Goal: Information Seeking & Learning: Compare options

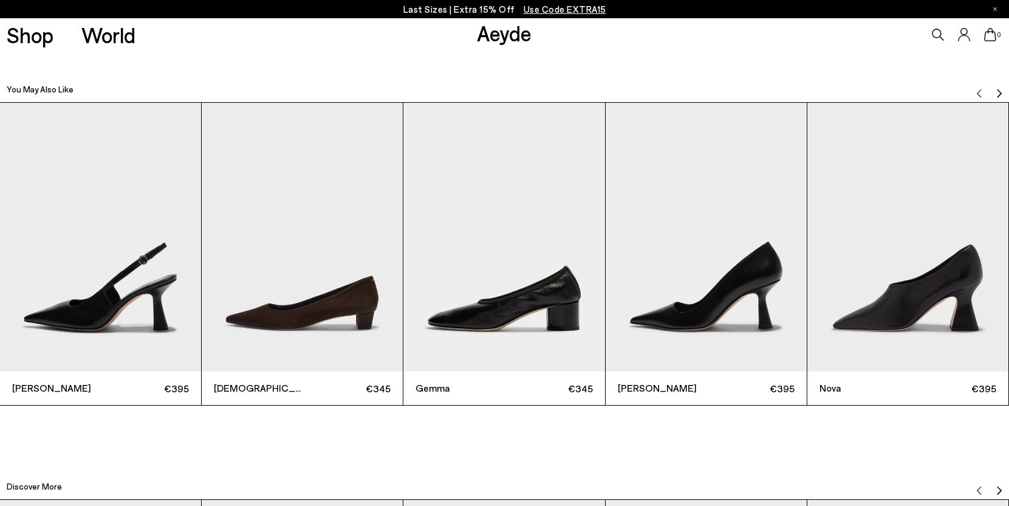
scroll to position [3383, 0]
click at [999, 89] on img "Next slide" at bounding box center [1000, 94] width 10 height 10
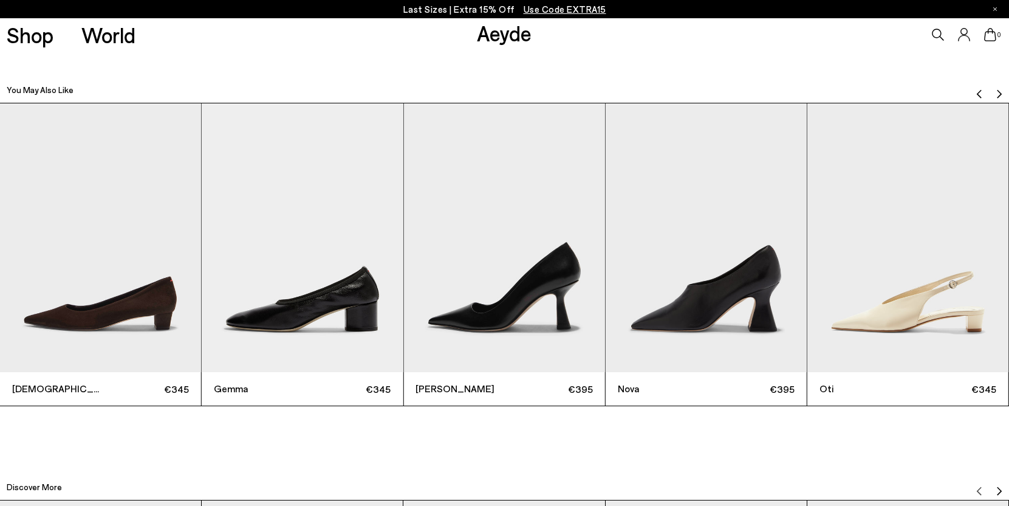
click at [999, 89] on img "Next slide" at bounding box center [1000, 94] width 10 height 10
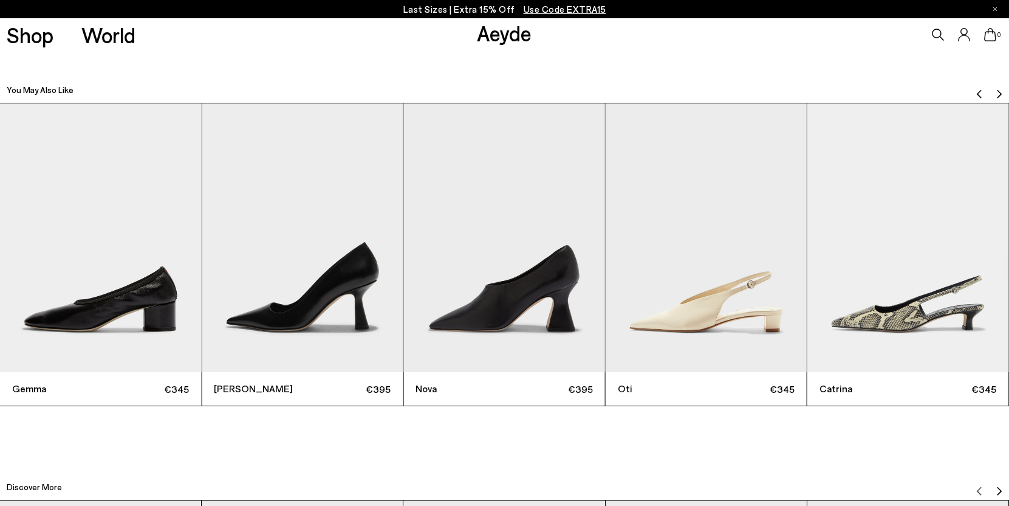
click at [999, 89] on img "Next slide" at bounding box center [1000, 94] width 10 height 10
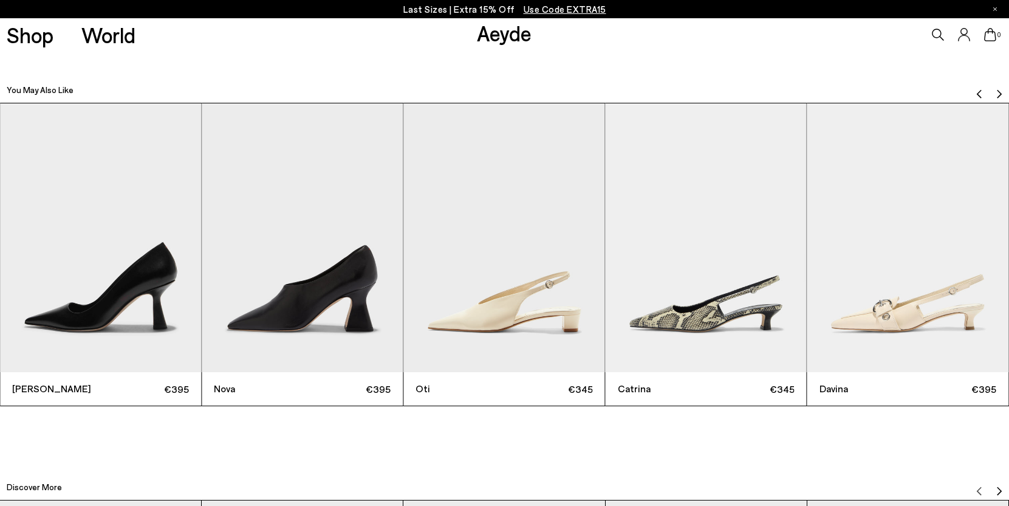
click at [999, 89] on img "Next slide" at bounding box center [1000, 94] width 10 height 10
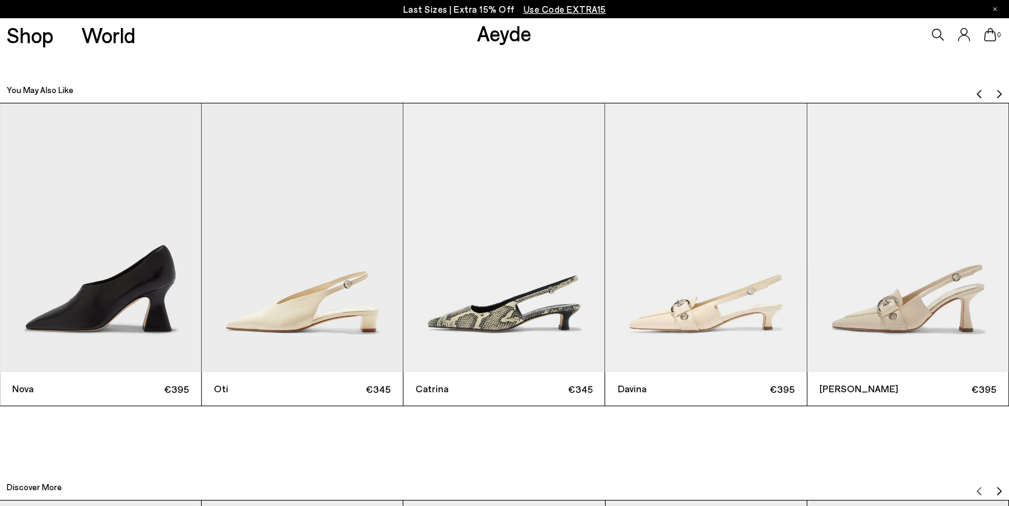
click at [999, 89] on img "Next slide" at bounding box center [1000, 94] width 10 height 10
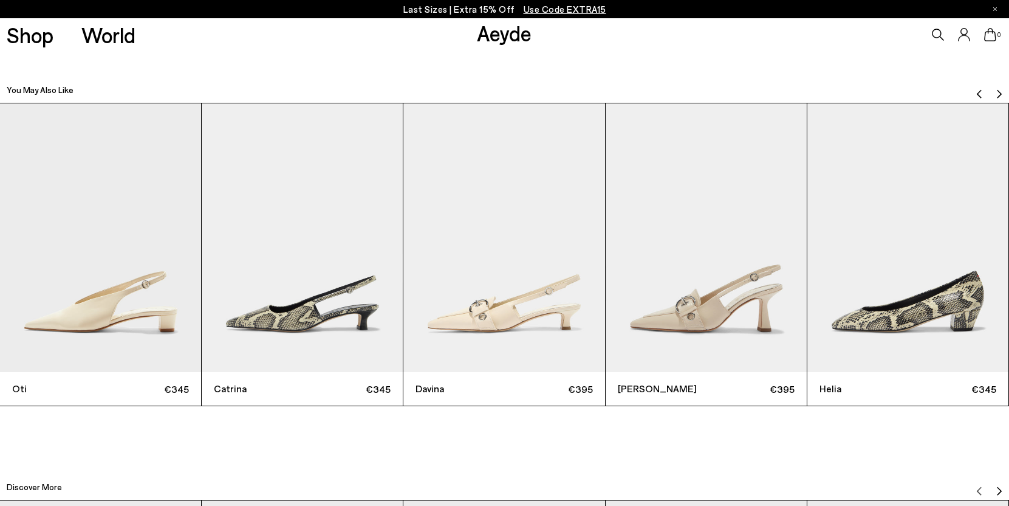
click at [999, 89] on img "Next slide" at bounding box center [1000, 94] width 10 height 10
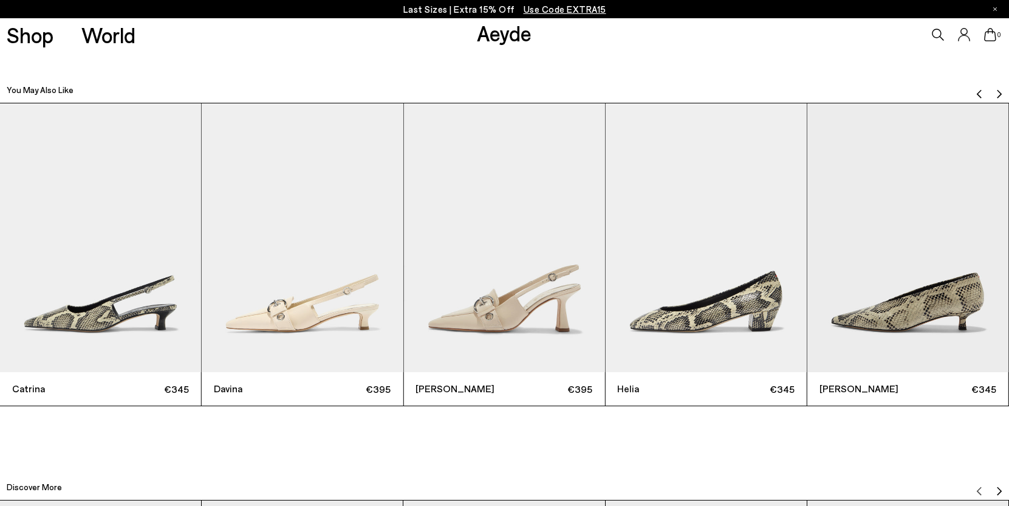
click at [999, 89] on img "Next slide" at bounding box center [1000, 94] width 10 height 10
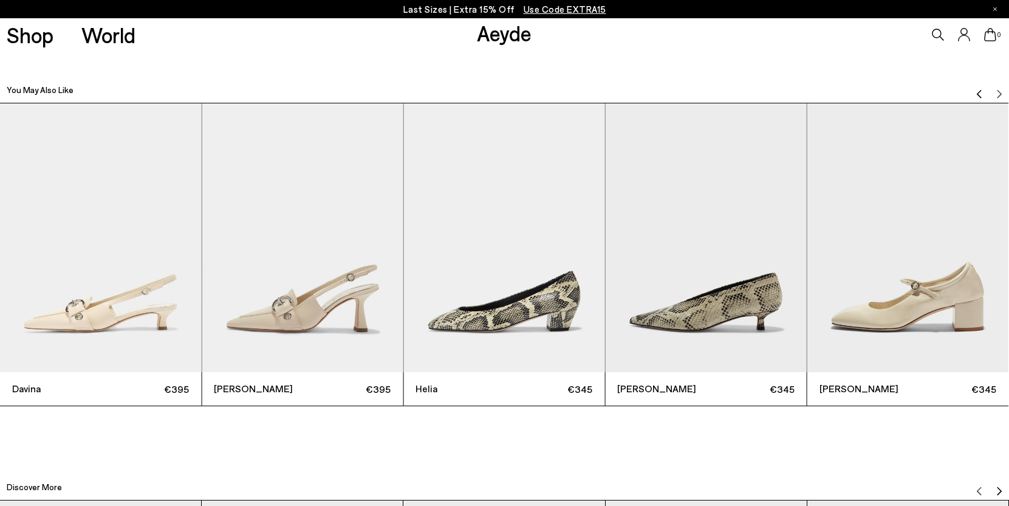
click at [978, 89] on img "Previous slide" at bounding box center [980, 94] width 10 height 10
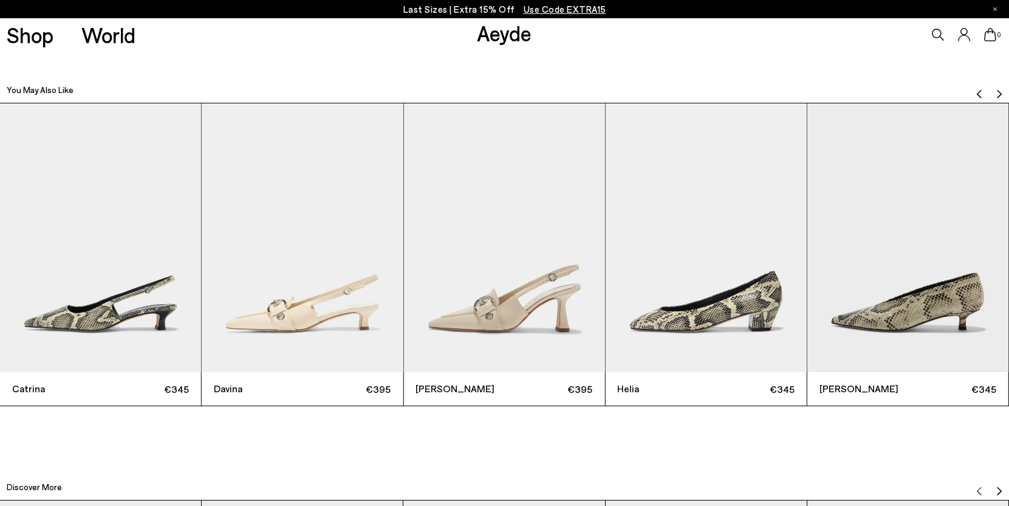
click at [978, 89] on img "Previous slide" at bounding box center [980, 94] width 10 height 10
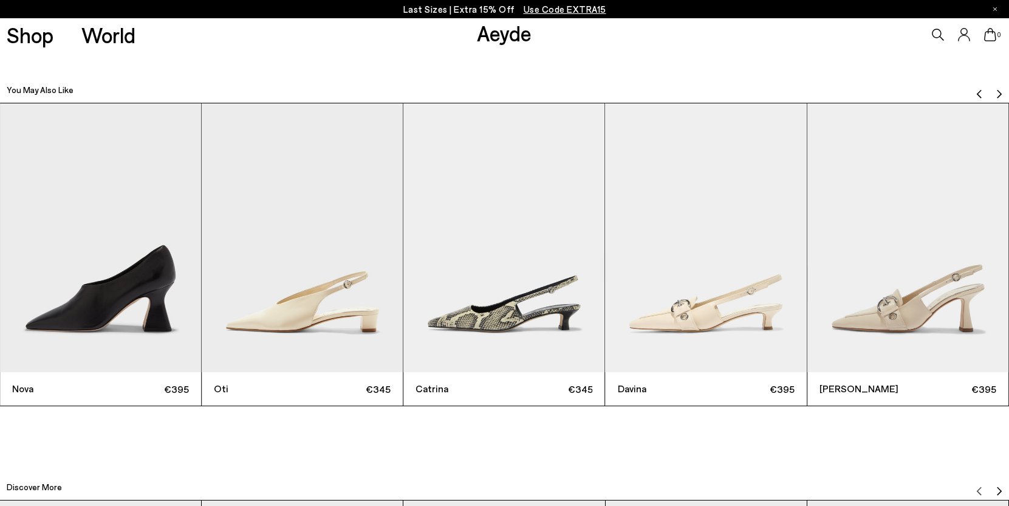
click at [978, 89] on img "Previous slide" at bounding box center [980, 94] width 10 height 10
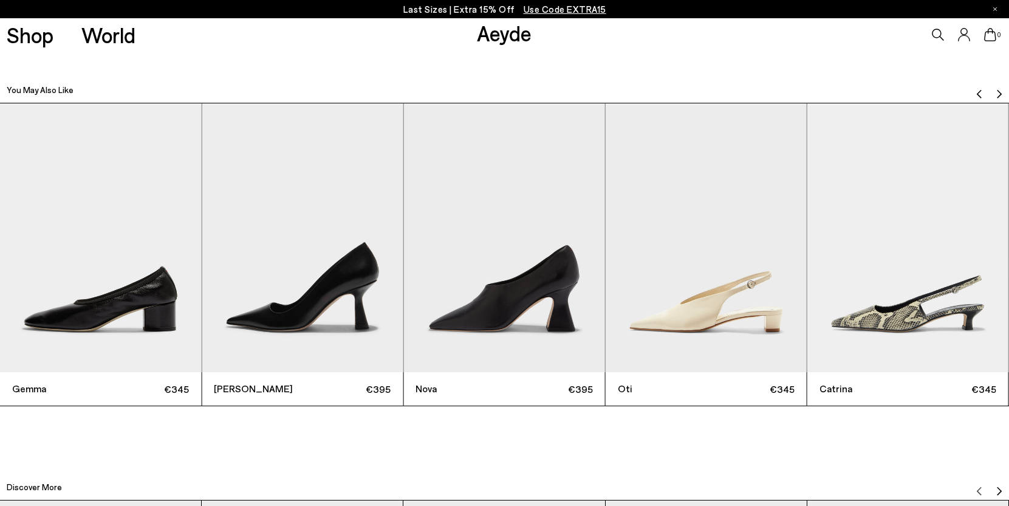
click at [978, 89] on img "Previous slide" at bounding box center [980, 94] width 10 height 10
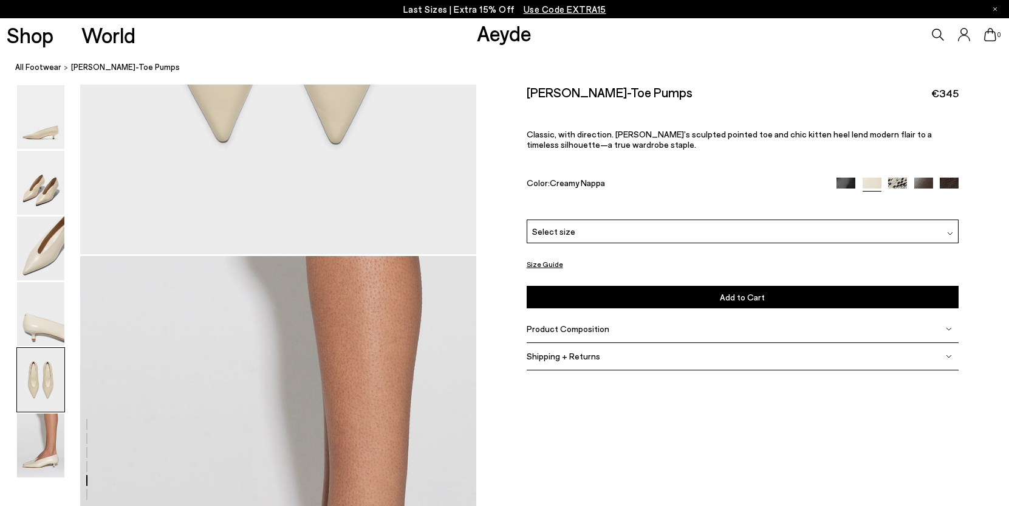
scroll to position [2467, 0]
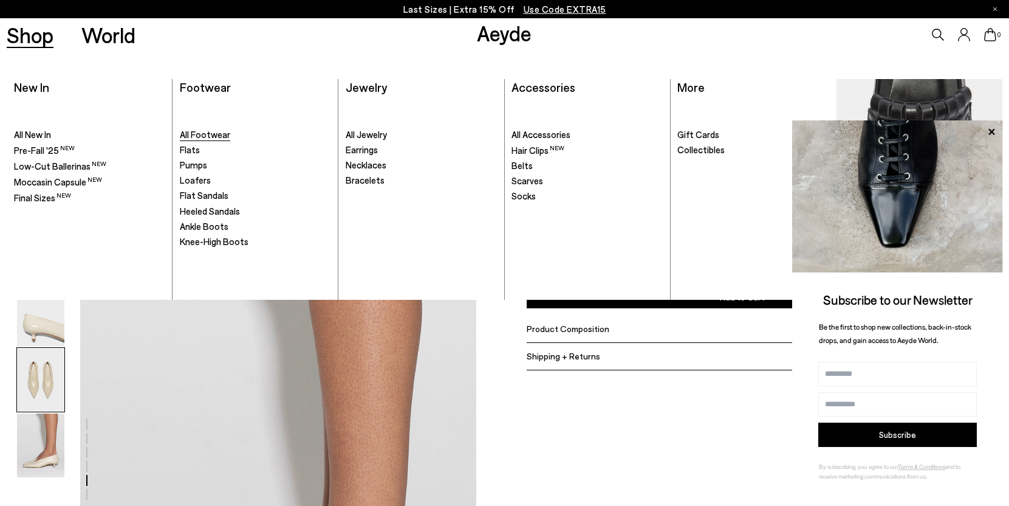
click at [193, 134] on span "All Footwear" at bounding box center [205, 134] width 50 height 11
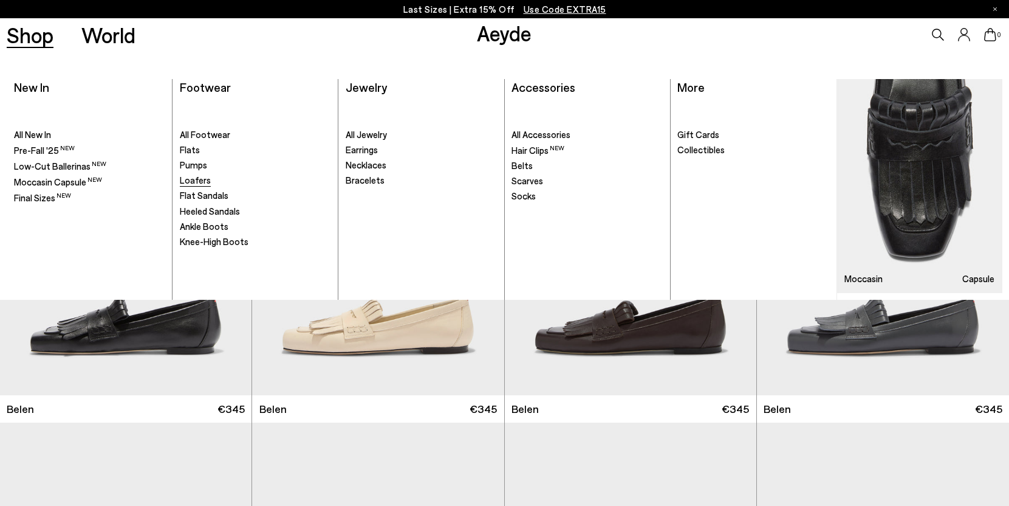
click at [195, 183] on span "Loafers" at bounding box center [195, 179] width 31 height 11
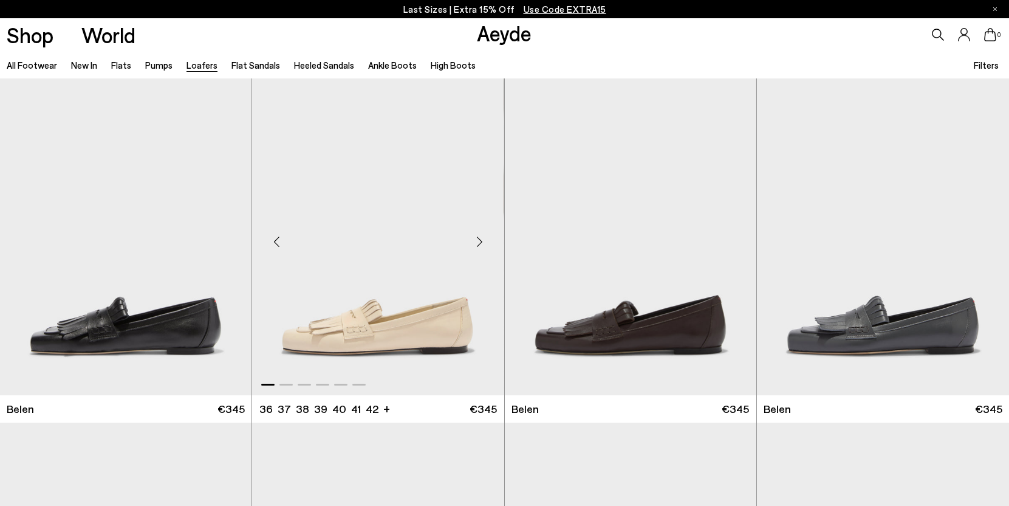
click at [436, 286] on img "1 / 6" at bounding box center [378, 236] width 252 height 317
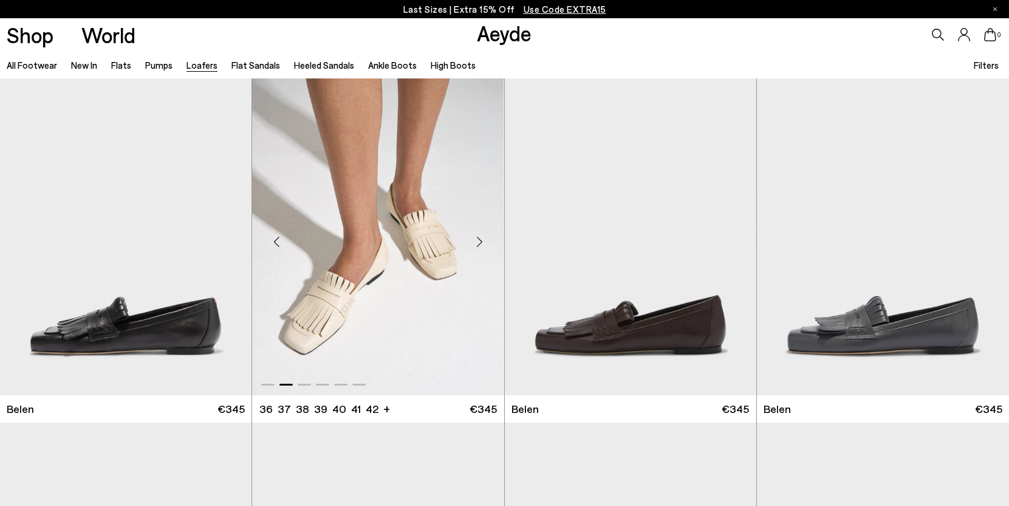
click at [405, 315] on img "2 / 6" at bounding box center [378, 236] width 252 height 317
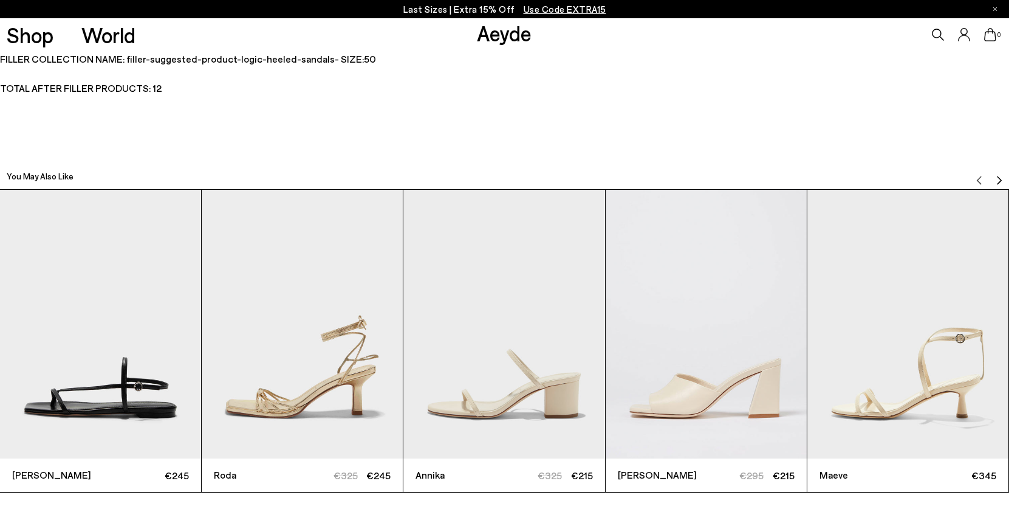
scroll to position [3311, 0]
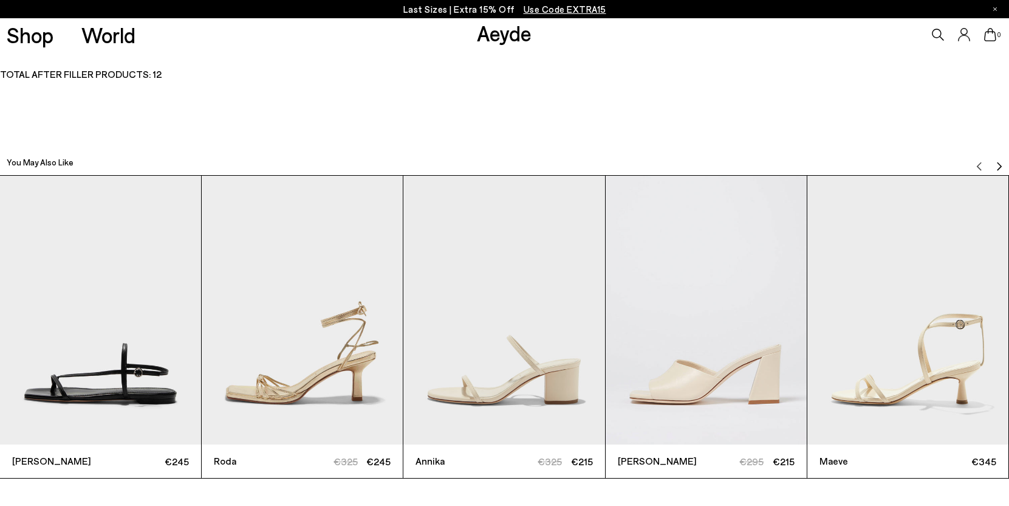
click at [998, 163] on img "Next slide" at bounding box center [1000, 167] width 10 height 10
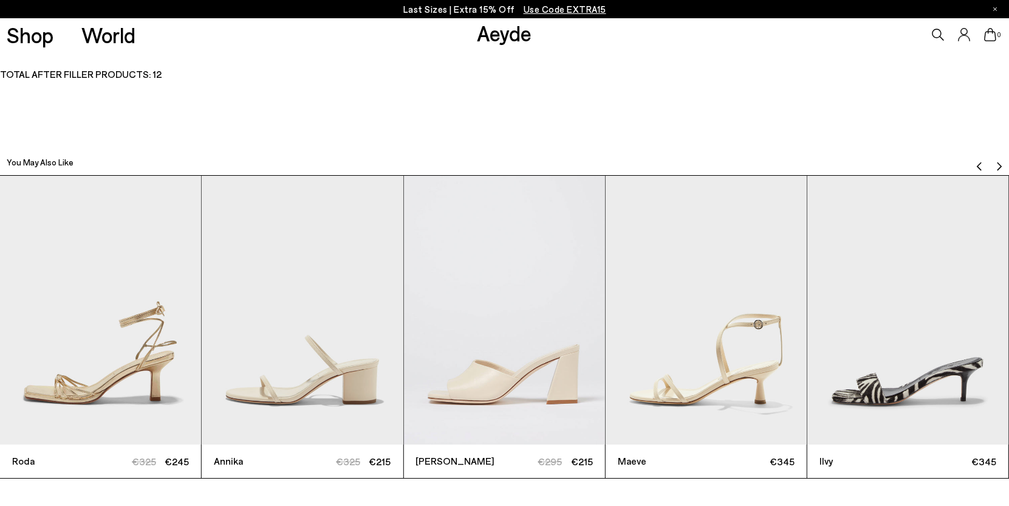
click at [999, 165] on img "Next slide" at bounding box center [1000, 167] width 10 height 10
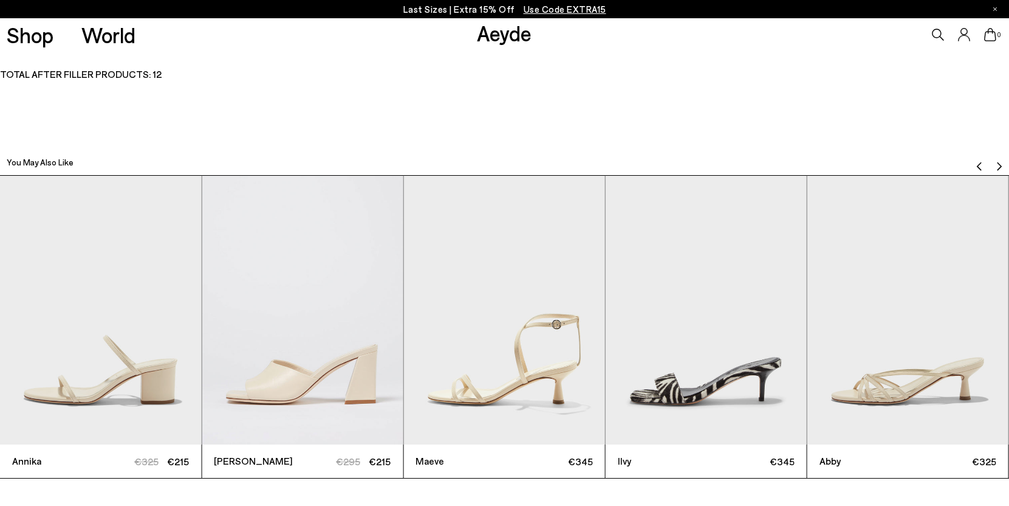
click at [999, 165] on img "Next slide" at bounding box center [1000, 167] width 10 height 10
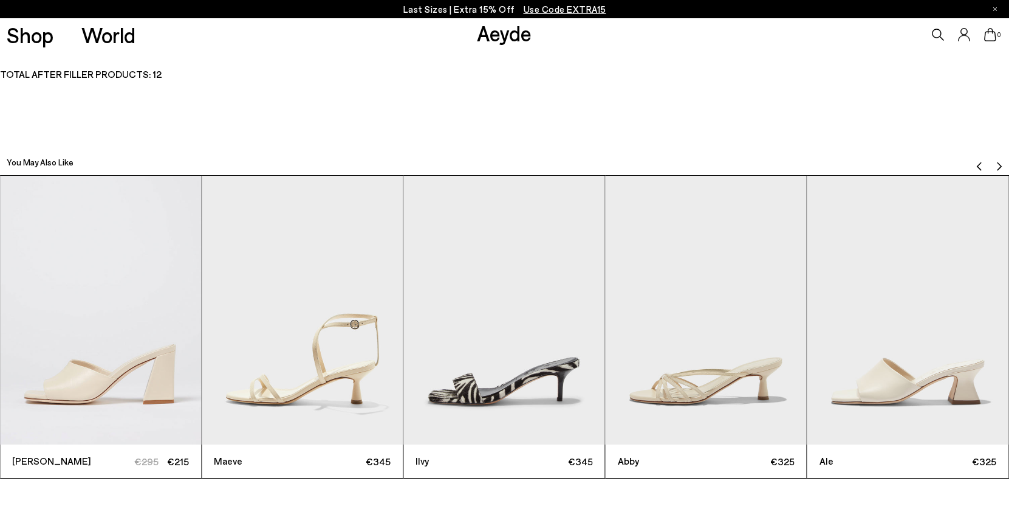
click at [999, 165] on img "Next slide" at bounding box center [1000, 167] width 10 height 10
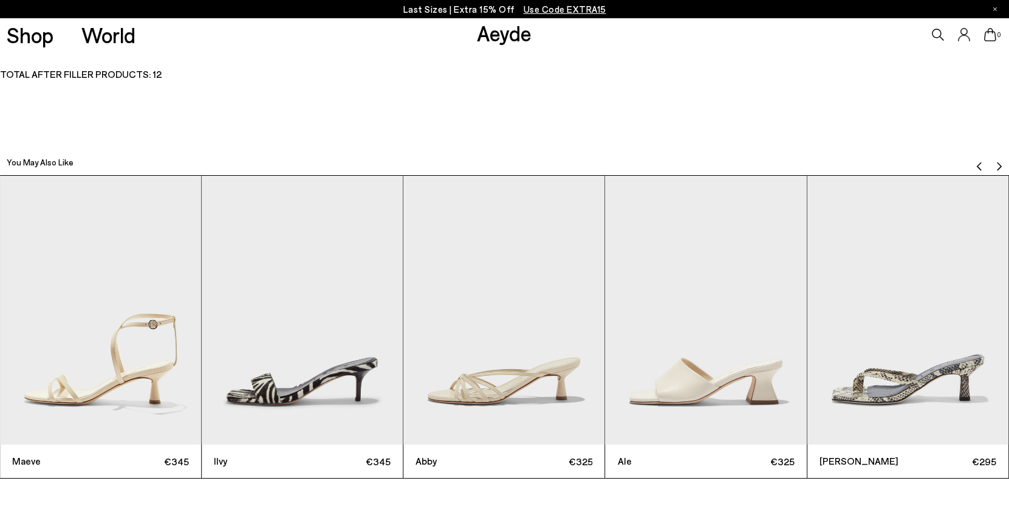
click at [999, 165] on img "Next slide" at bounding box center [1000, 167] width 10 height 10
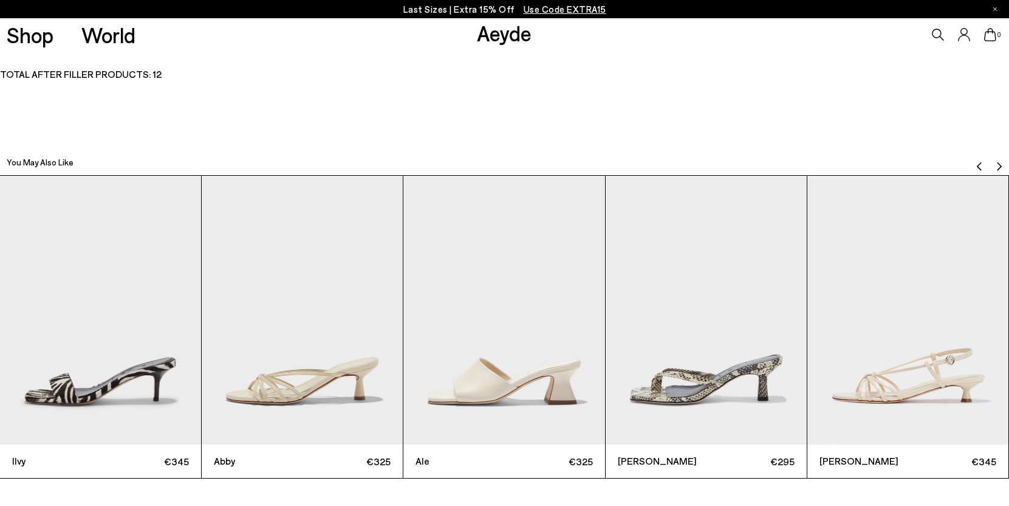
click at [999, 165] on img "Next slide" at bounding box center [1000, 167] width 10 height 10
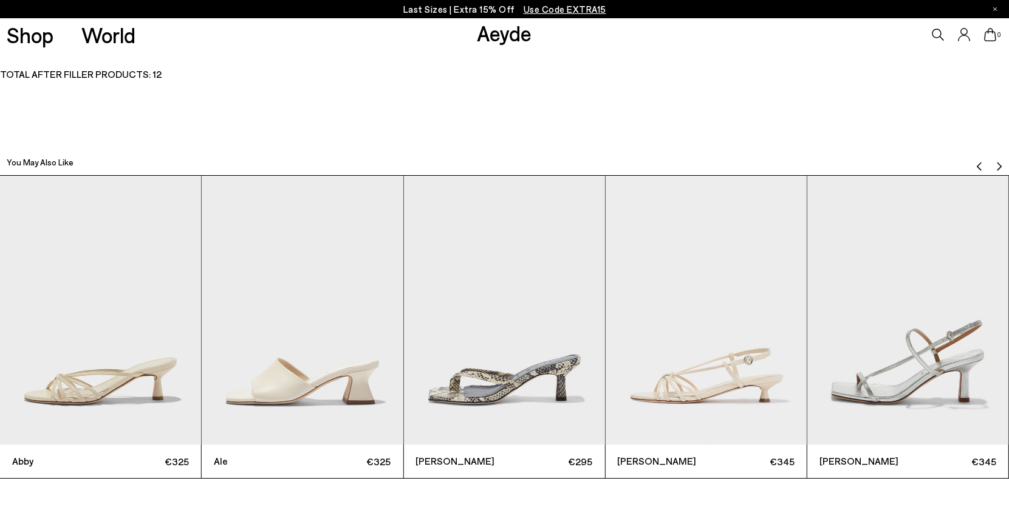
click at [999, 165] on img "Next slide" at bounding box center [1000, 167] width 10 height 10
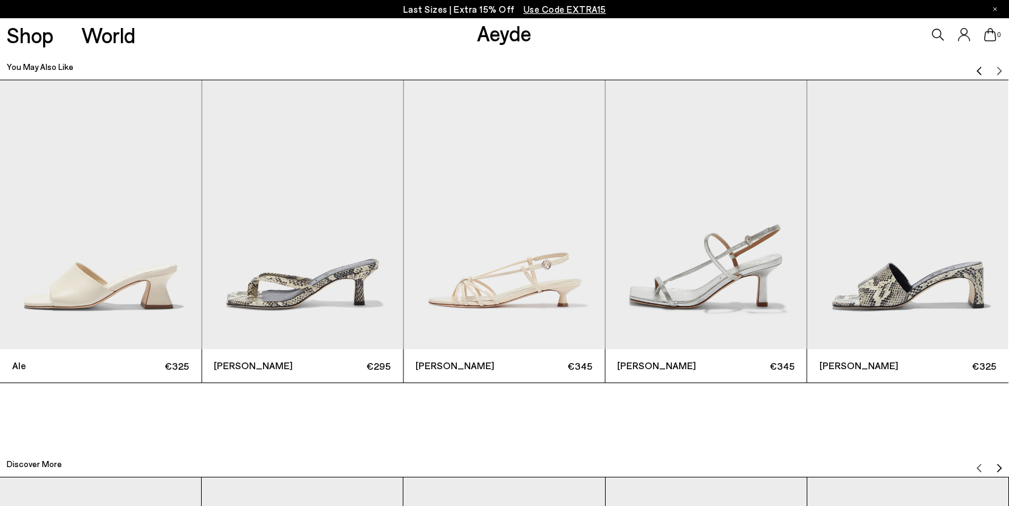
scroll to position [3315, 0]
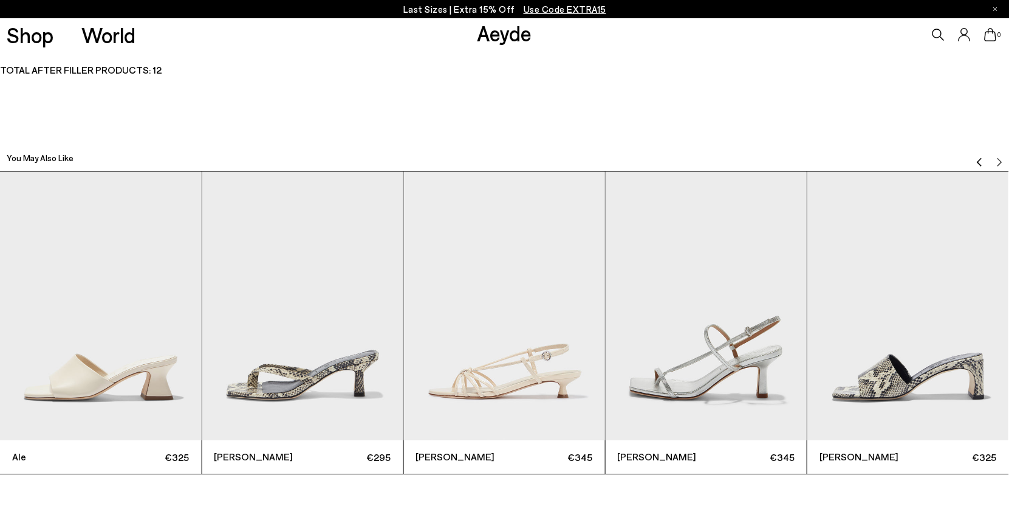
click at [980, 161] on img "Previous slide" at bounding box center [980, 162] width 10 height 10
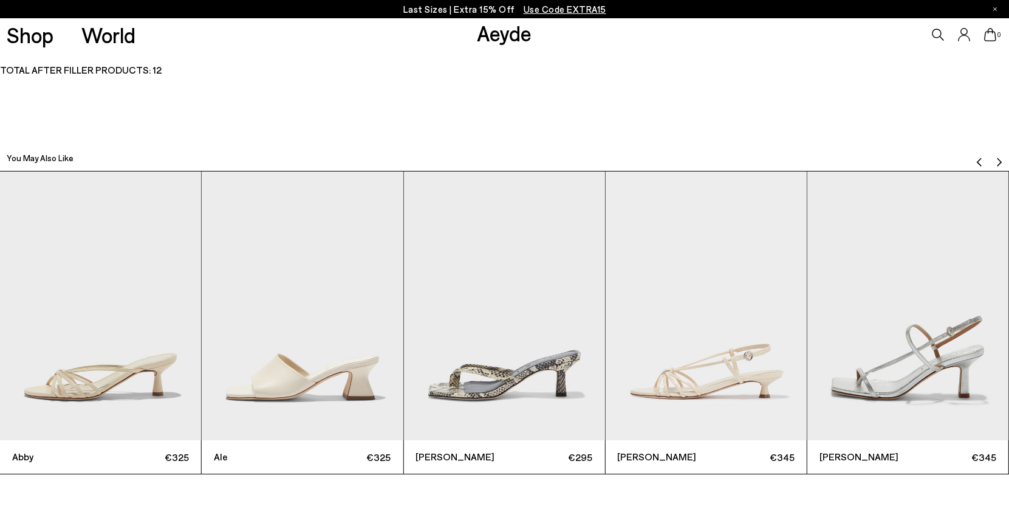
click at [980, 161] on img "Previous slide" at bounding box center [980, 162] width 10 height 10
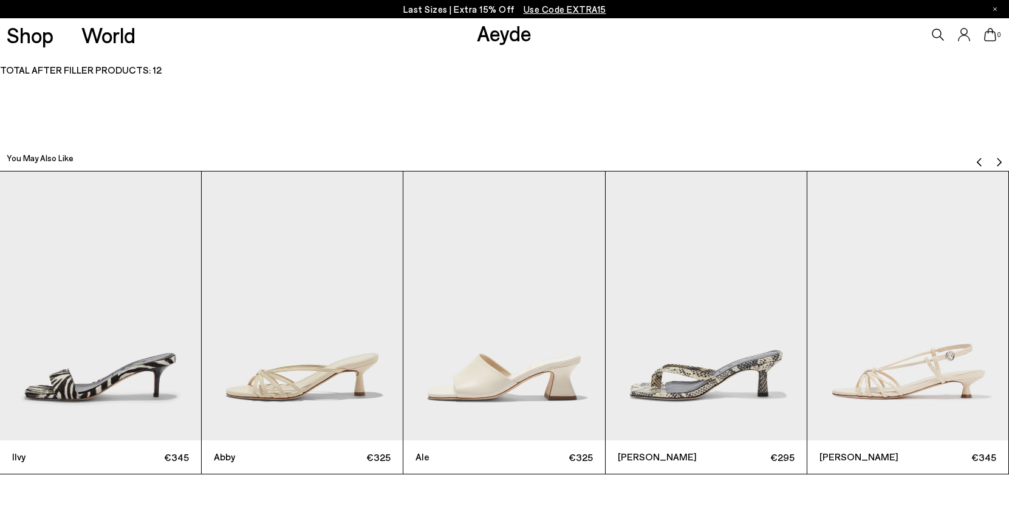
click at [980, 161] on img "Previous slide" at bounding box center [980, 162] width 10 height 10
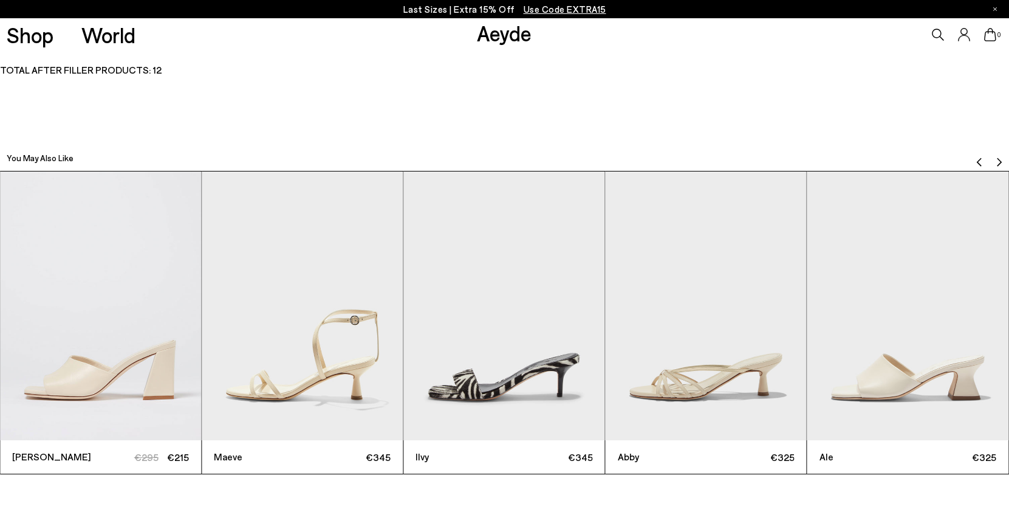
click at [980, 161] on img "Previous slide" at bounding box center [980, 162] width 10 height 10
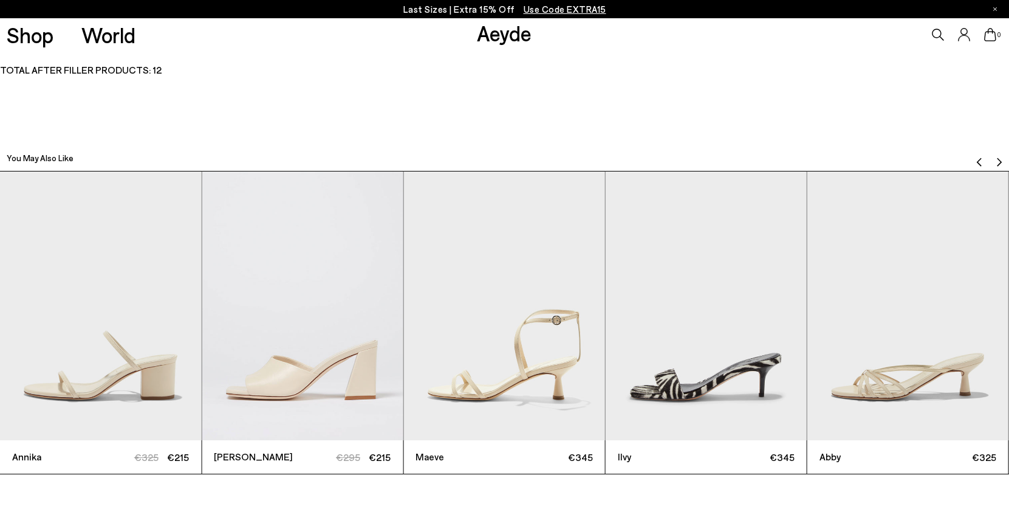
click at [980, 161] on img "Previous slide" at bounding box center [980, 162] width 10 height 10
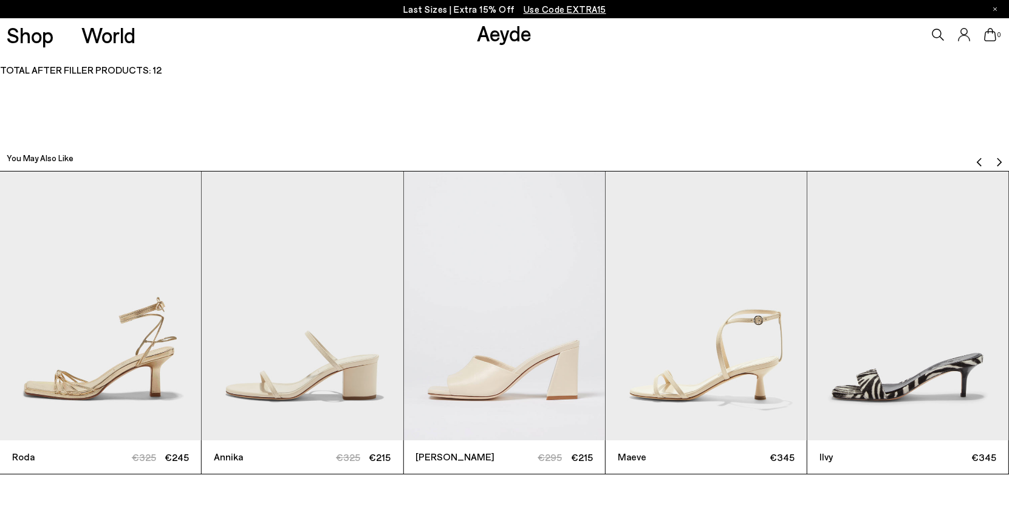
click at [997, 157] on img "Next slide" at bounding box center [1000, 162] width 10 height 10
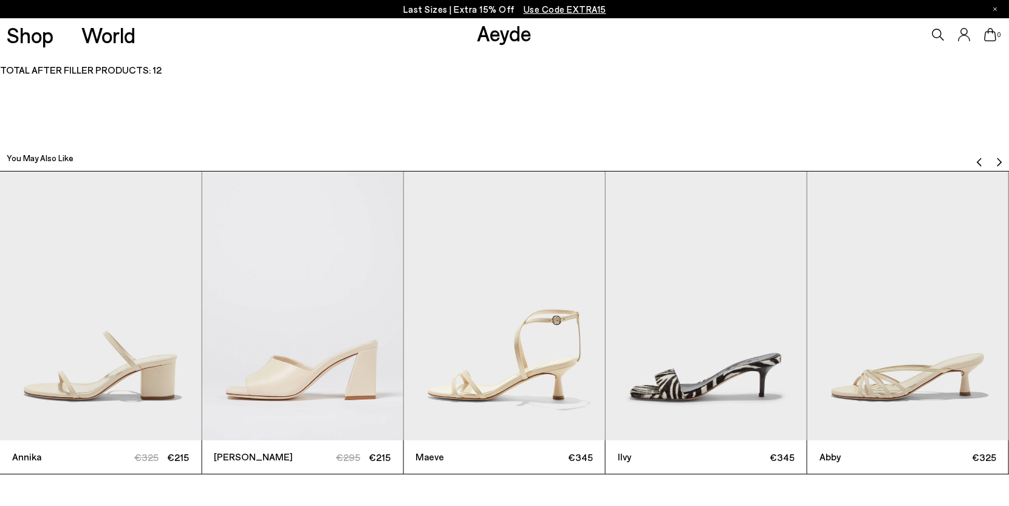
click at [997, 157] on img "Next slide" at bounding box center [1000, 162] width 10 height 10
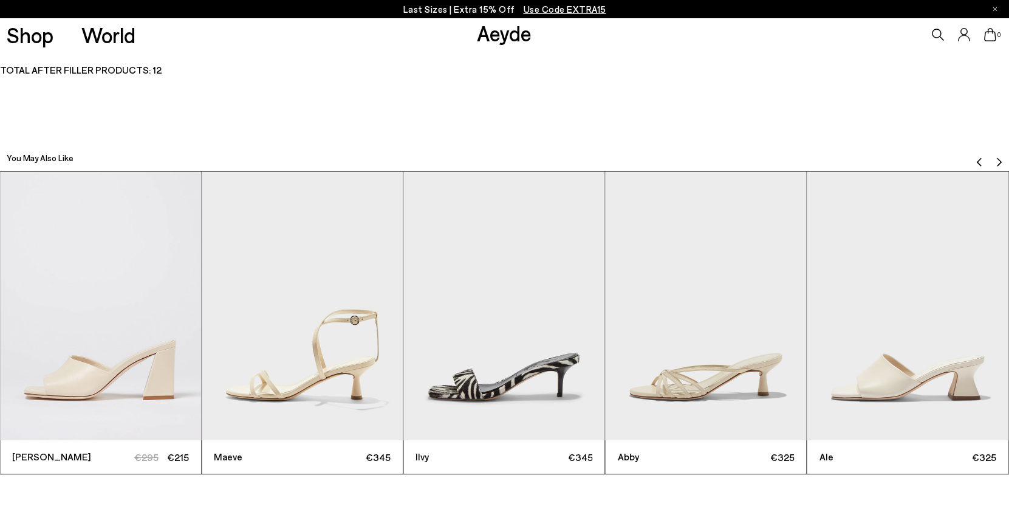
click at [997, 157] on img "Next slide" at bounding box center [1000, 162] width 10 height 10
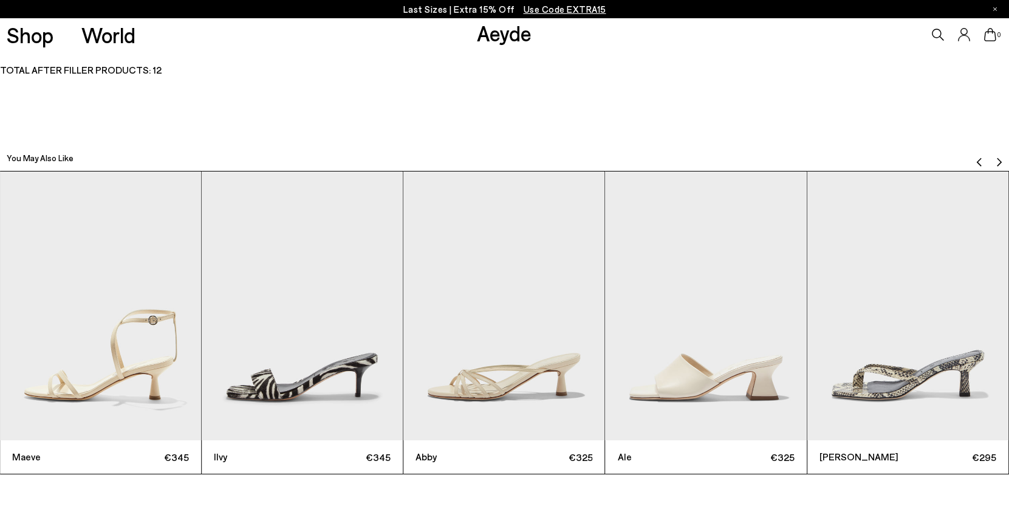
click at [997, 157] on img "Next slide" at bounding box center [1000, 162] width 10 height 10
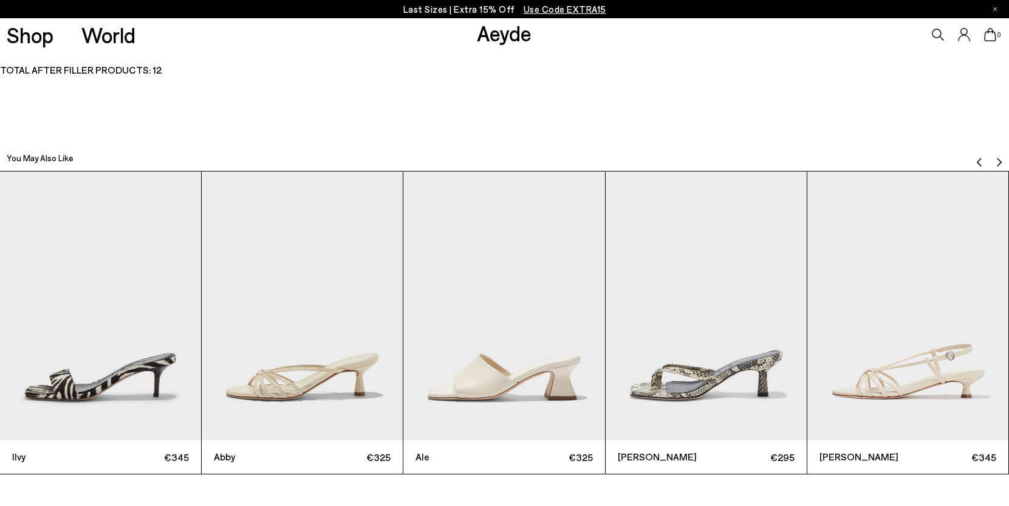
click at [997, 157] on img "Next slide" at bounding box center [1000, 162] width 10 height 10
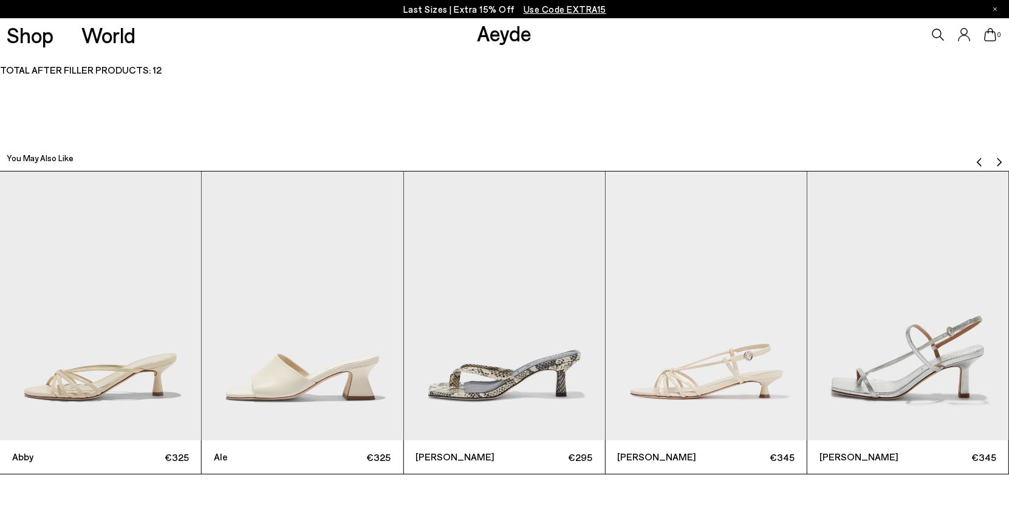
click at [997, 157] on img "Next slide" at bounding box center [1000, 162] width 10 height 10
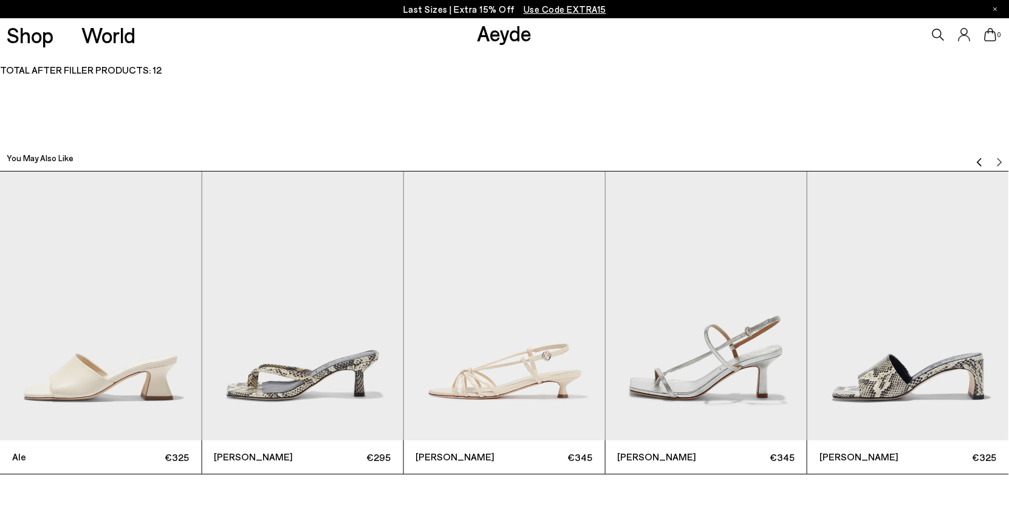
click at [980, 157] on img "Previous slide" at bounding box center [980, 162] width 10 height 10
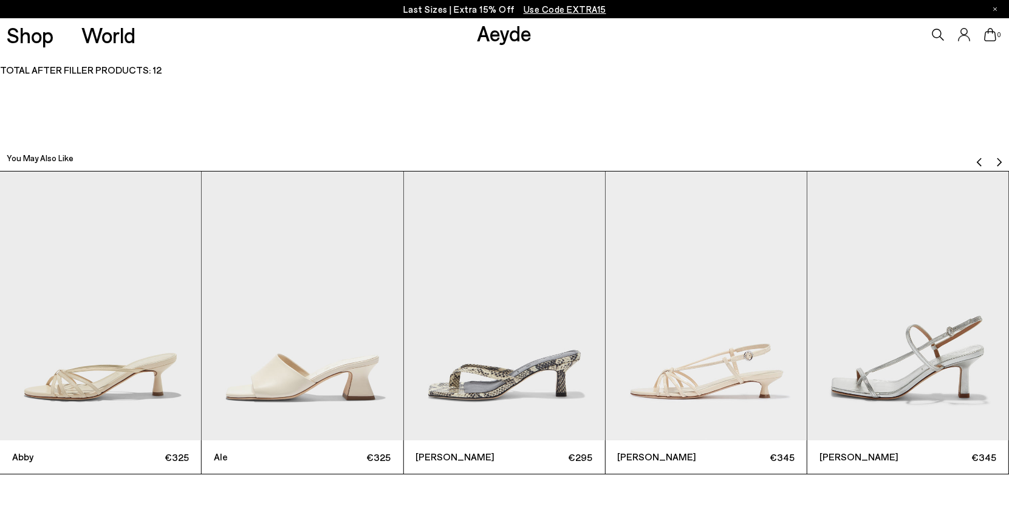
click at [980, 157] on img "Previous slide" at bounding box center [980, 162] width 10 height 10
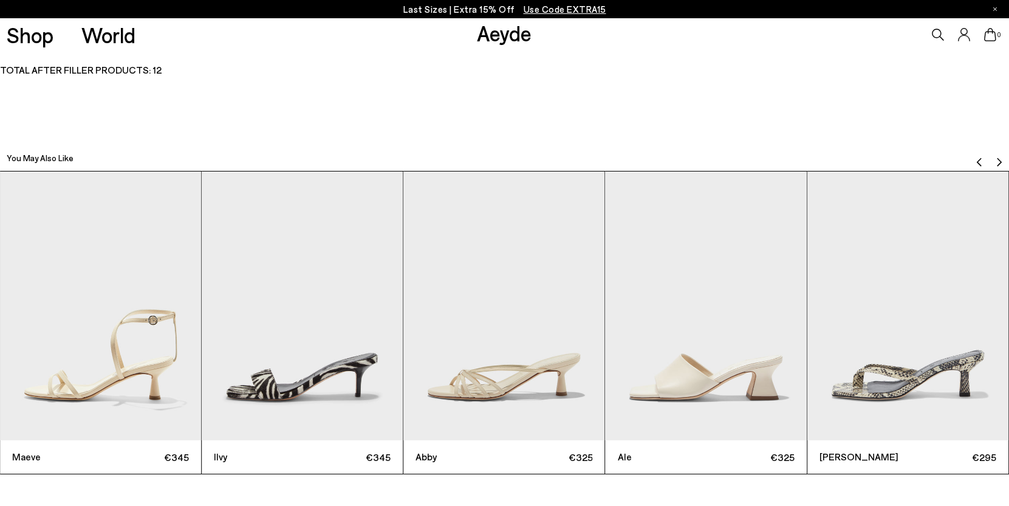
click at [980, 157] on img "Previous slide" at bounding box center [980, 162] width 10 height 10
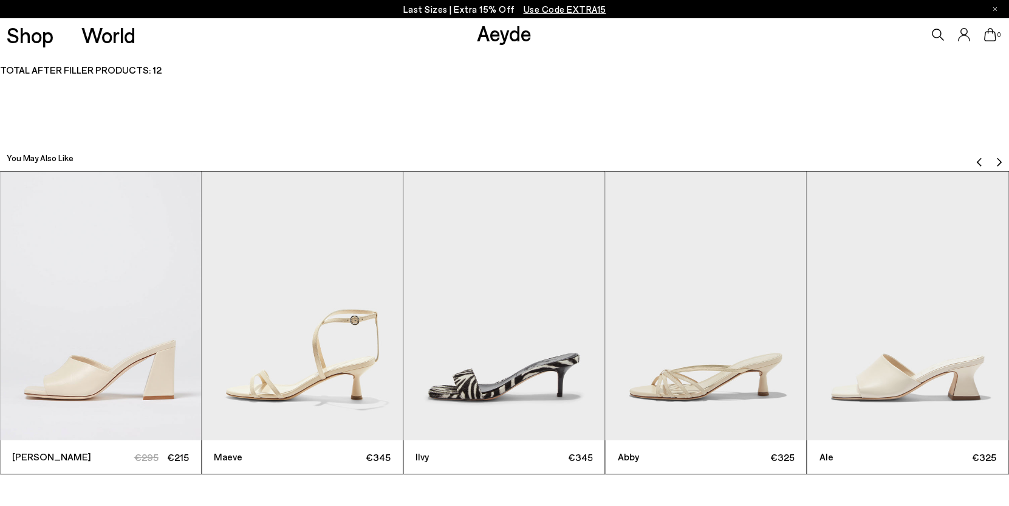
click at [980, 157] on img "Previous slide" at bounding box center [980, 162] width 10 height 10
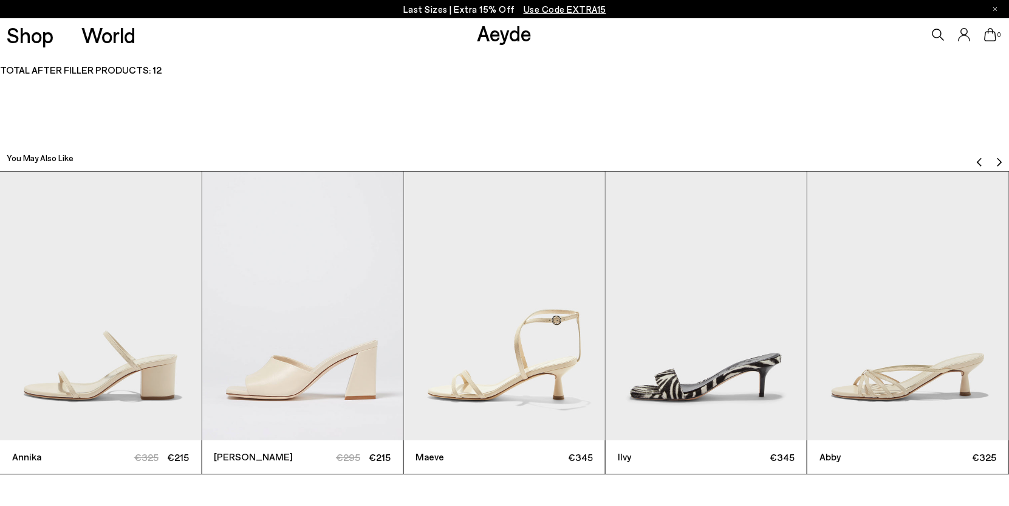
click at [980, 157] on img "Previous slide" at bounding box center [980, 162] width 10 height 10
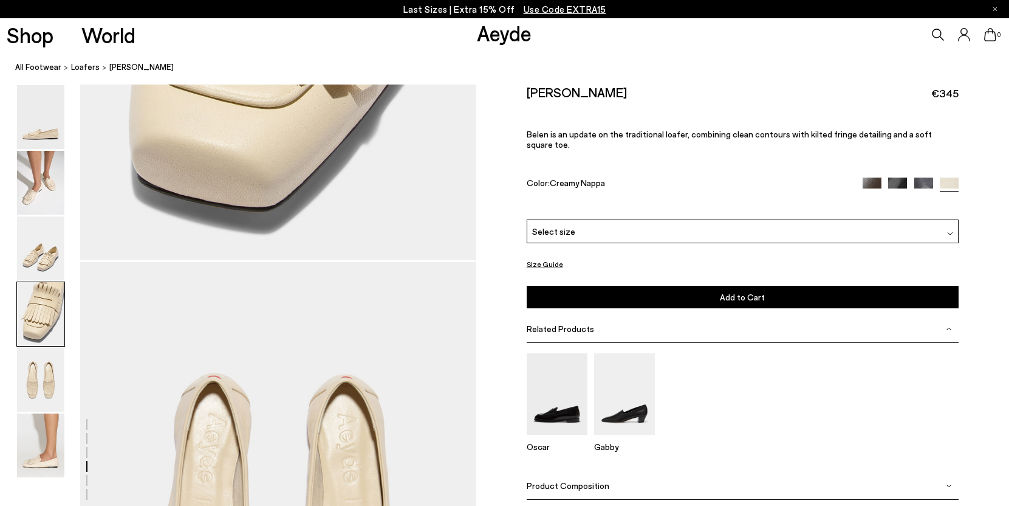
scroll to position [1824, 0]
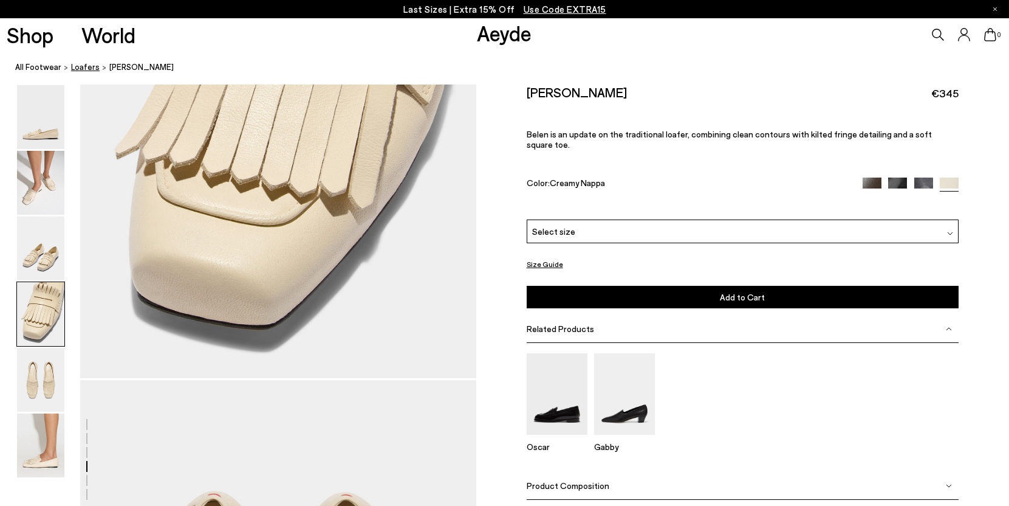
click at [80, 68] on span "Loafers" at bounding box center [85, 67] width 29 height 10
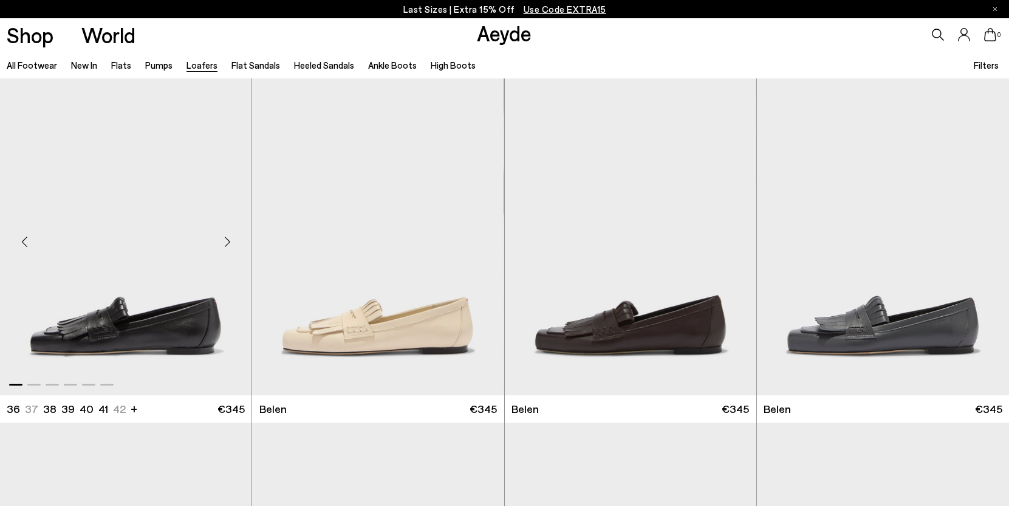
click at [148, 278] on img "1 / 6" at bounding box center [126, 236] width 252 height 317
click at [112, 311] on img "1 / 6" at bounding box center [126, 236] width 252 height 317
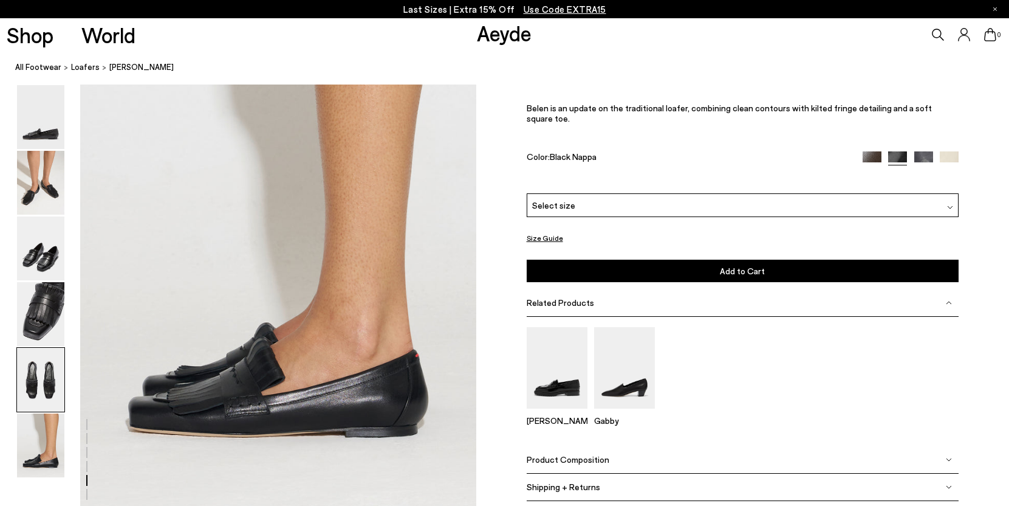
scroll to position [2472, 0]
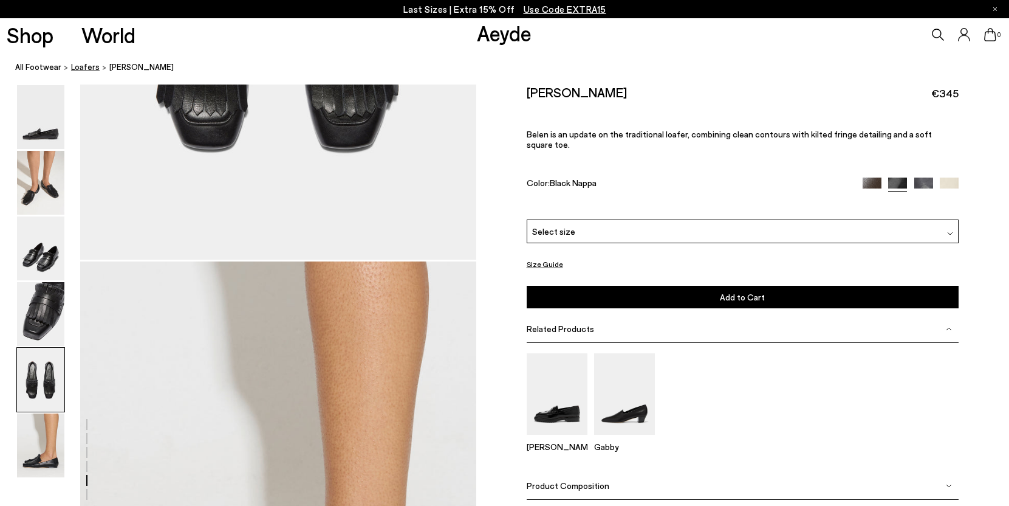
click at [81, 71] on span "Loafers" at bounding box center [85, 67] width 29 height 10
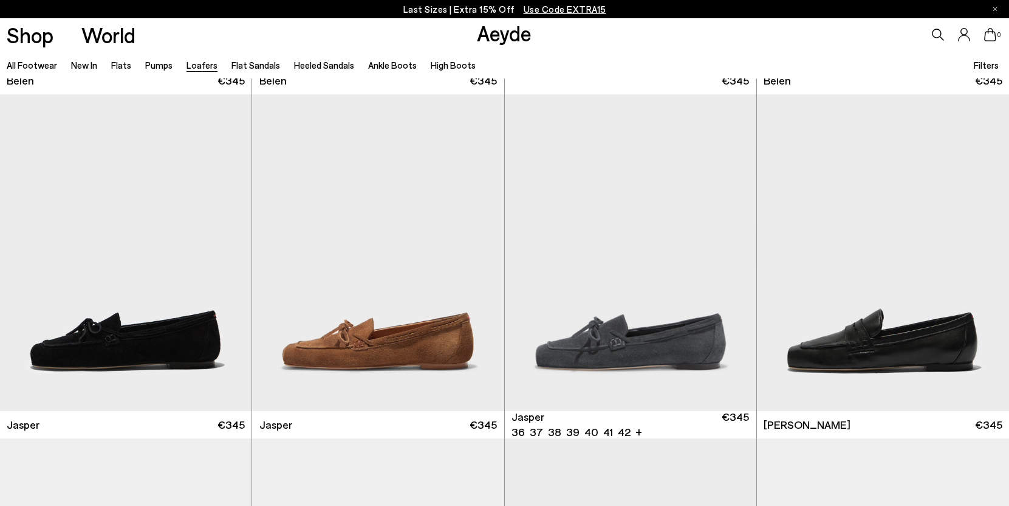
scroll to position [329, 0]
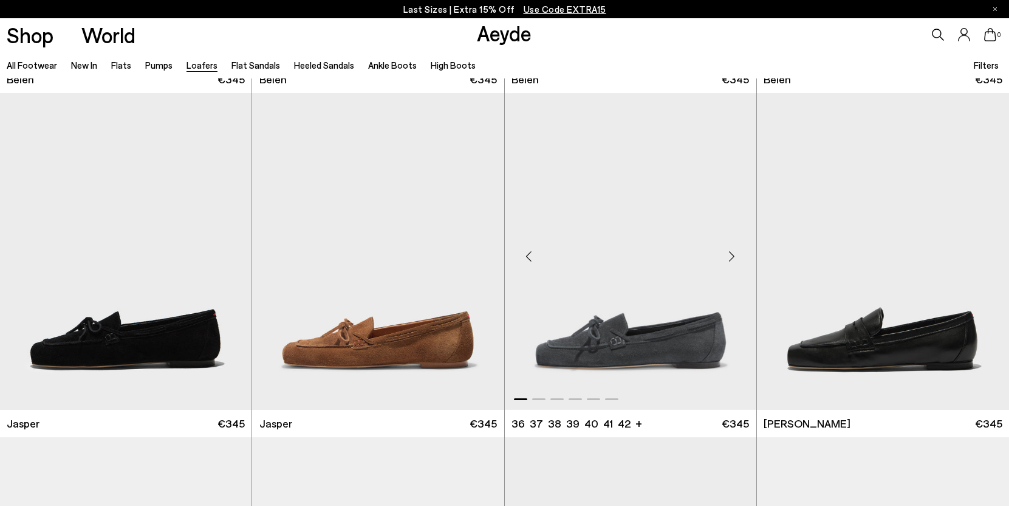
click at [579, 269] on img "1 / 6" at bounding box center [631, 251] width 252 height 317
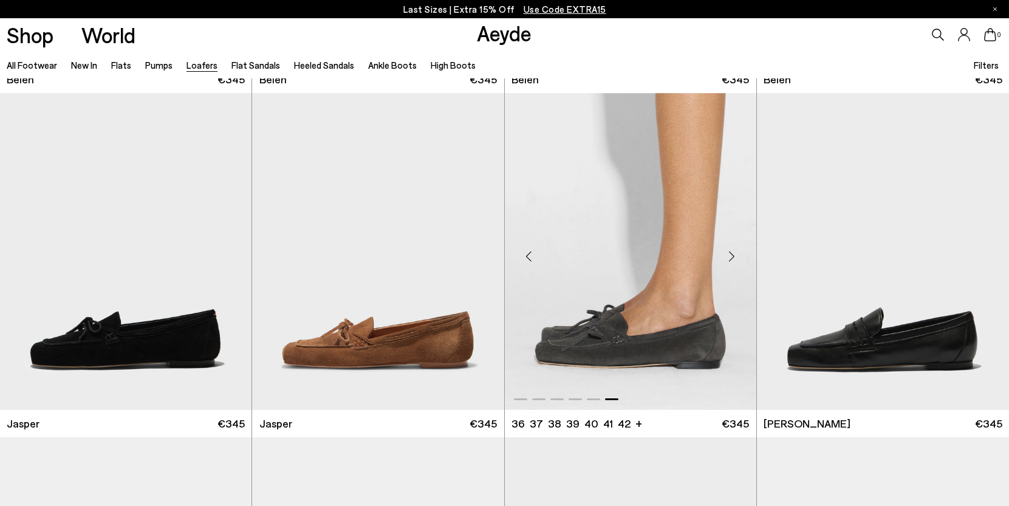
click at [613, 343] on div at bounding box center [631, 251] width 252 height 317
click at [636, 345] on img "6 / 6" at bounding box center [631, 251] width 252 height 317
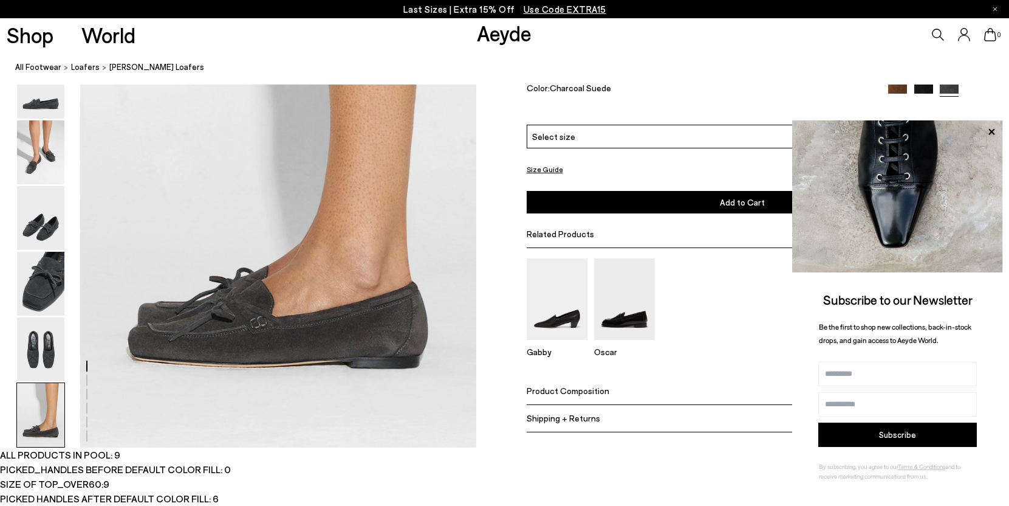
scroll to position [2727, 0]
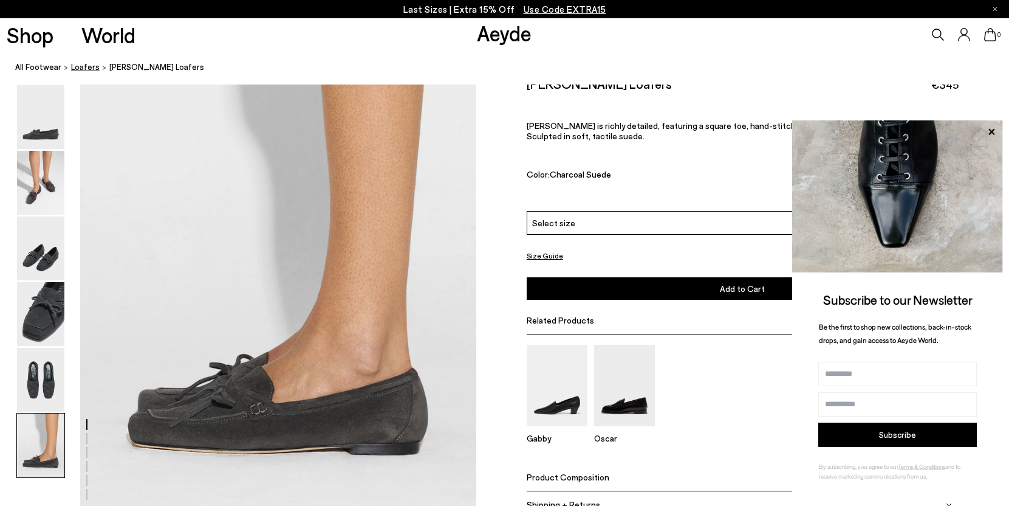
click at [86, 68] on span "Loafers" at bounding box center [85, 67] width 29 height 10
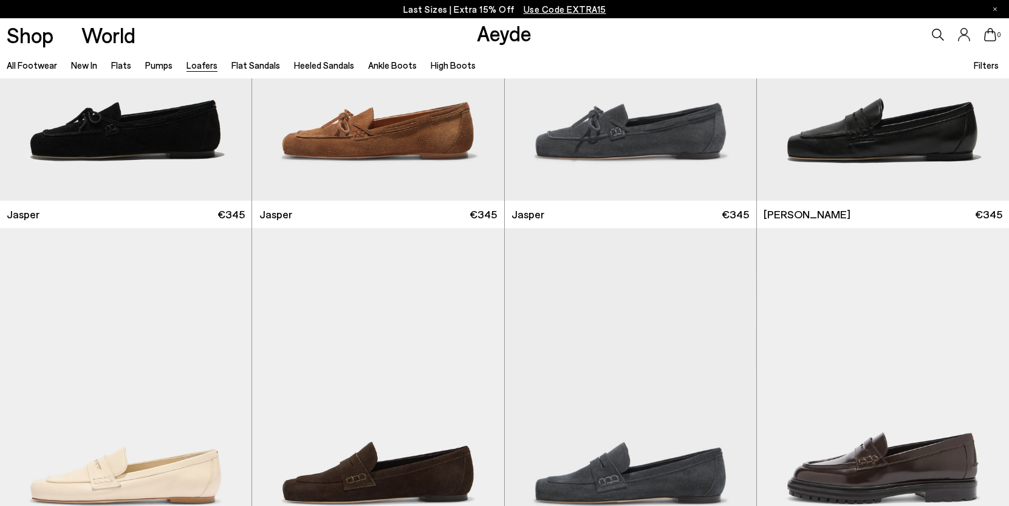
scroll to position [582, 0]
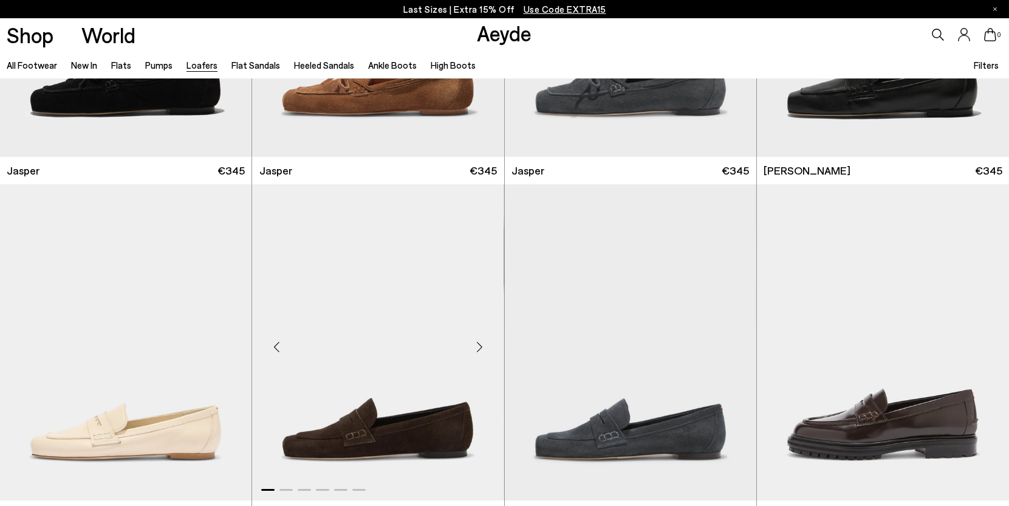
click at [427, 332] on img "1 / 6" at bounding box center [378, 342] width 252 height 317
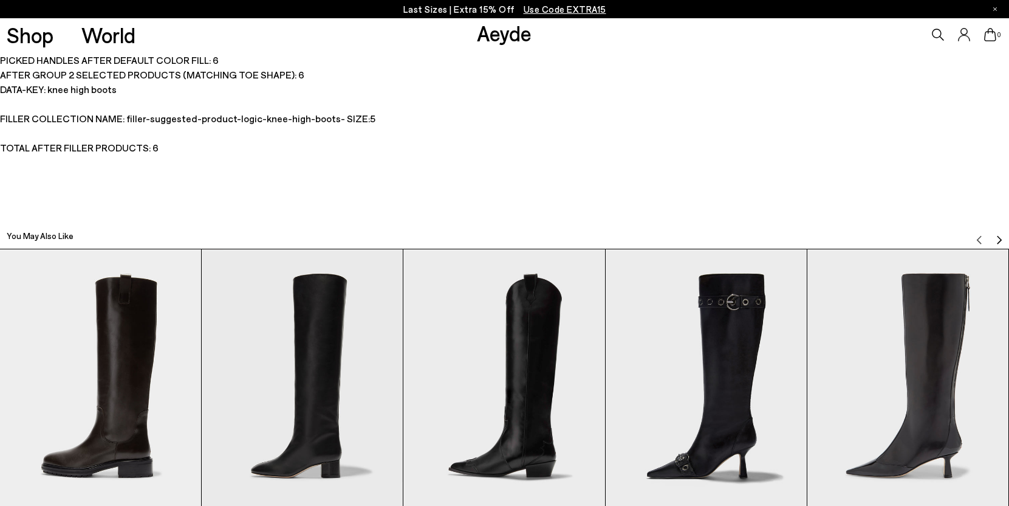
scroll to position [3040, 0]
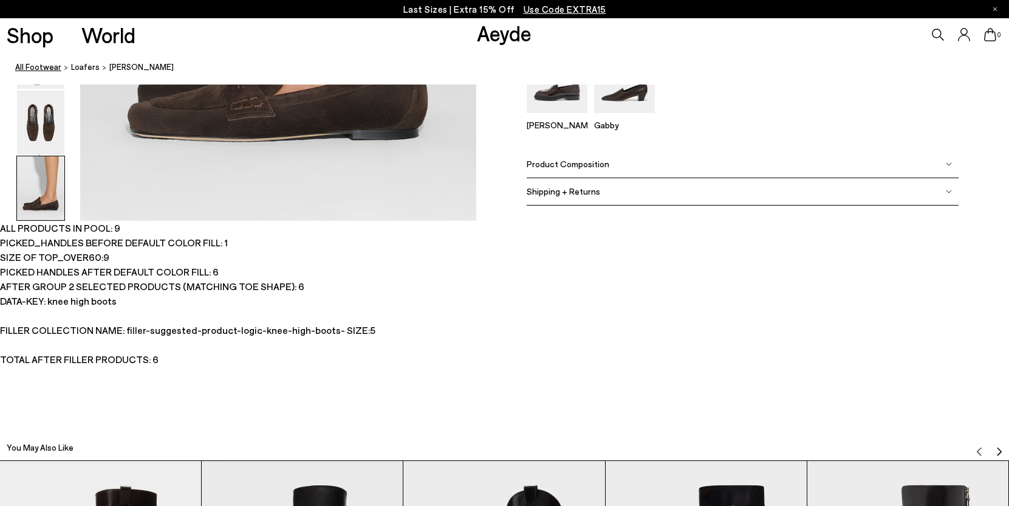
click at [43, 66] on link "All Footwear" at bounding box center [38, 67] width 46 height 13
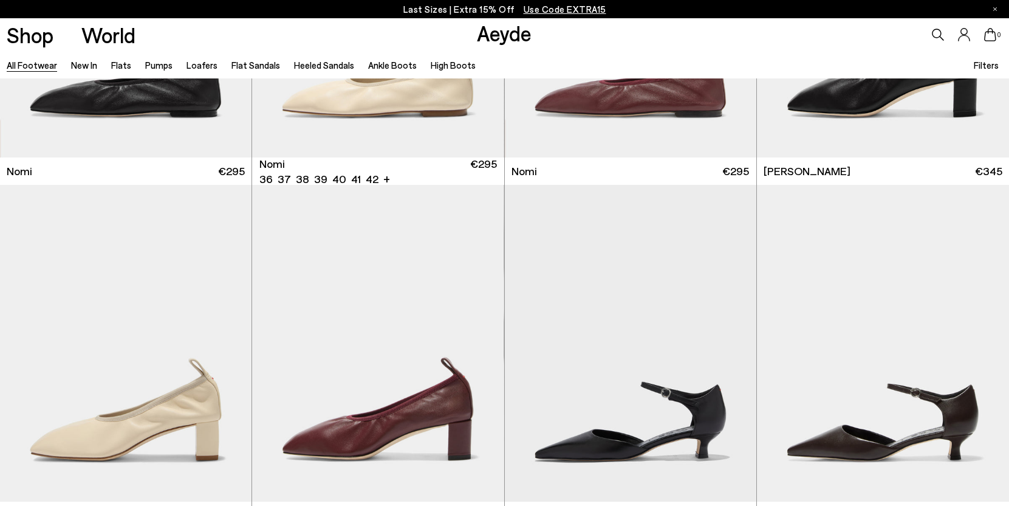
scroll to position [3233, 0]
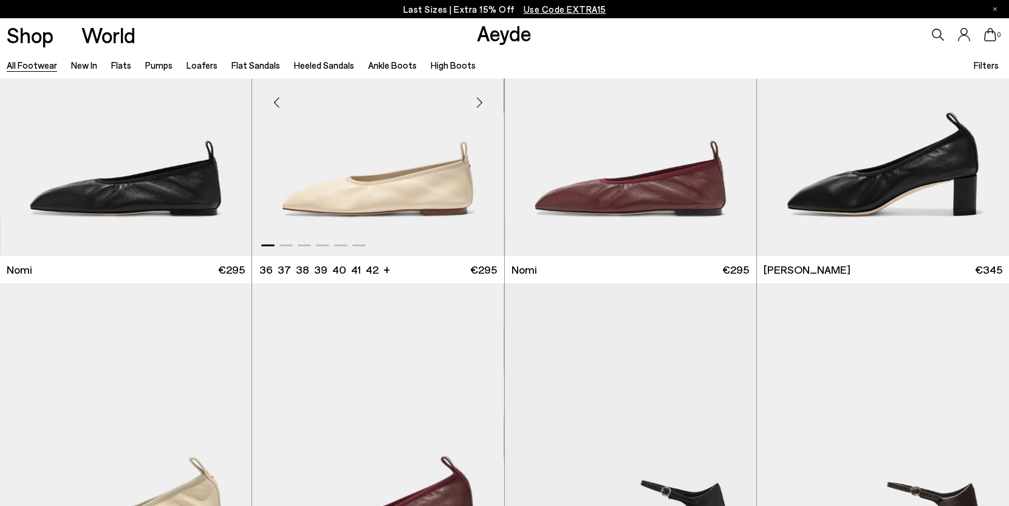
click at [391, 191] on img "1 / 6" at bounding box center [378, 97] width 252 height 317
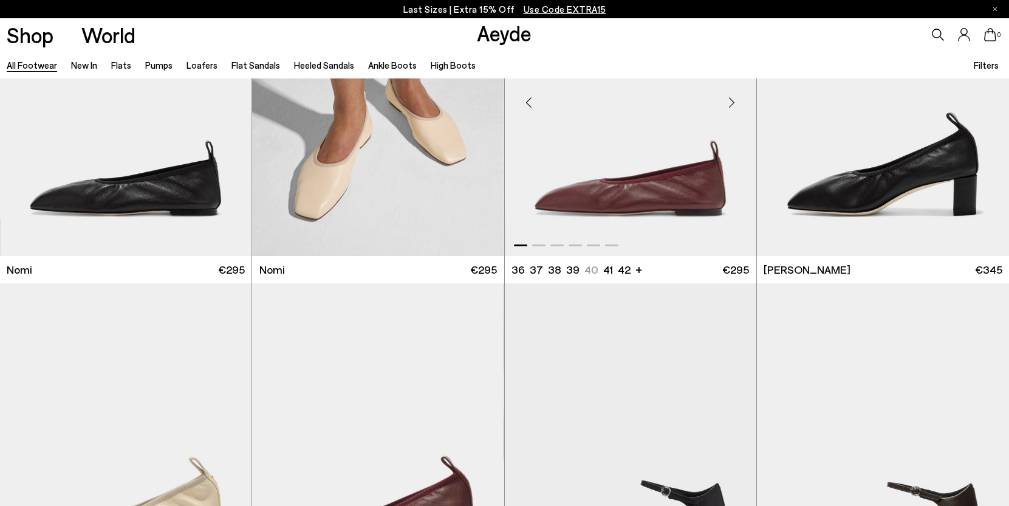
click at [645, 193] on img "1 / 6" at bounding box center [631, 97] width 252 height 317
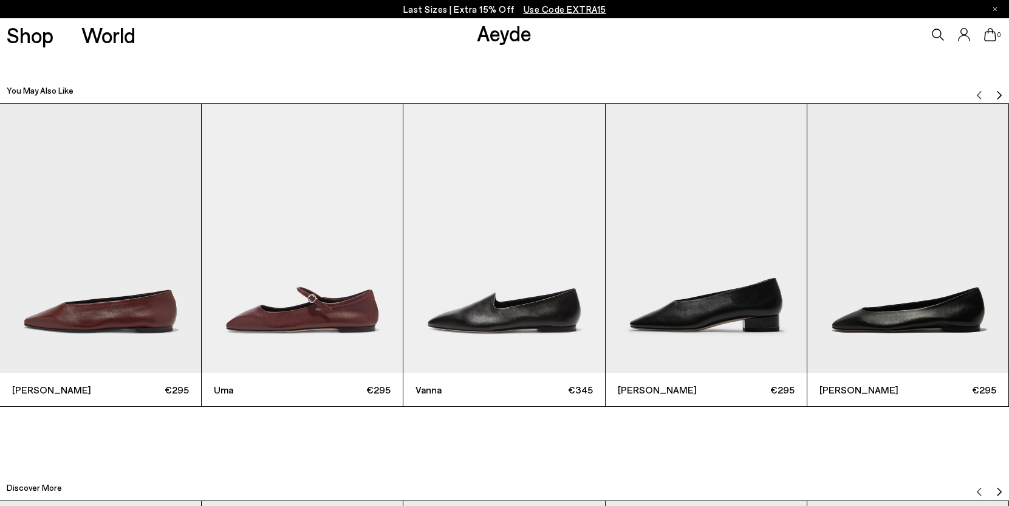
scroll to position [3268, 0]
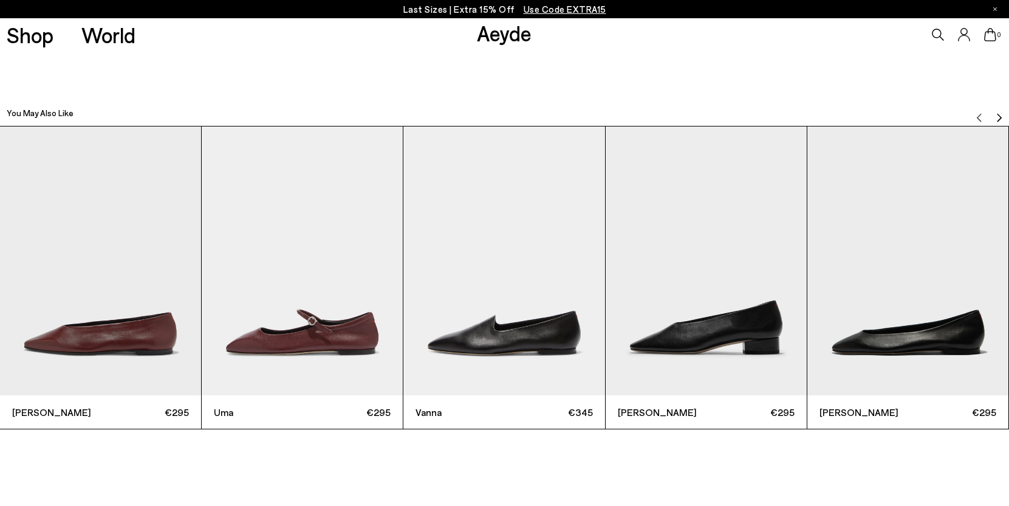
click at [995, 118] on img "Next slide" at bounding box center [1000, 117] width 10 height 10
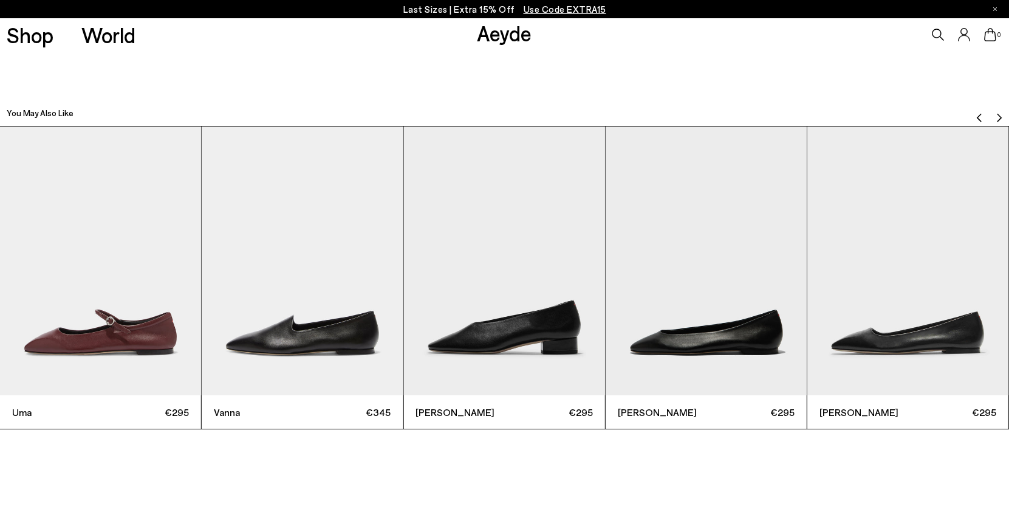
click at [995, 118] on img "Next slide" at bounding box center [1000, 117] width 10 height 10
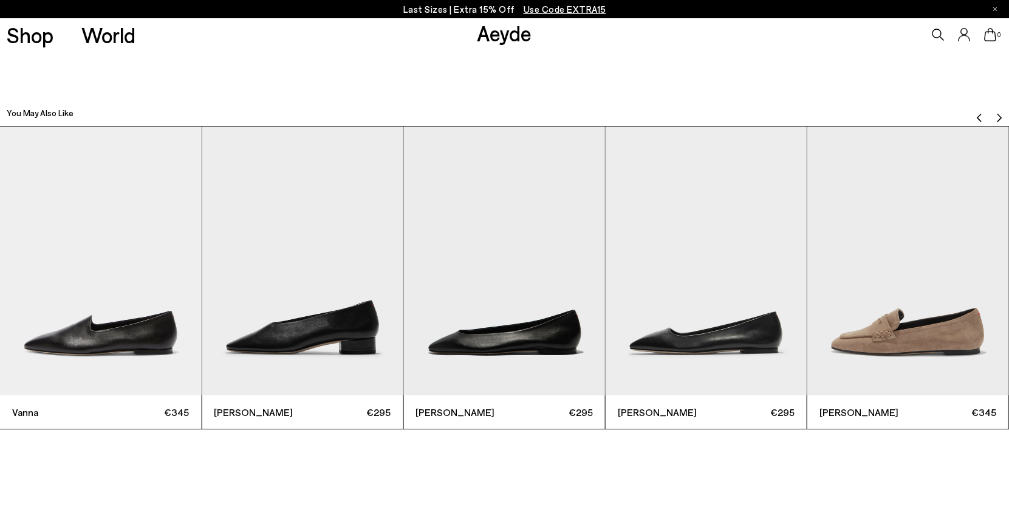
click at [995, 118] on img "Next slide" at bounding box center [1000, 117] width 10 height 10
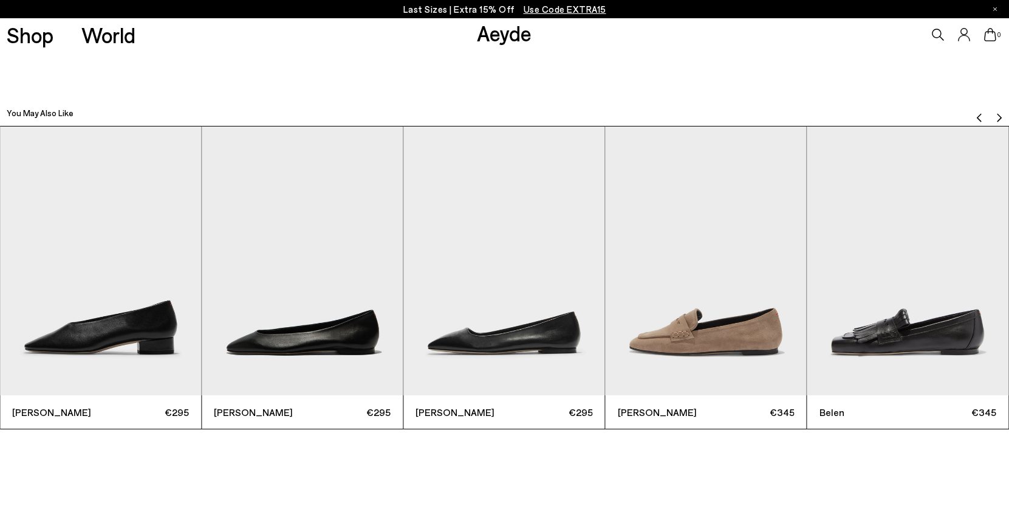
click at [995, 118] on img "Next slide" at bounding box center [1000, 117] width 10 height 10
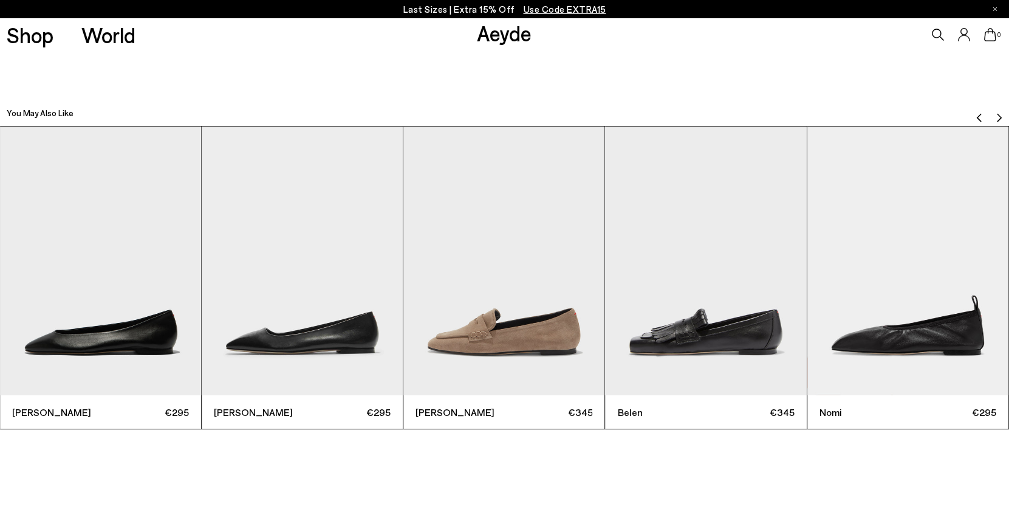
click at [995, 118] on img "Next slide" at bounding box center [1000, 117] width 10 height 10
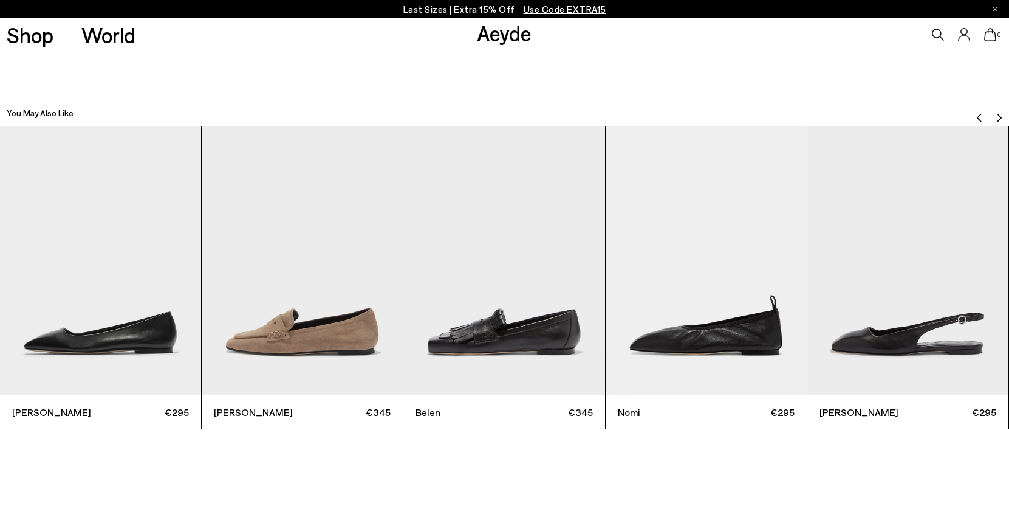
click at [995, 118] on img "Next slide" at bounding box center [1000, 117] width 10 height 10
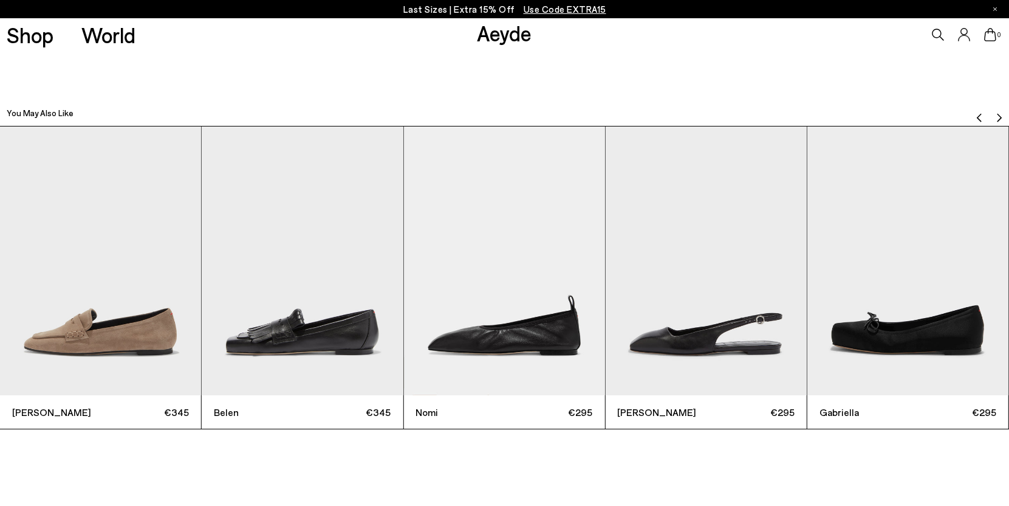
click at [995, 118] on img "Next slide" at bounding box center [1000, 117] width 10 height 10
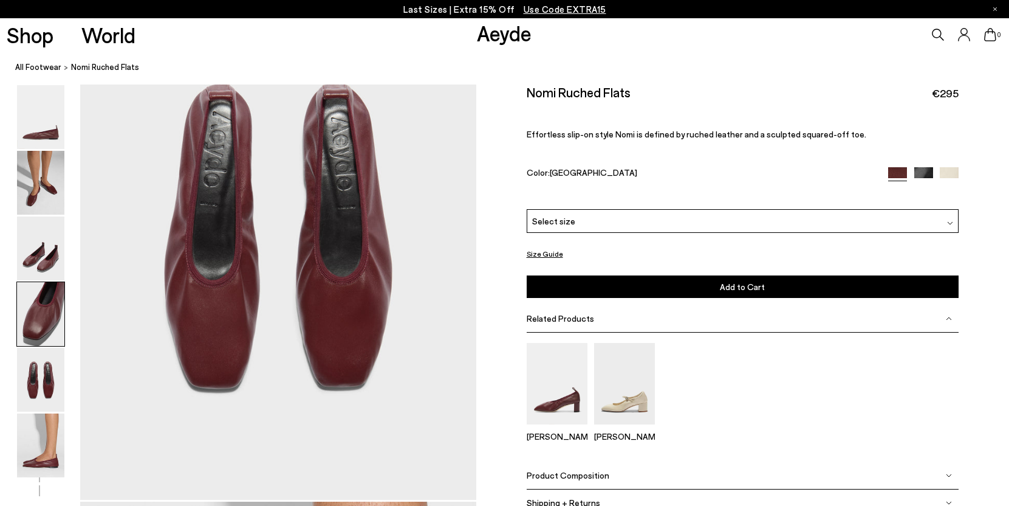
scroll to position [1405, 0]
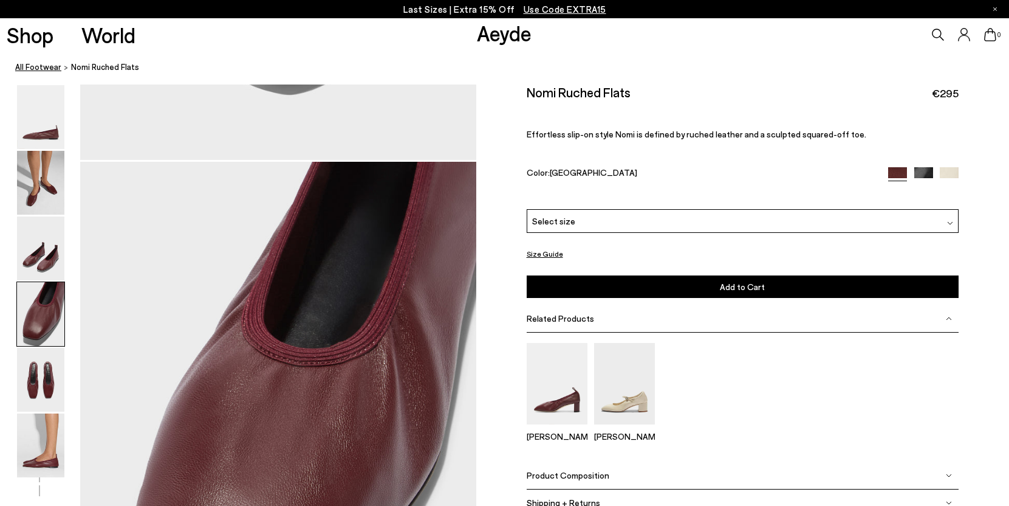
click at [40, 69] on link "All Footwear" at bounding box center [38, 67] width 46 height 13
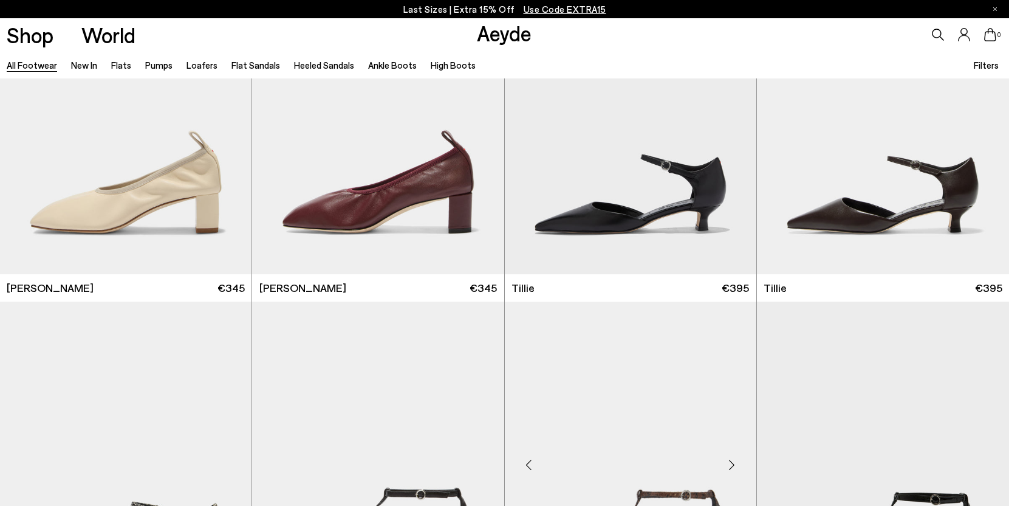
scroll to position [3530, 0]
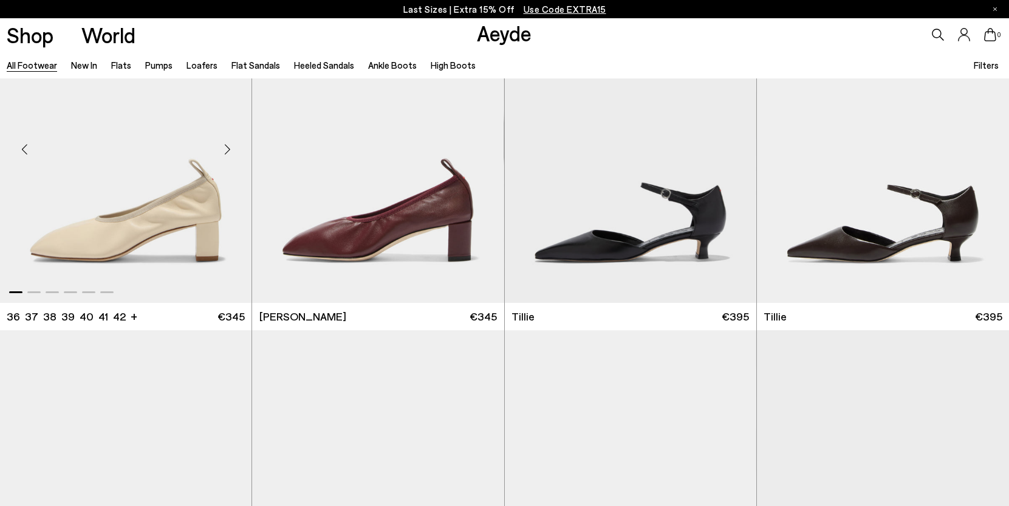
click at [143, 204] on img "1 / 6" at bounding box center [126, 144] width 252 height 317
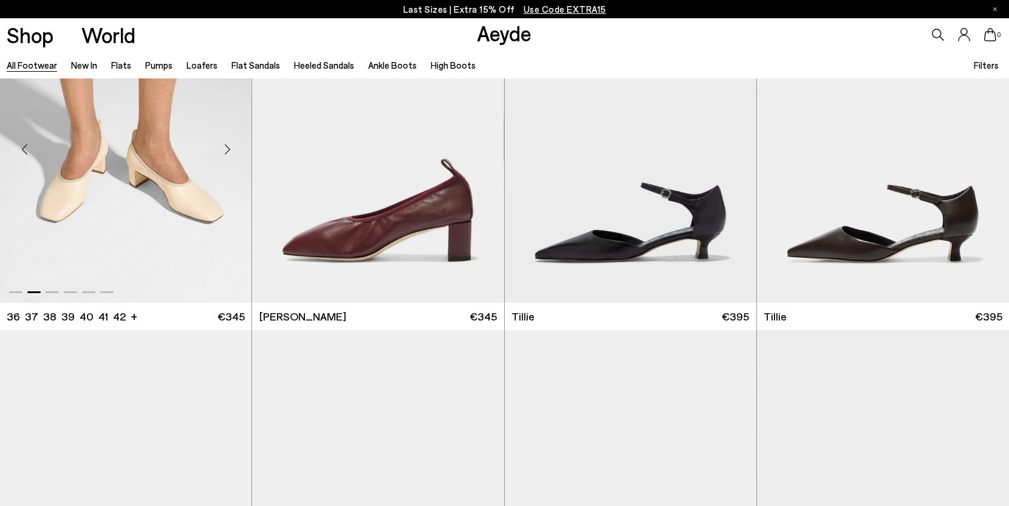
click at [165, 240] on img "2 / 6" at bounding box center [126, 144] width 252 height 317
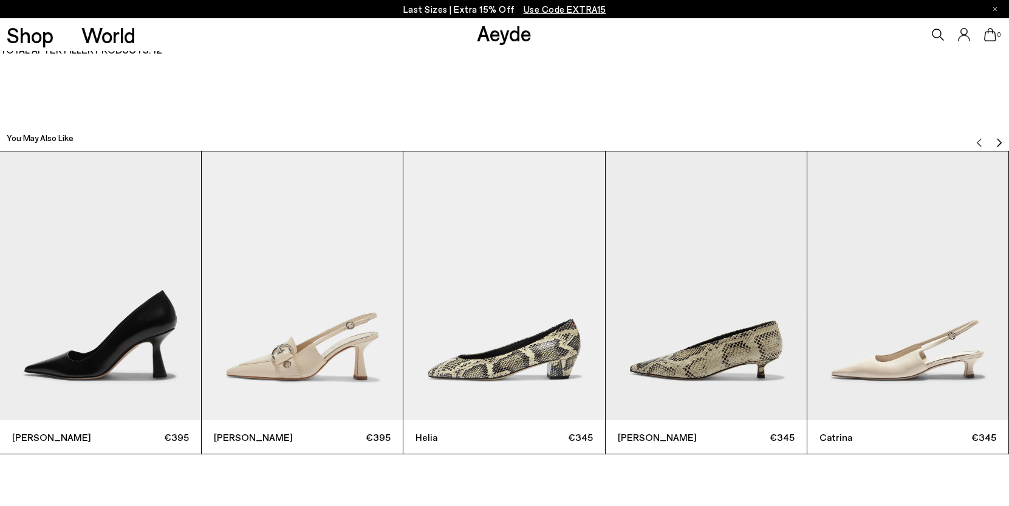
scroll to position [3231, 0]
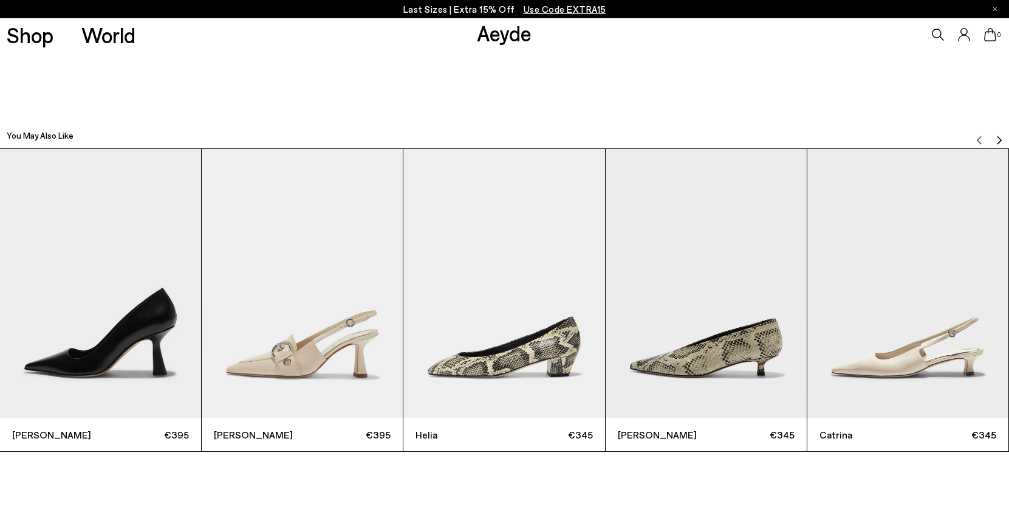
click at [1001, 136] on img "Next slide" at bounding box center [1000, 140] width 10 height 10
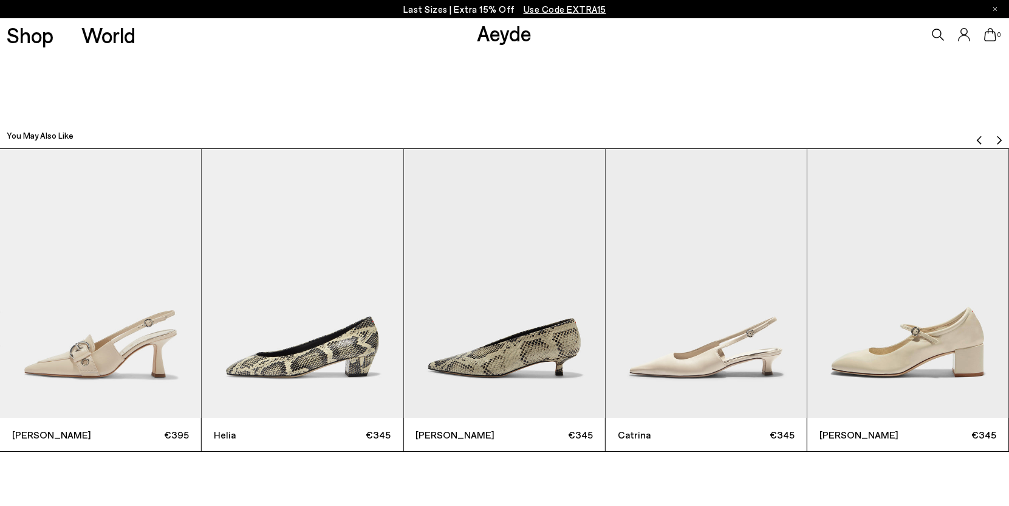
click at [1001, 136] on img "Next slide" at bounding box center [1000, 140] width 10 height 10
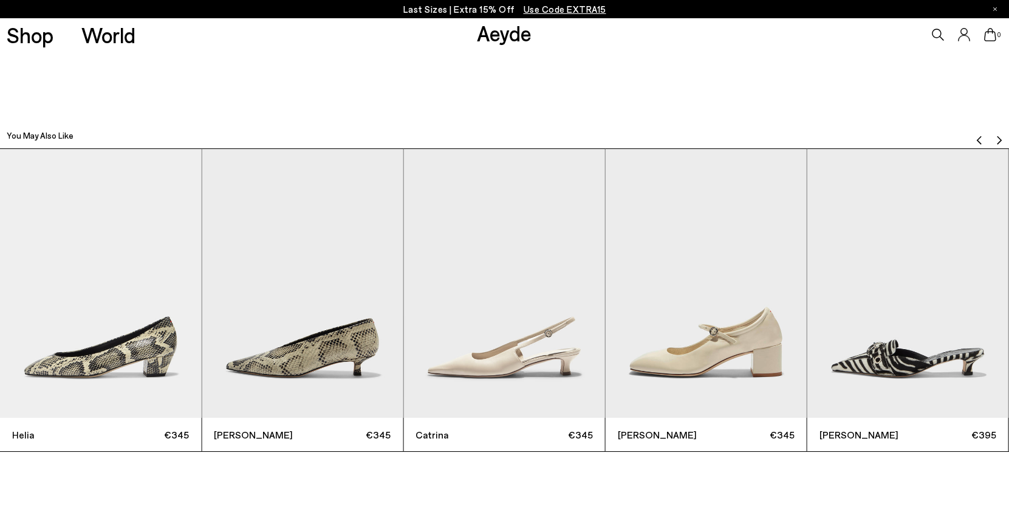
click at [1001, 136] on img "Next slide" at bounding box center [1000, 140] width 10 height 10
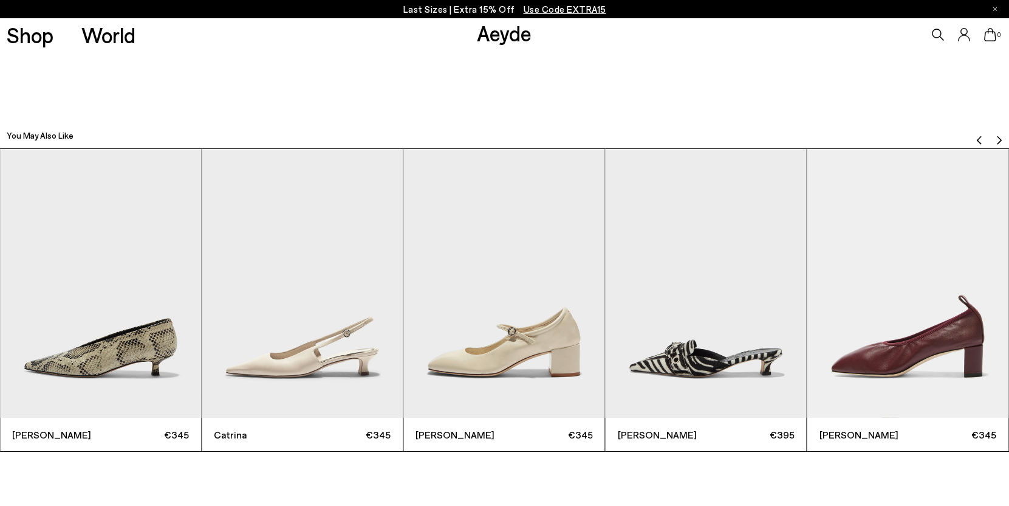
click at [1001, 136] on img "Next slide" at bounding box center [1000, 140] width 10 height 10
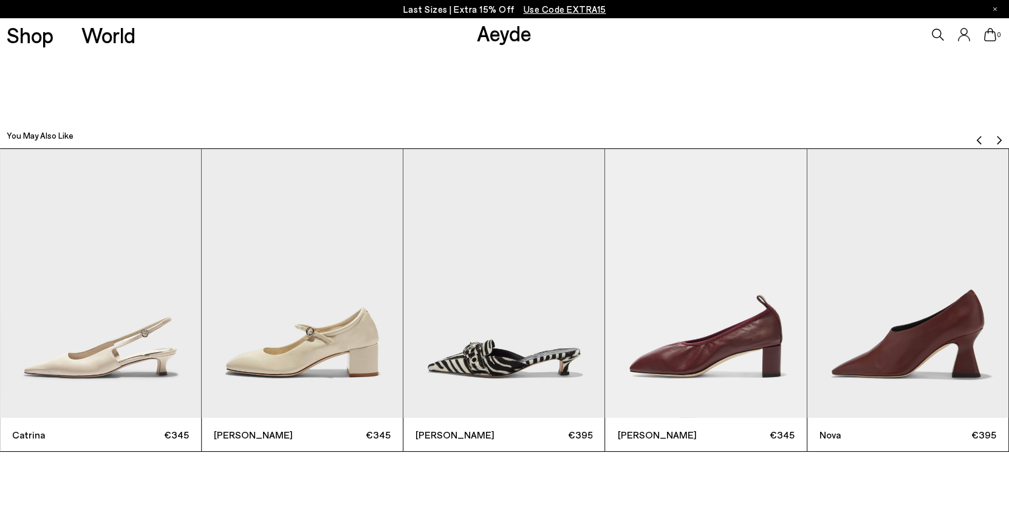
click at [1001, 136] on img "Next slide" at bounding box center [1000, 140] width 10 height 10
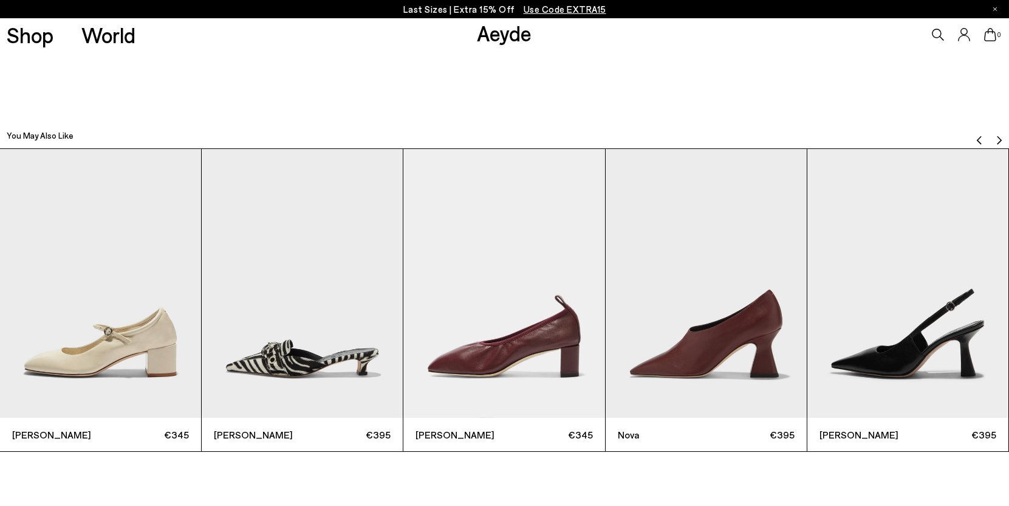
click at [1001, 136] on img "Next slide" at bounding box center [1000, 140] width 10 height 10
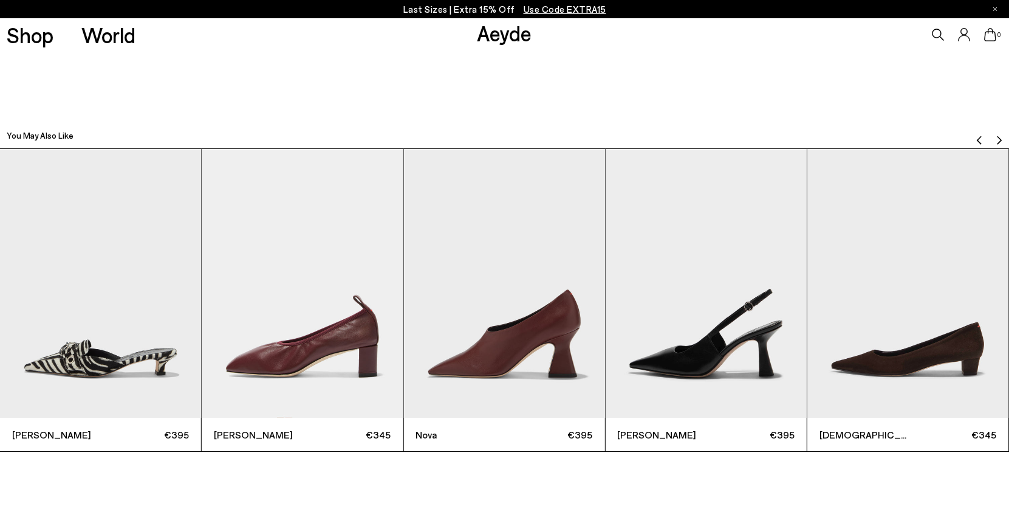
click at [1001, 136] on img "Next slide" at bounding box center [1000, 140] width 10 height 10
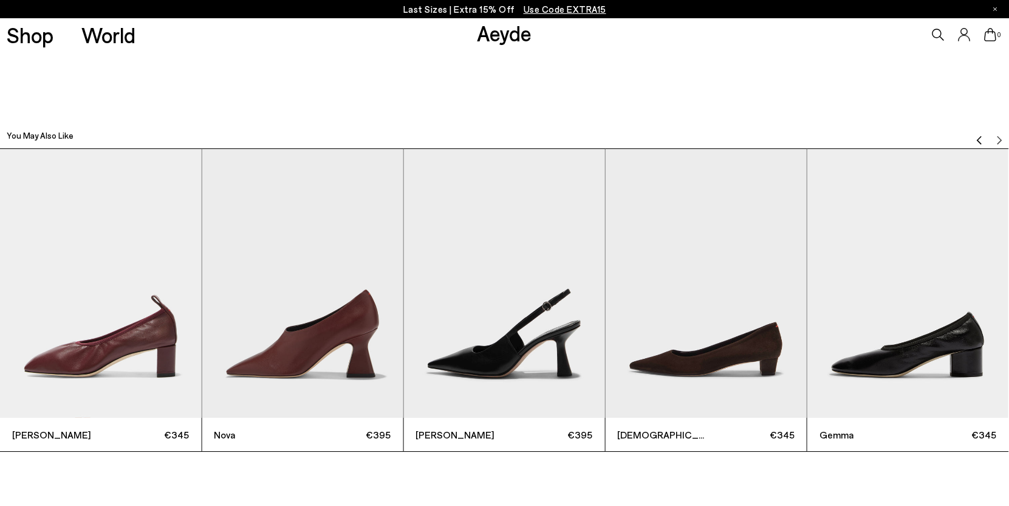
click at [981, 137] on img "Previous slide" at bounding box center [980, 140] width 10 height 10
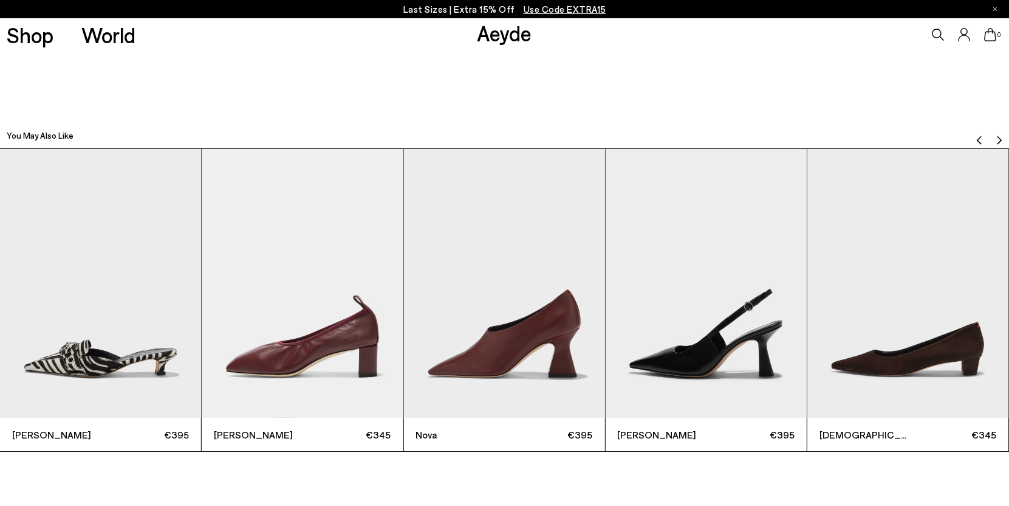
click at [981, 137] on img "Previous slide" at bounding box center [980, 140] width 10 height 10
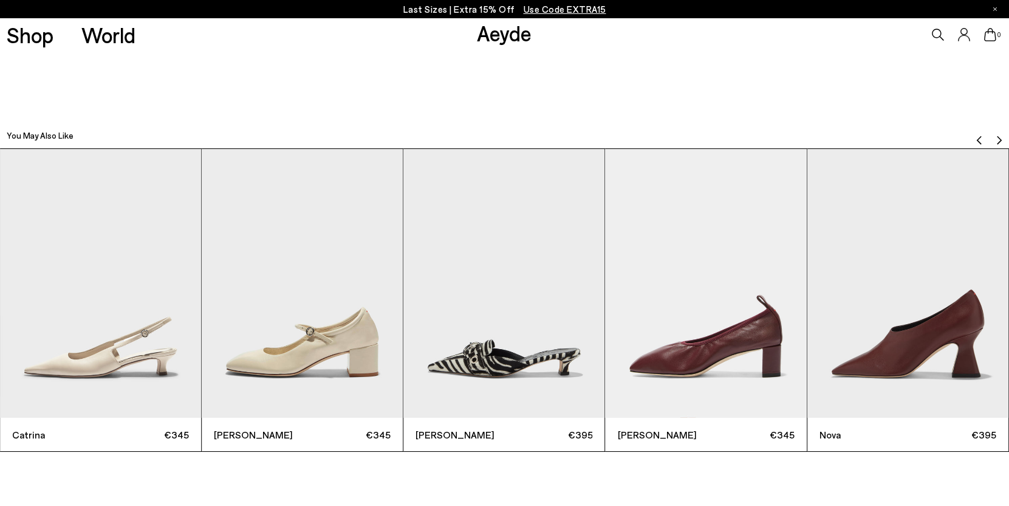
click at [981, 137] on img "Previous slide" at bounding box center [980, 140] width 10 height 10
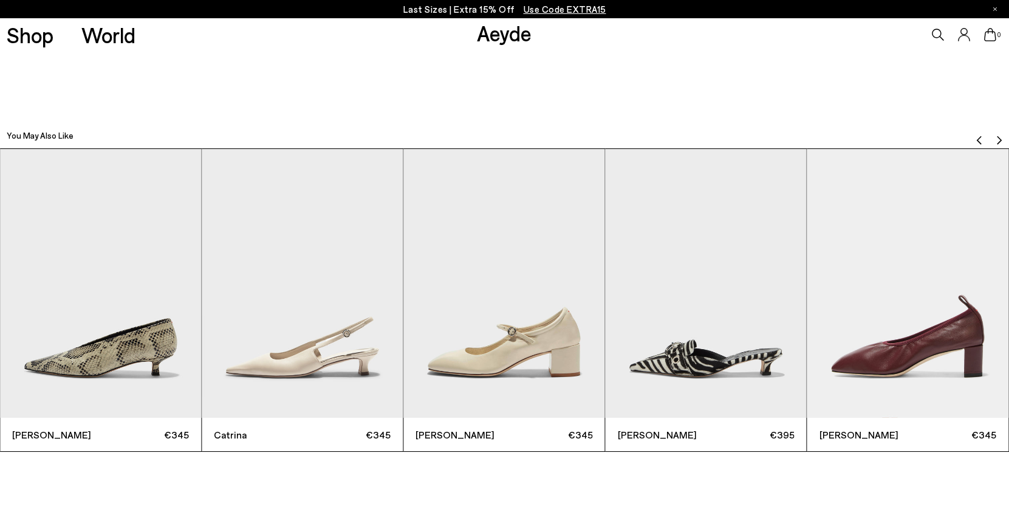
click at [981, 137] on img "Previous slide" at bounding box center [980, 140] width 10 height 10
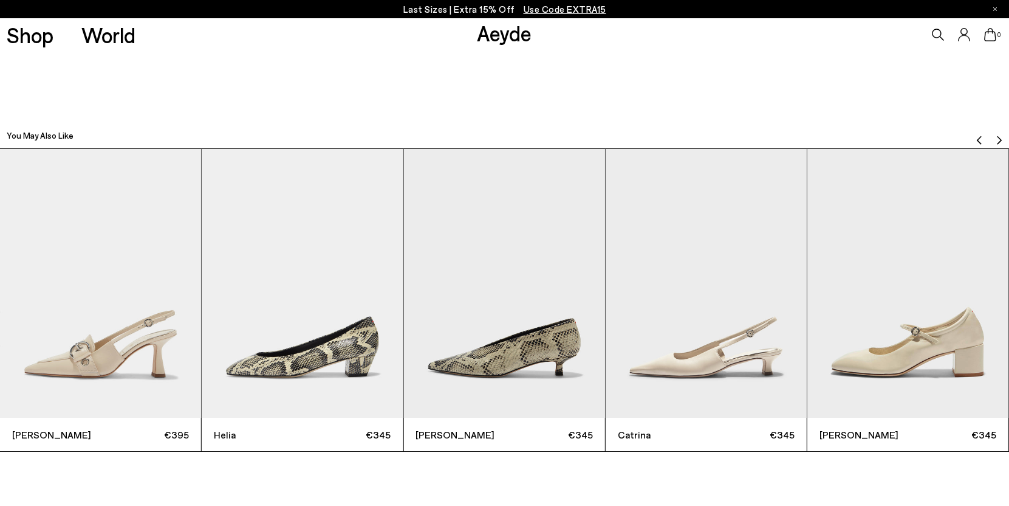
click at [981, 137] on img "Previous slide" at bounding box center [980, 140] width 10 height 10
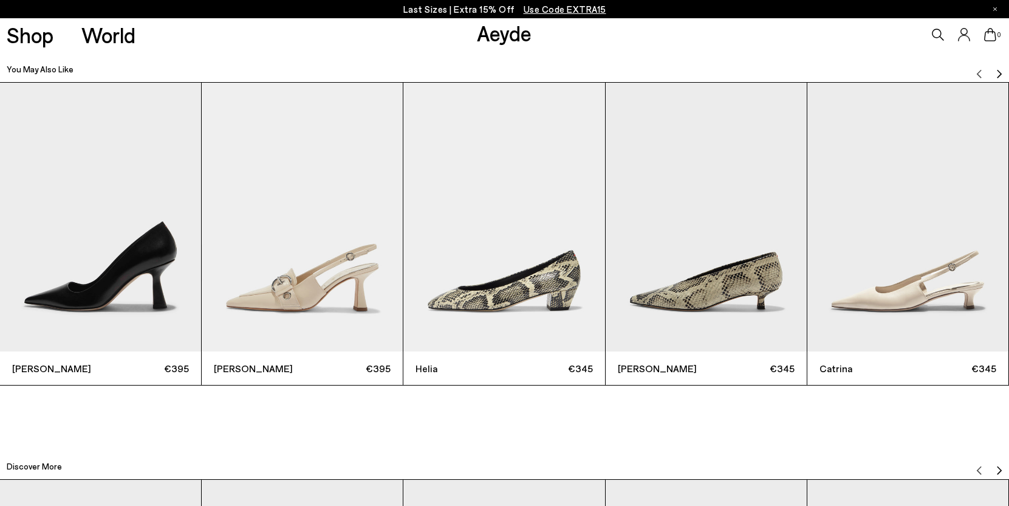
scroll to position [3291, 0]
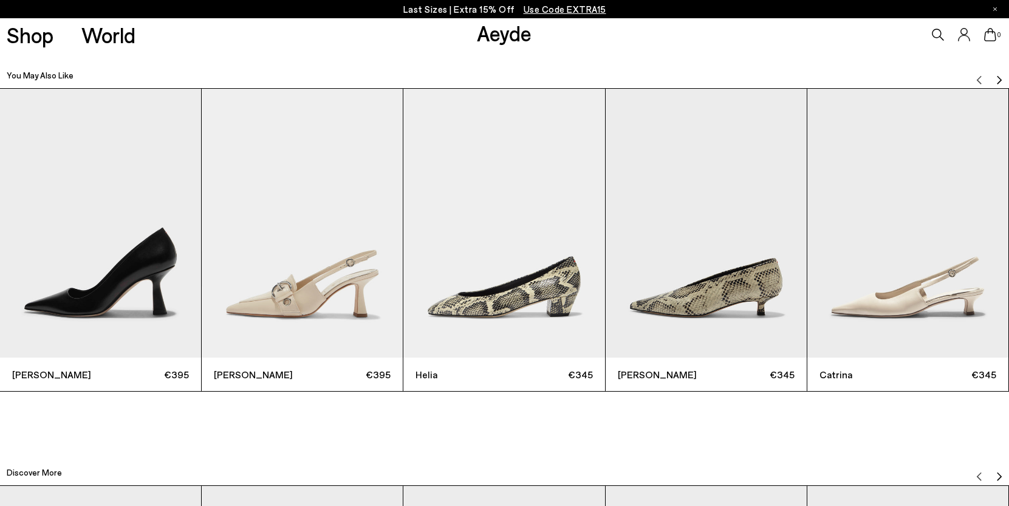
click at [998, 77] on img "Next slide" at bounding box center [1000, 80] width 10 height 10
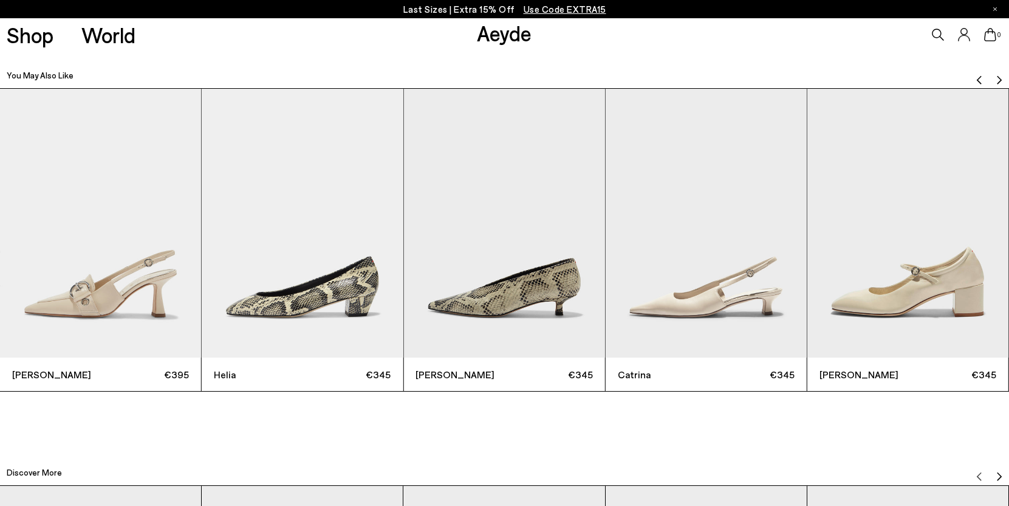
click at [998, 77] on img "Next slide" at bounding box center [1000, 80] width 10 height 10
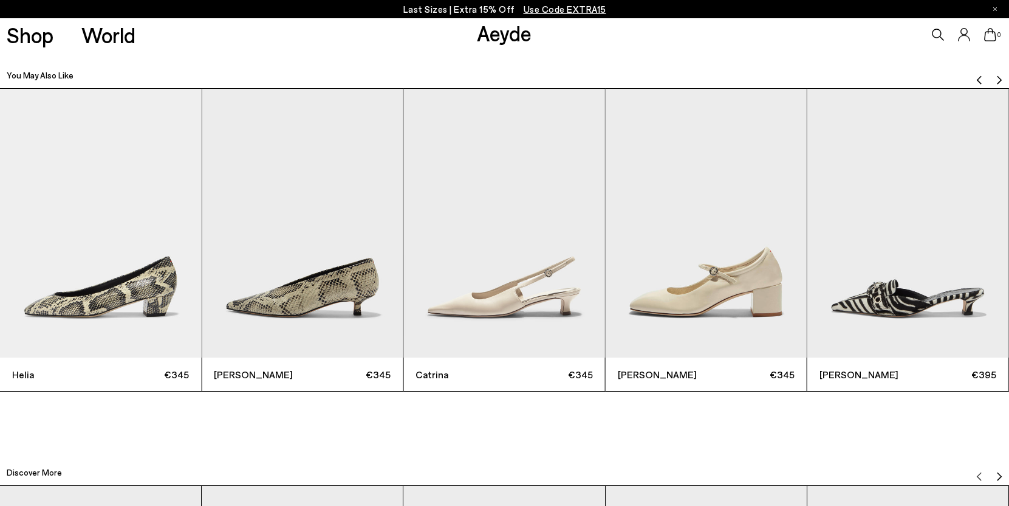
click at [998, 77] on img "Next slide" at bounding box center [1000, 80] width 10 height 10
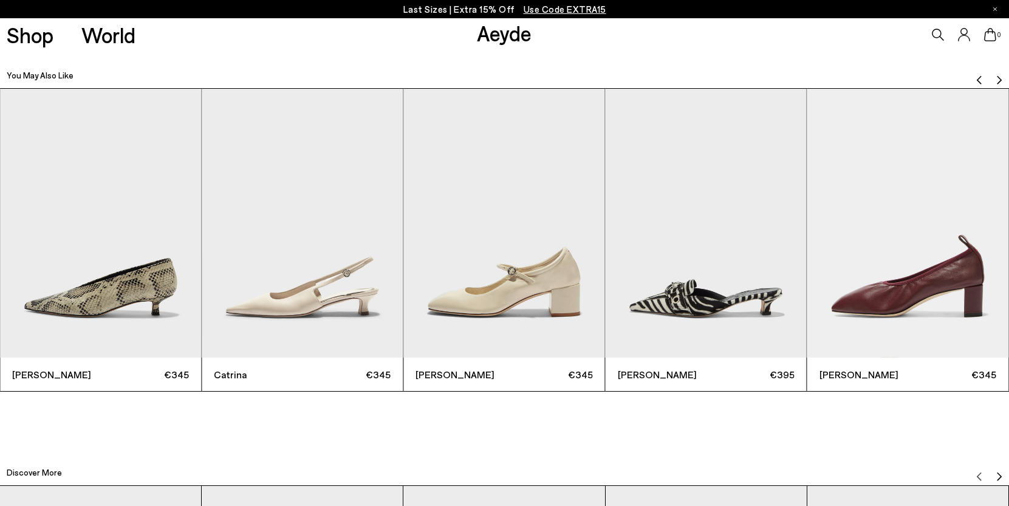
click at [998, 77] on img "Next slide" at bounding box center [1000, 80] width 10 height 10
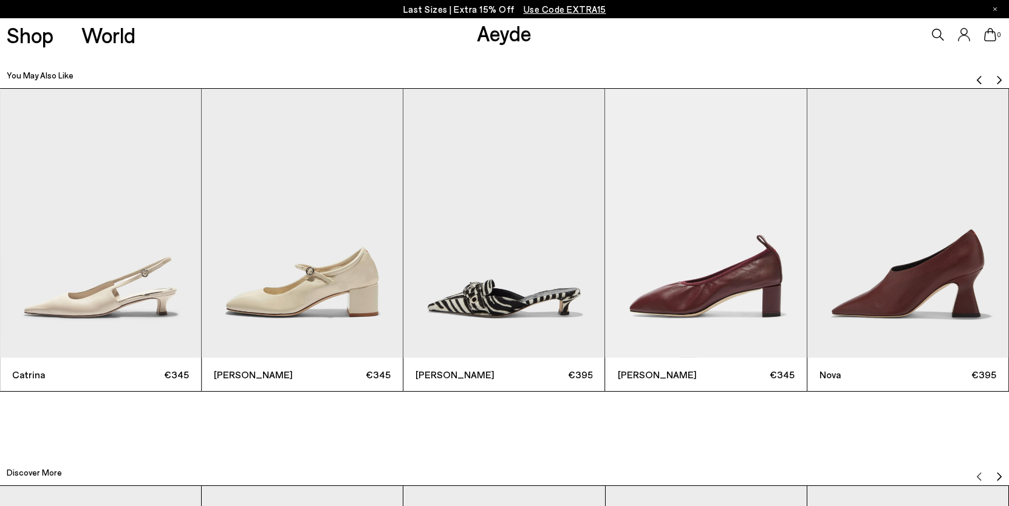
click at [998, 77] on img "Next slide" at bounding box center [1000, 80] width 10 height 10
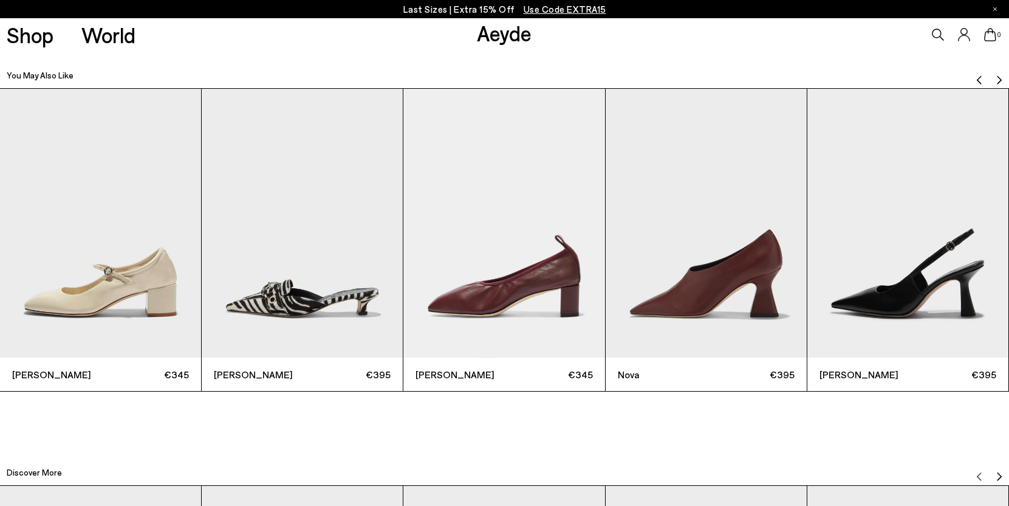
click at [998, 77] on img "Next slide" at bounding box center [1000, 80] width 10 height 10
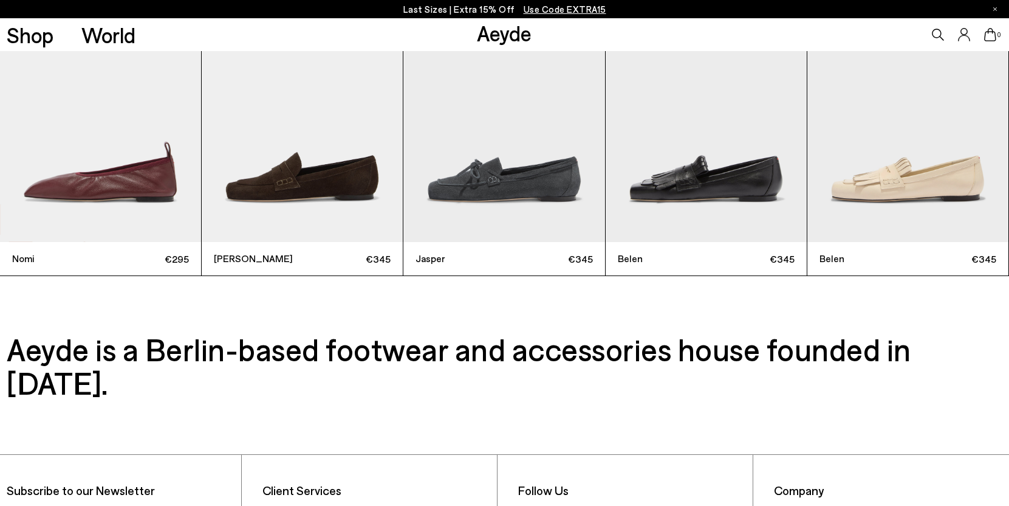
scroll to position [4024, 0]
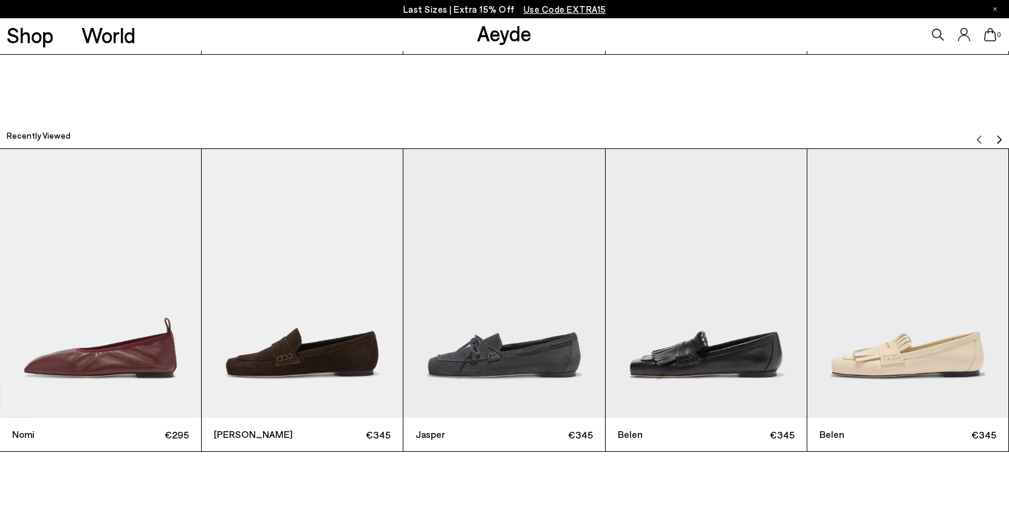
click at [997, 136] on img "Next slide" at bounding box center [1000, 140] width 10 height 10
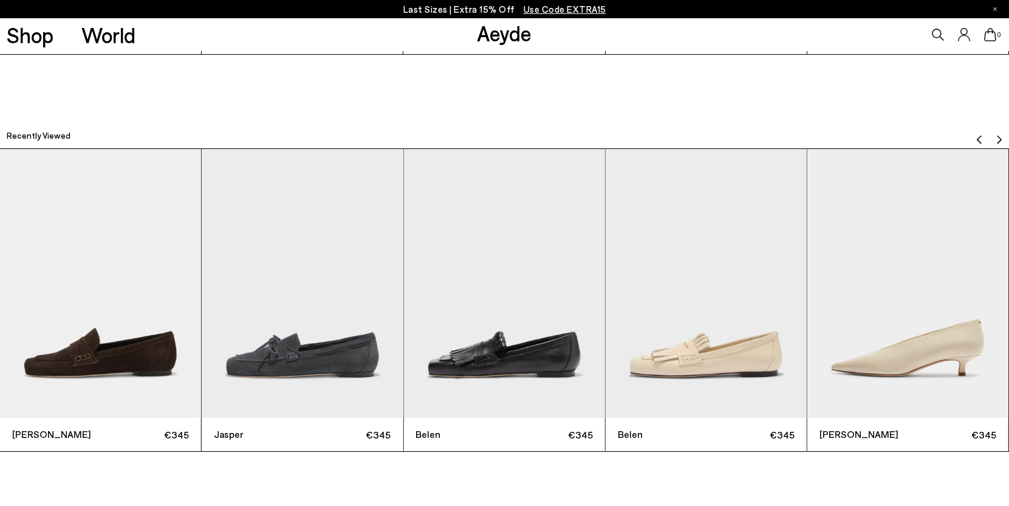
click at [882, 321] on img "6 / 9" at bounding box center [908, 283] width 201 height 269
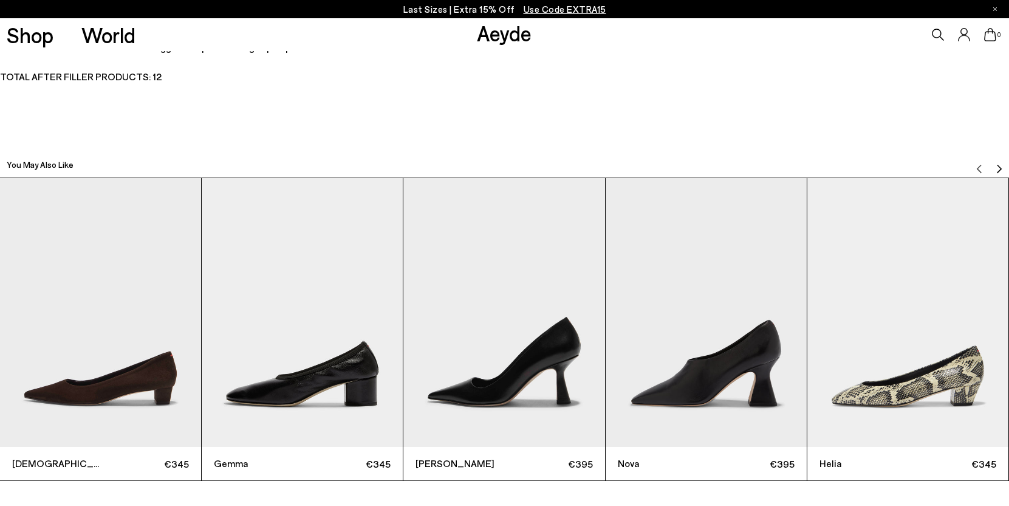
scroll to position [3333, 0]
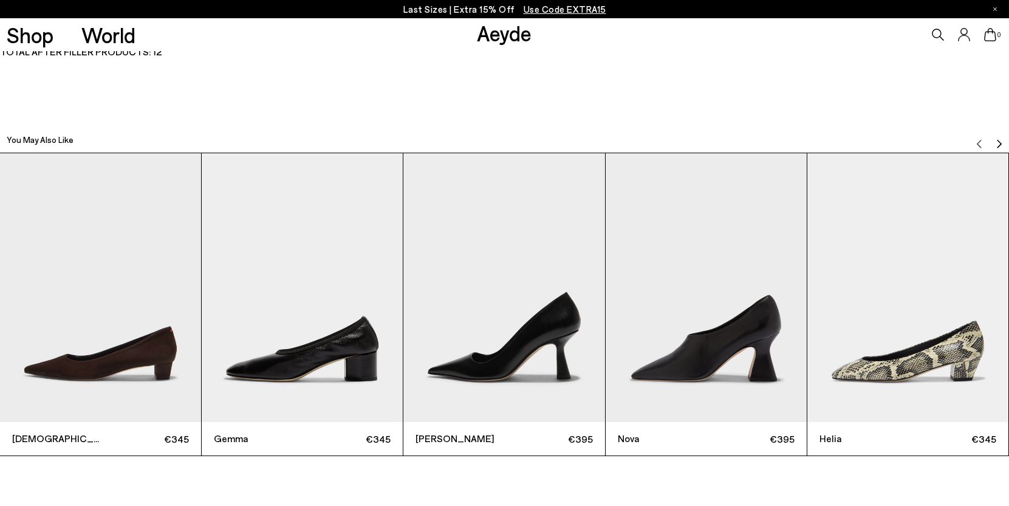
click at [995, 139] on img "Next slide" at bounding box center [1000, 144] width 10 height 10
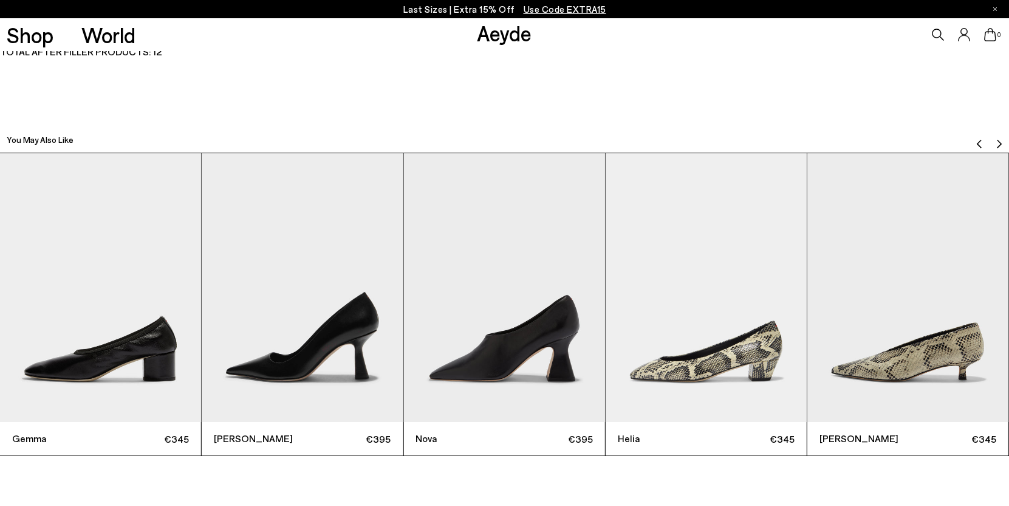
click at [995, 139] on img "Next slide" at bounding box center [1000, 144] width 10 height 10
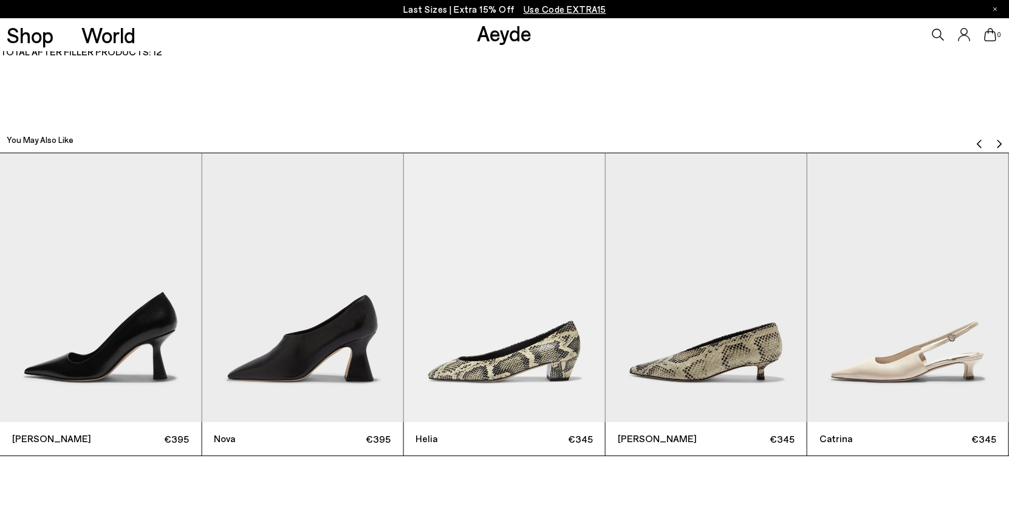
click at [995, 139] on img "Next slide" at bounding box center [1000, 144] width 10 height 10
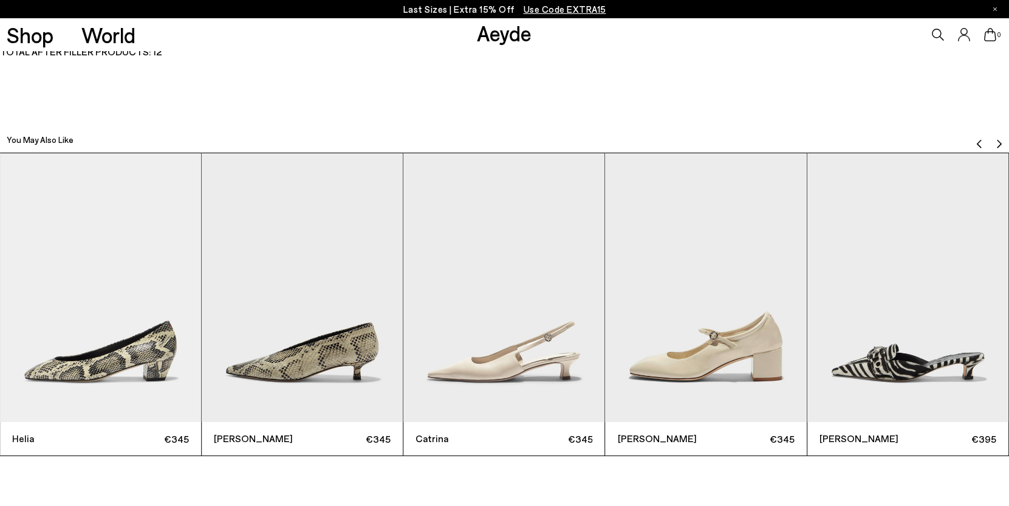
click at [995, 139] on img "Next slide" at bounding box center [1000, 144] width 10 height 10
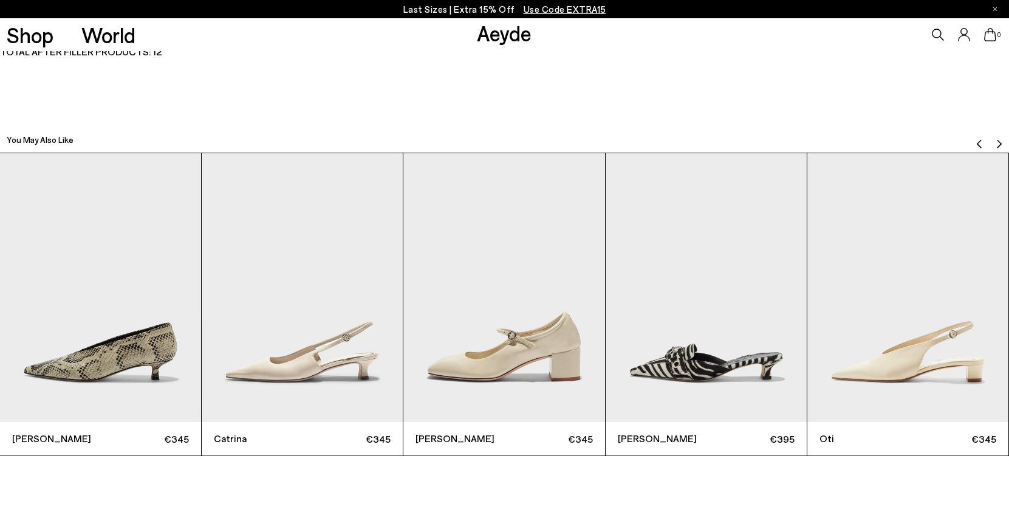
click at [995, 139] on img "Next slide" at bounding box center [1000, 144] width 10 height 10
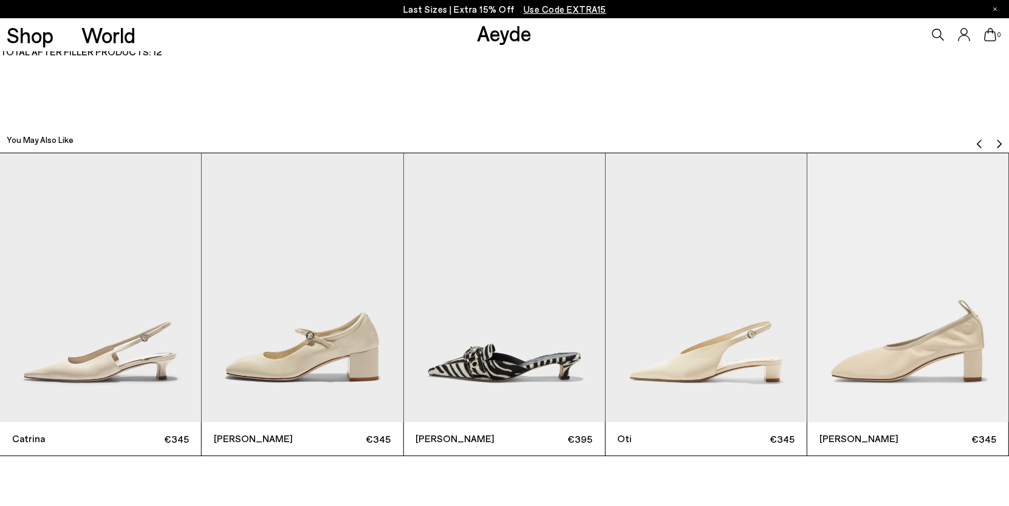
click at [995, 139] on img "Next slide" at bounding box center [1000, 144] width 10 height 10
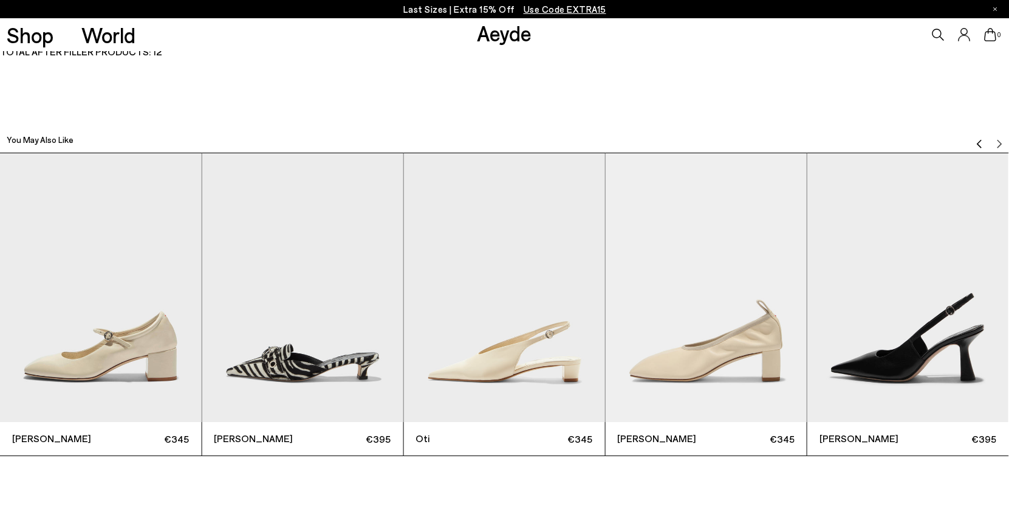
click at [976, 142] on img "Previous slide" at bounding box center [980, 144] width 10 height 10
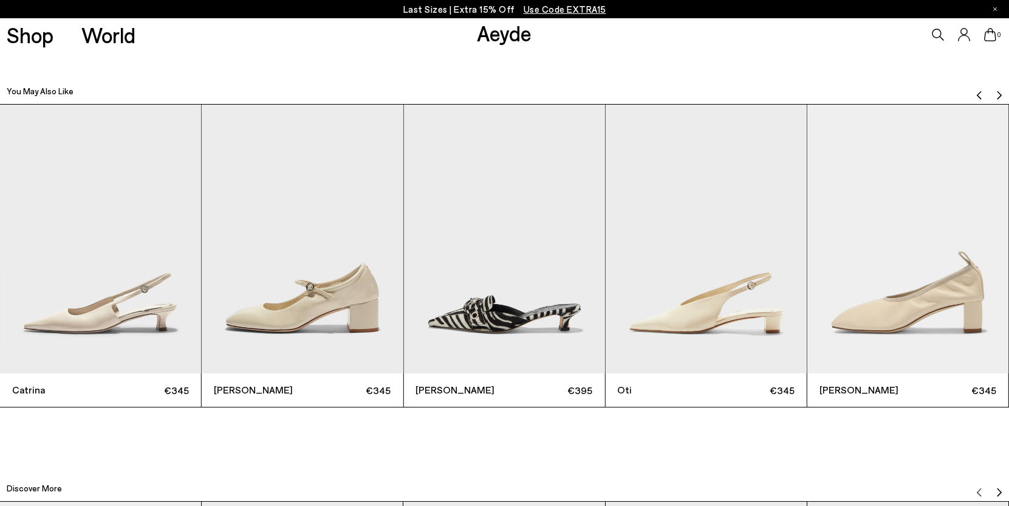
scroll to position [3397, 0]
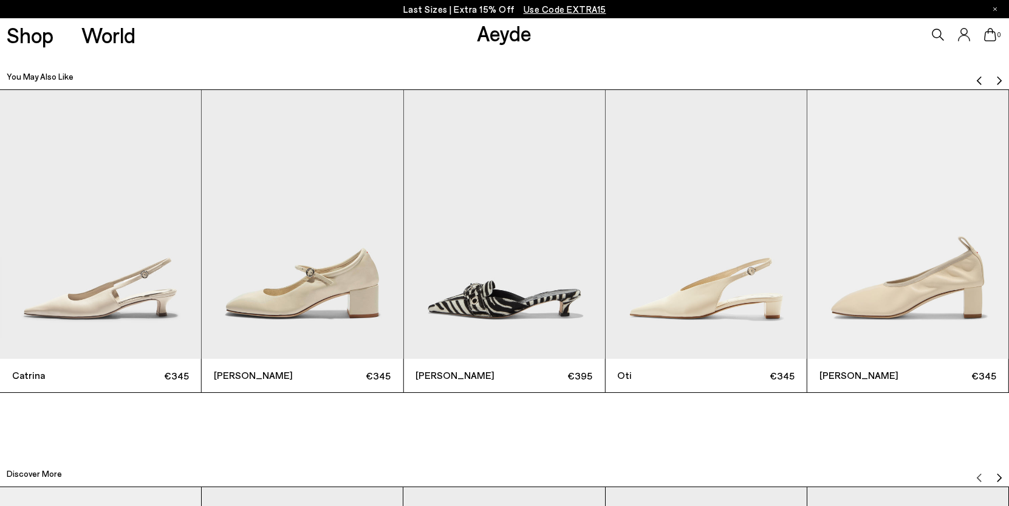
click at [298, 301] on img "8 / 12" at bounding box center [302, 224] width 201 height 269
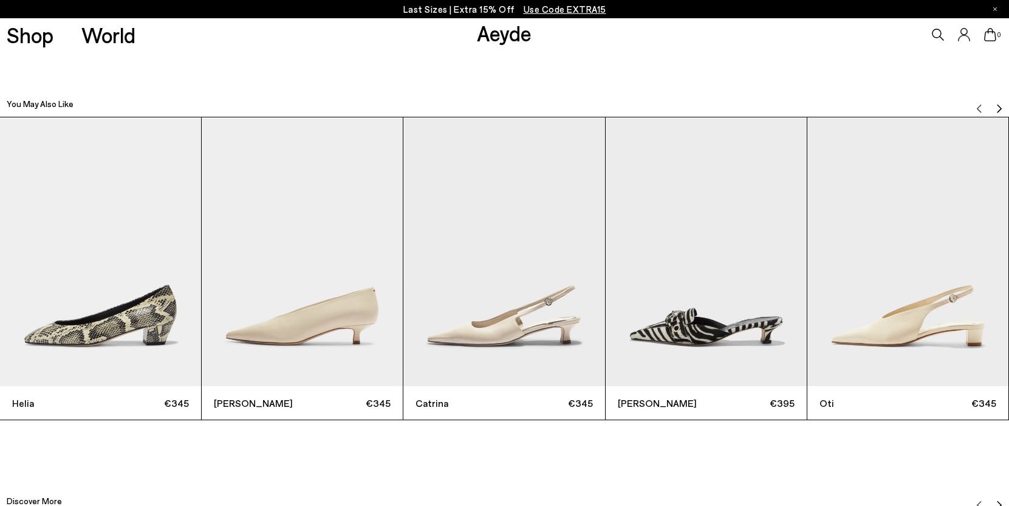
scroll to position [3262, 0]
click at [1000, 105] on img "Next slide" at bounding box center [1000, 109] width 10 height 10
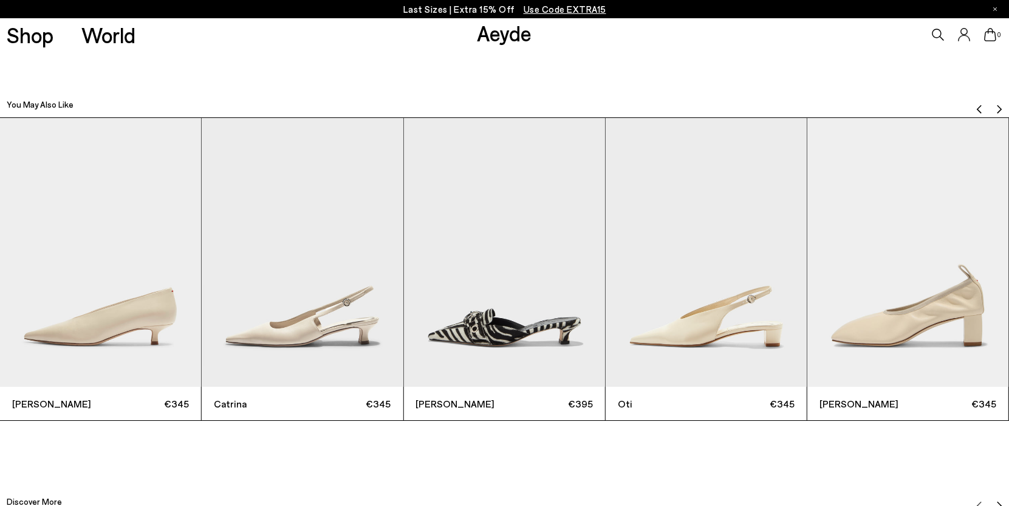
click at [1000, 105] on img "Next slide" at bounding box center [1000, 109] width 10 height 10
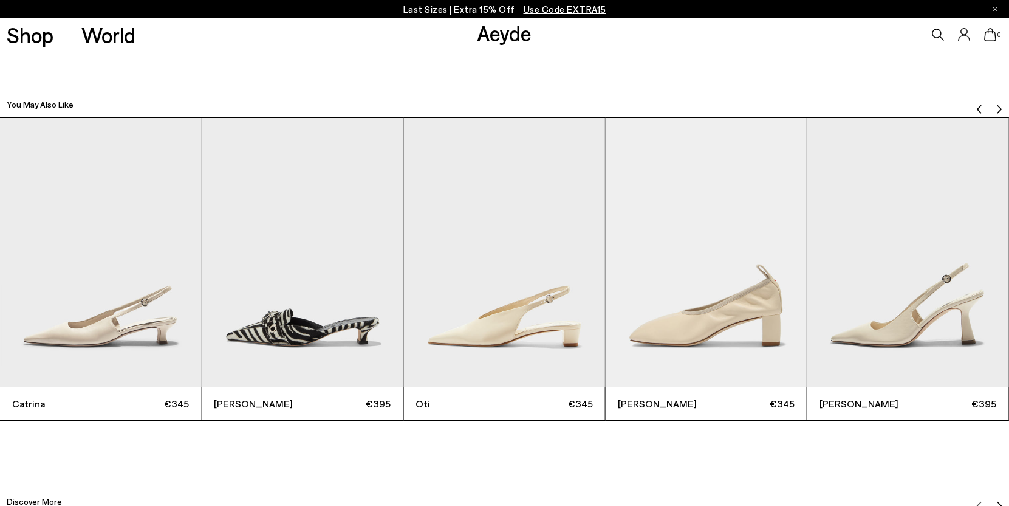
click at [1000, 105] on img "Next slide" at bounding box center [1000, 109] width 10 height 10
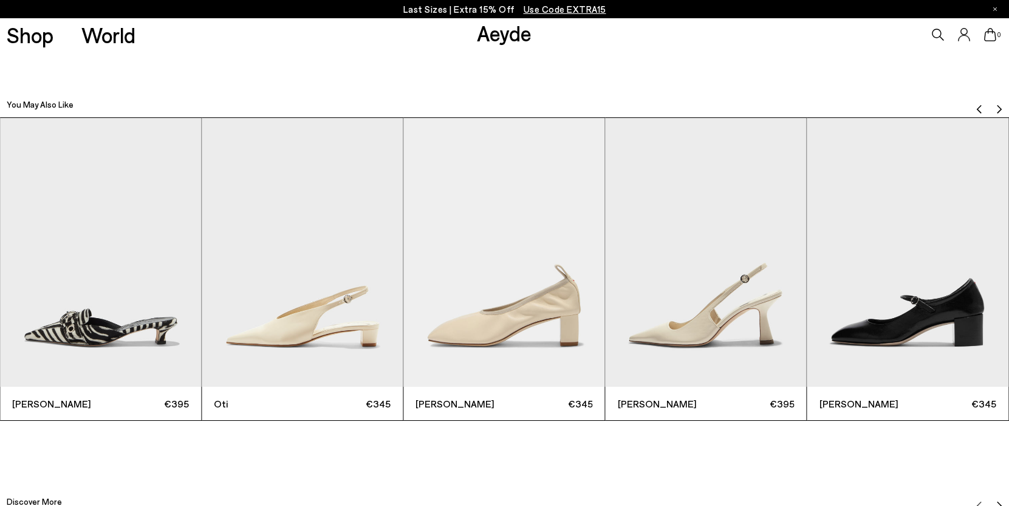
click at [1000, 105] on img "Next slide" at bounding box center [1000, 109] width 10 height 10
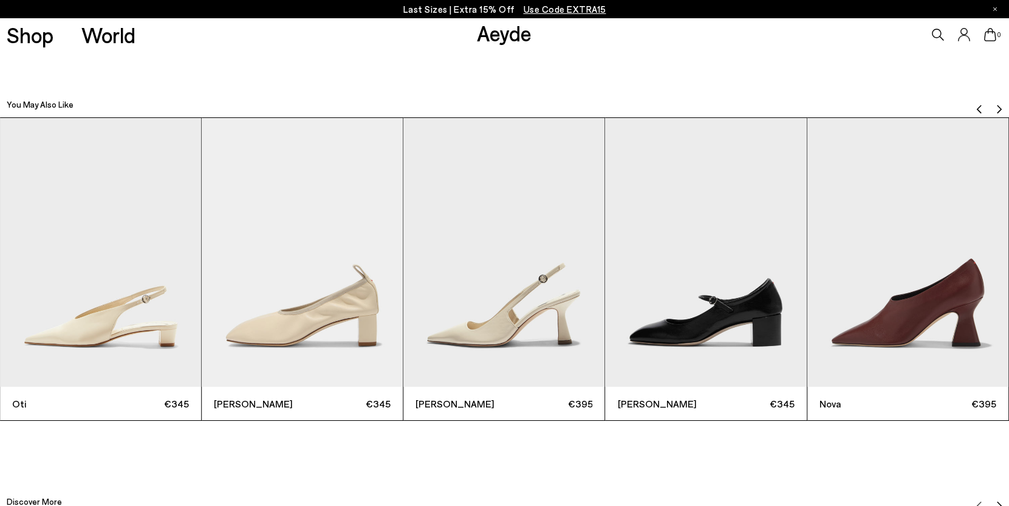
click at [1000, 105] on img "Next slide" at bounding box center [1000, 109] width 10 height 10
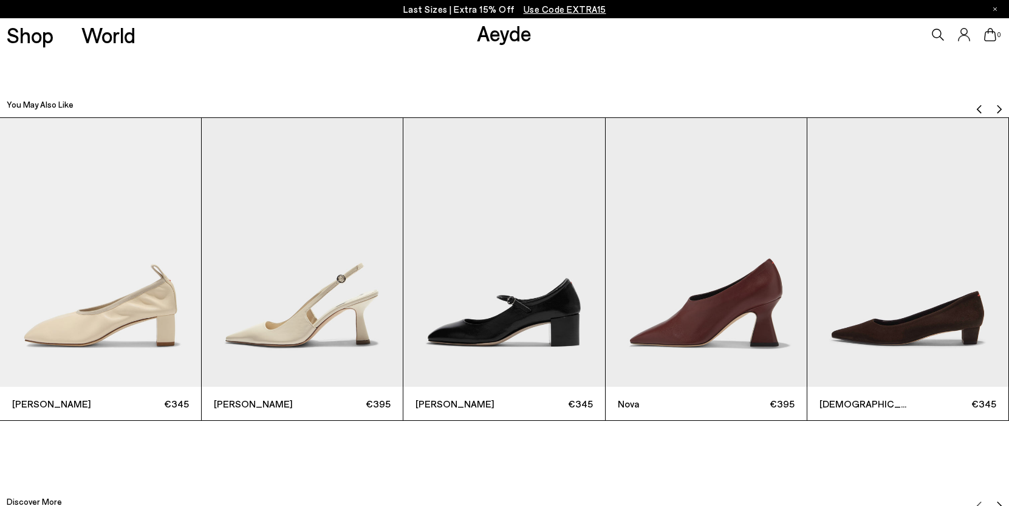
click at [1000, 105] on img "Next slide" at bounding box center [1000, 109] width 10 height 10
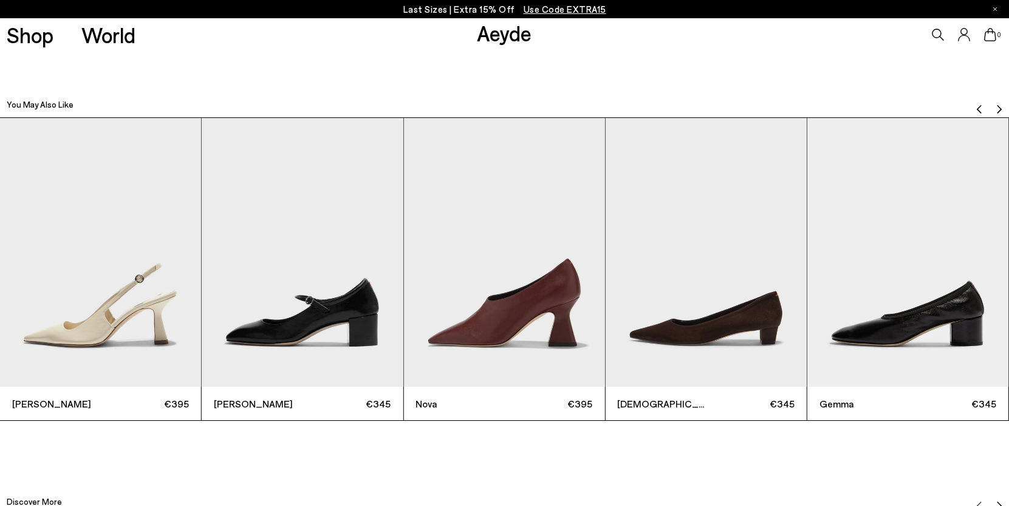
click at [1000, 105] on img "Next slide" at bounding box center [1000, 109] width 10 height 10
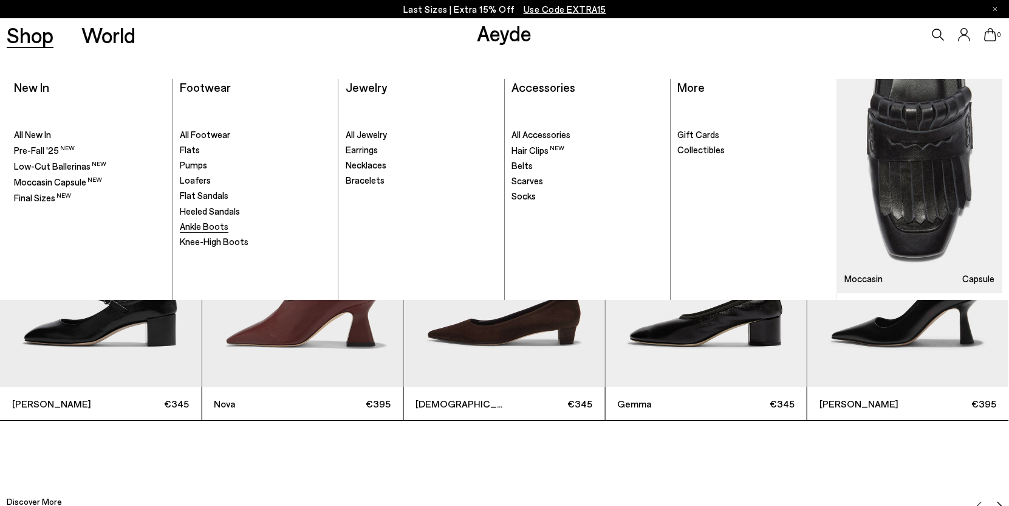
click at [195, 223] on span "Ankle Boots" at bounding box center [204, 226] width 49 height 11
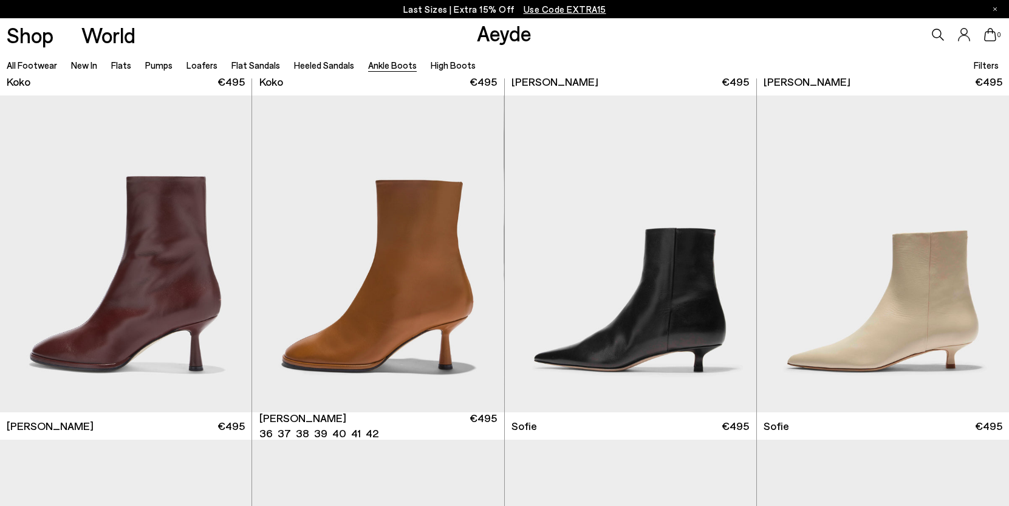
scroll to position [1015, 0]
click at [418, 302] on img "1 / 6" at bounding box center [378, 253] width 252 height 317
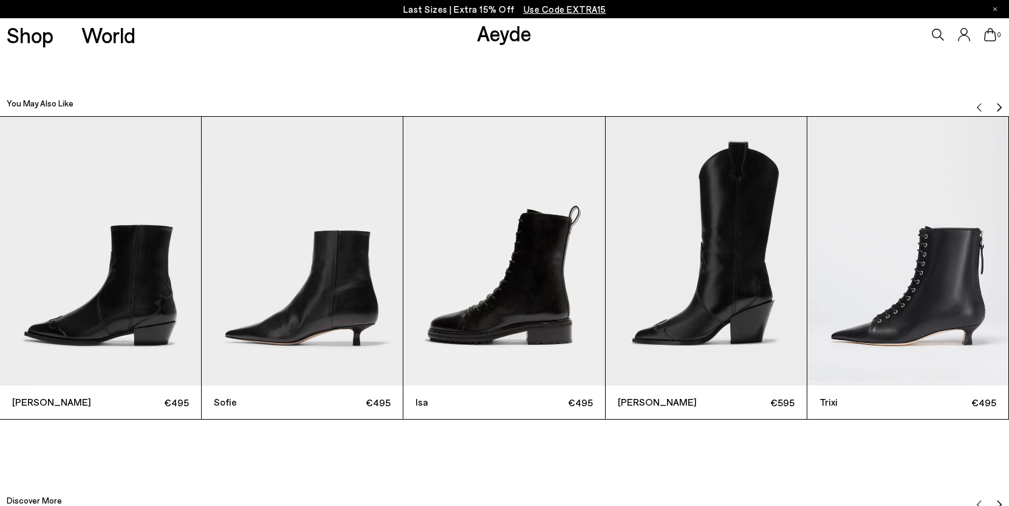
scroll to position [3370, 0]
click at [1000, 102] on img "Next slide" at bounding box center [1000, 107] width 10 height 10
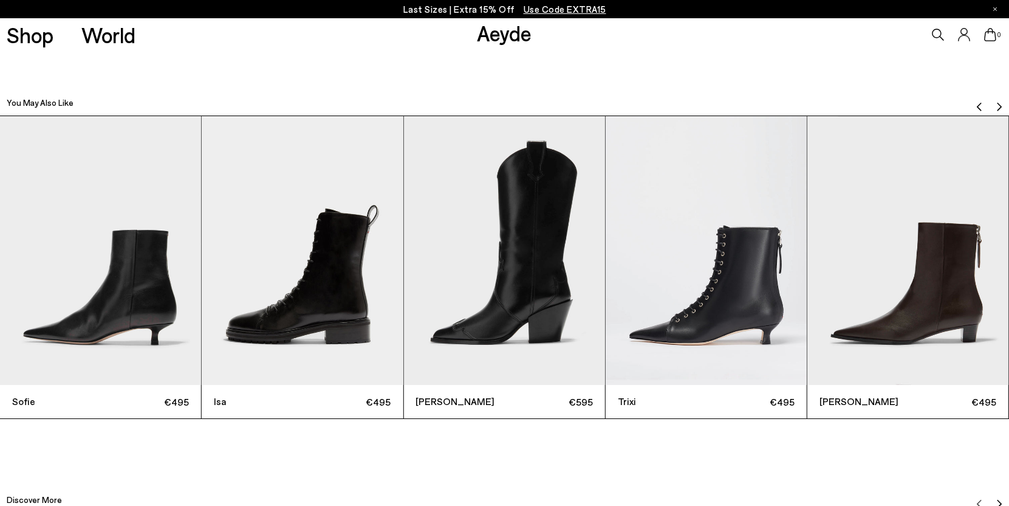
click at [1000, 102] on img "Next slide" at bounding box center [1000, 107] width 10 height 10
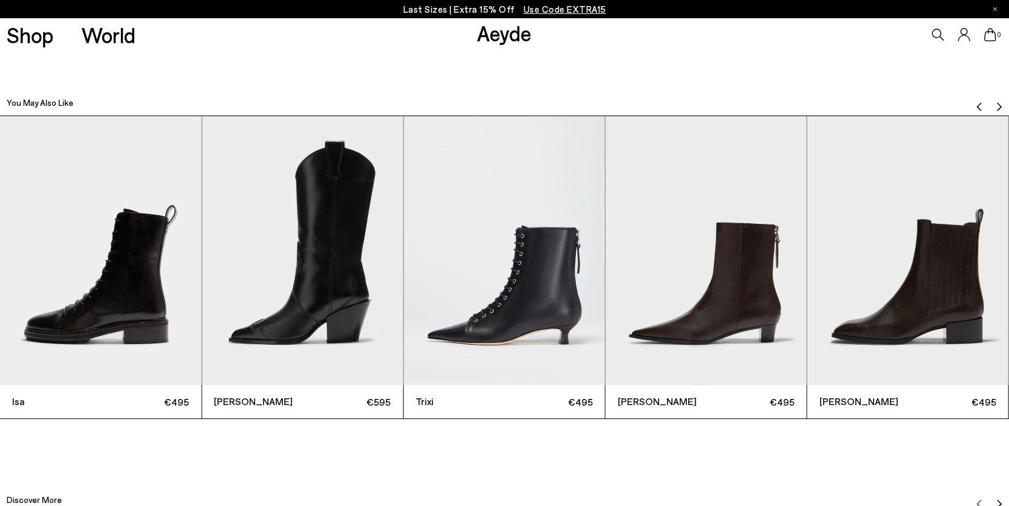
click at [1000, 102] on img "Next slide" at bounding box center [1000, 107] width 10 height 10
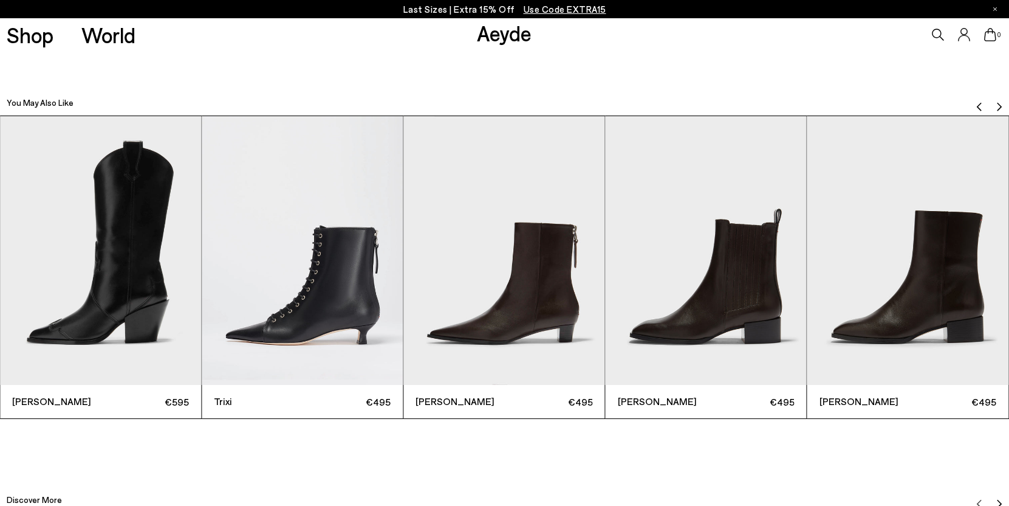
click at [1000, 102] on img "Next slide" at bounding box center [1000, 107] width 10 height 10
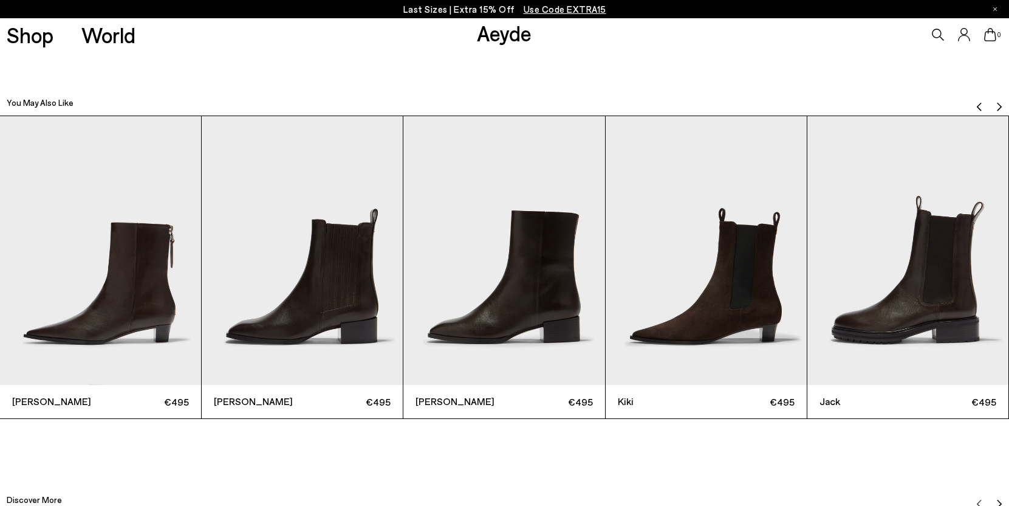
click at [974, 103] on div "You May Also Like" at bounding box center [504, 99] width 1009 height 33
click at [976, 103] on img "Previous slide" at bounding box center [980, 107] width 10 height 10
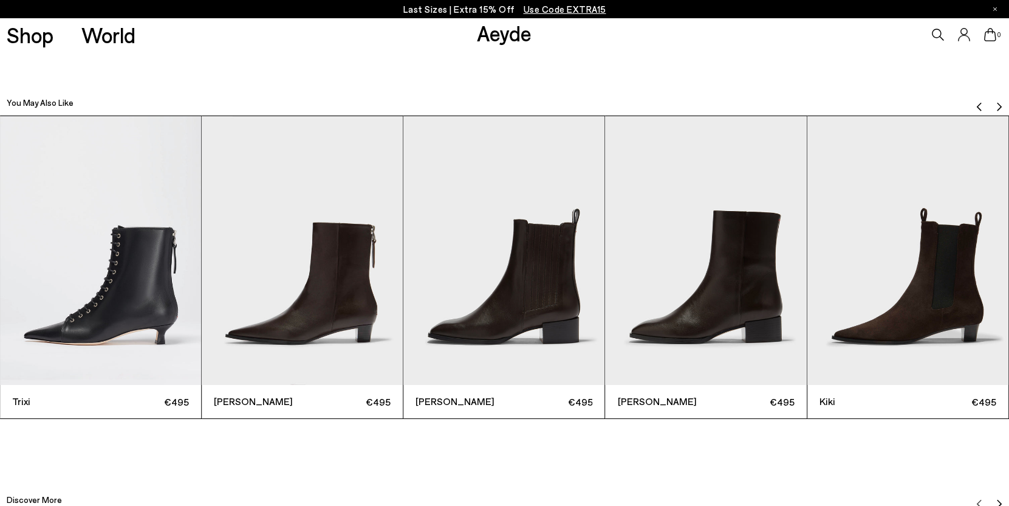
click at [976, 103] on img "Previous slide" at bounding box center [980, 107] width 10 height 10
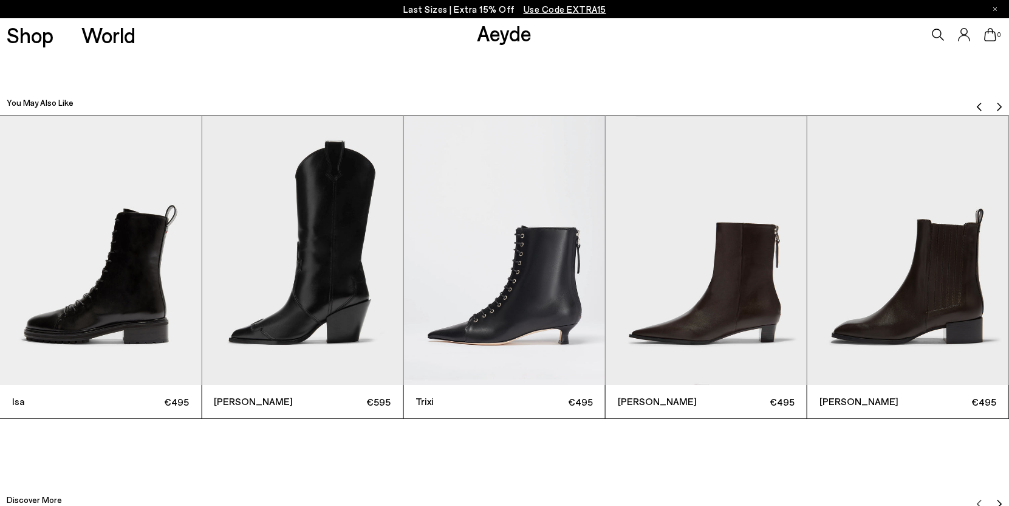
click at [976, 103] on img "Previous slide" at bounding box center [980, 107] width 10 height 10
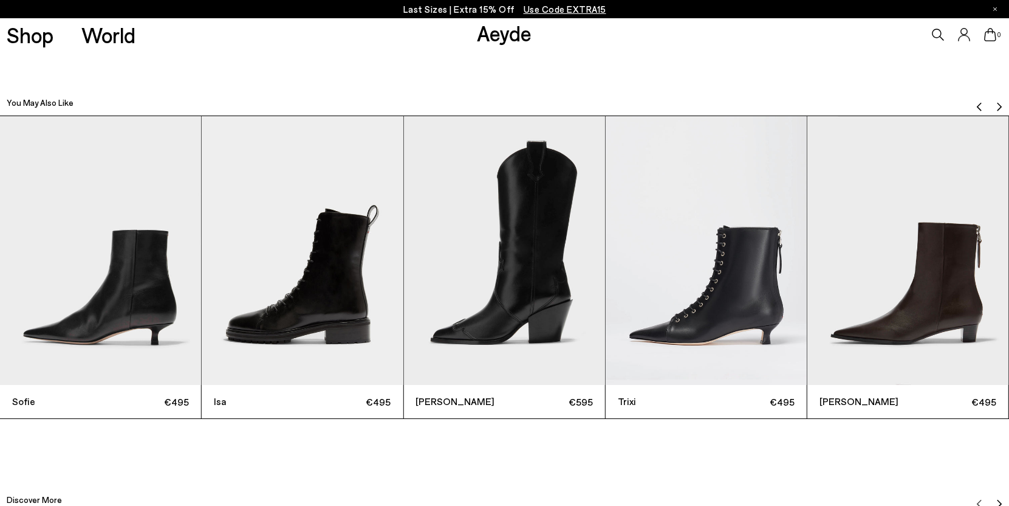
click at [976, 103] on img "Previous slide" at bounding box center [980, 107] width 10 height 10
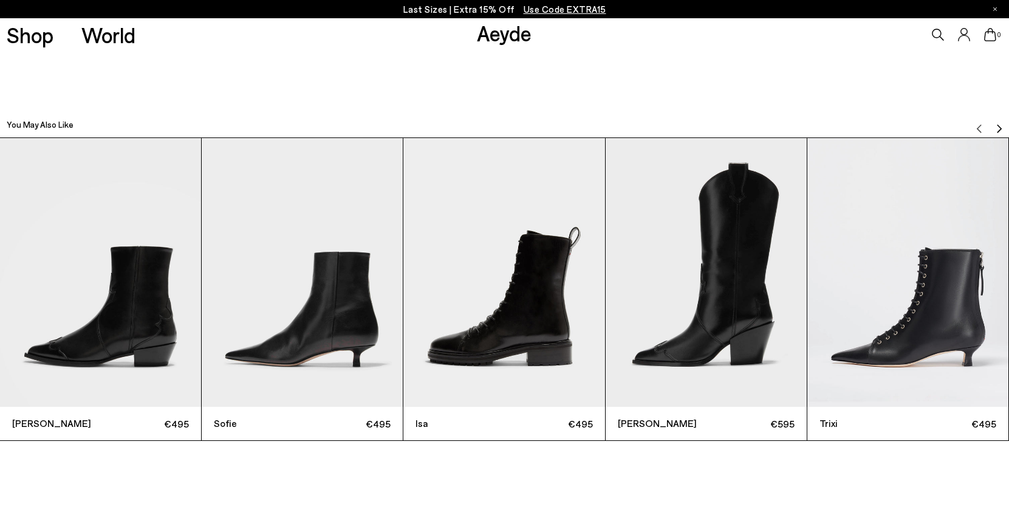
scroll to position [3352, 0]
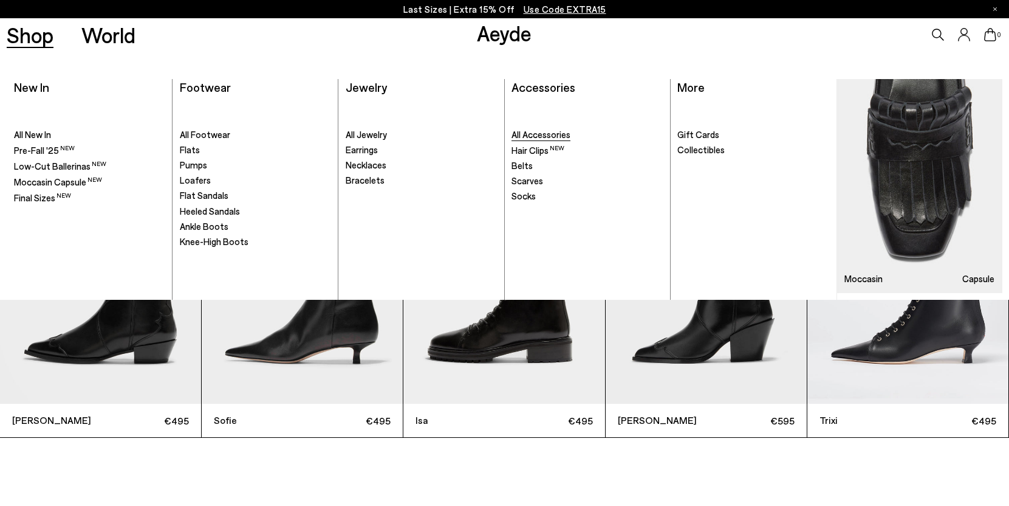
click at [541, 139] on span "All Accessories" at bounding box center [541, 134] width 59 height 11
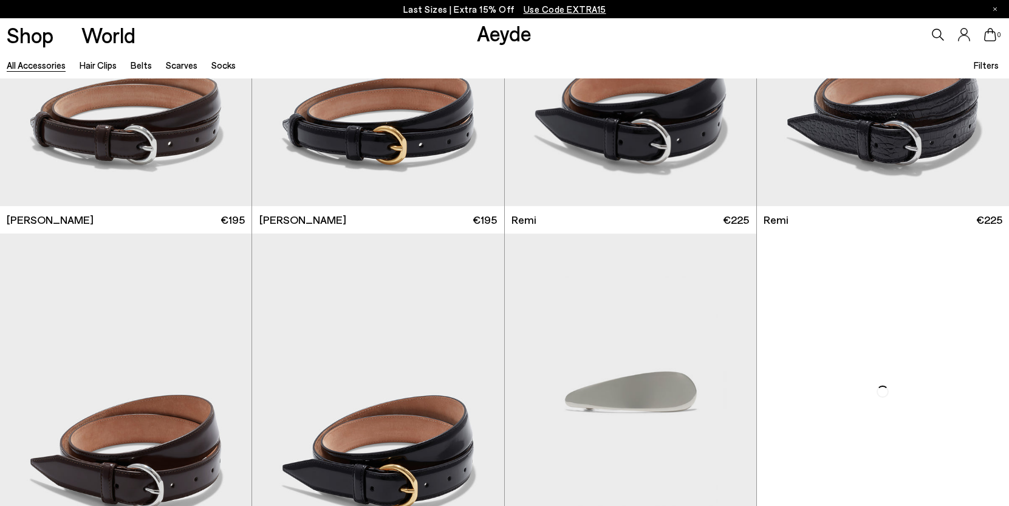
scroll to position [617, 0]
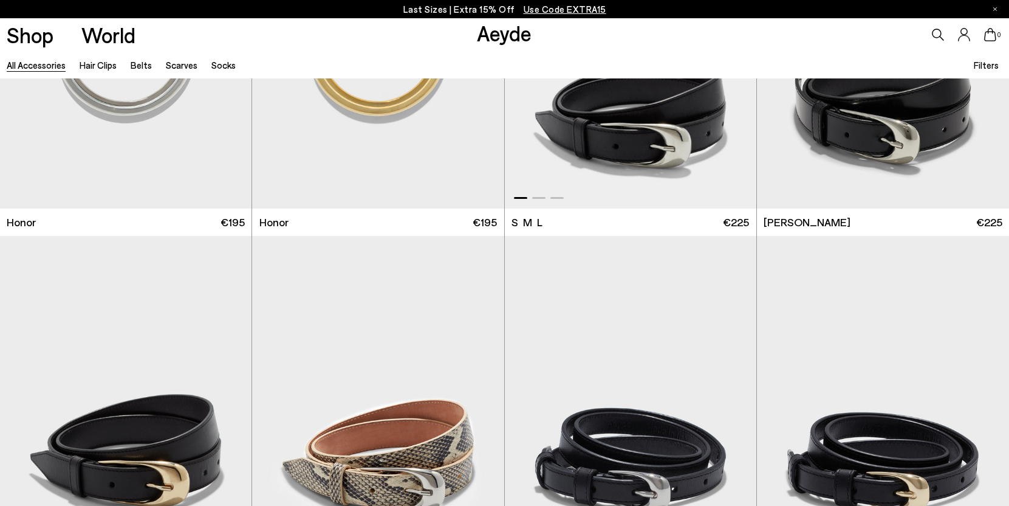
scroll to position [1428, 0]
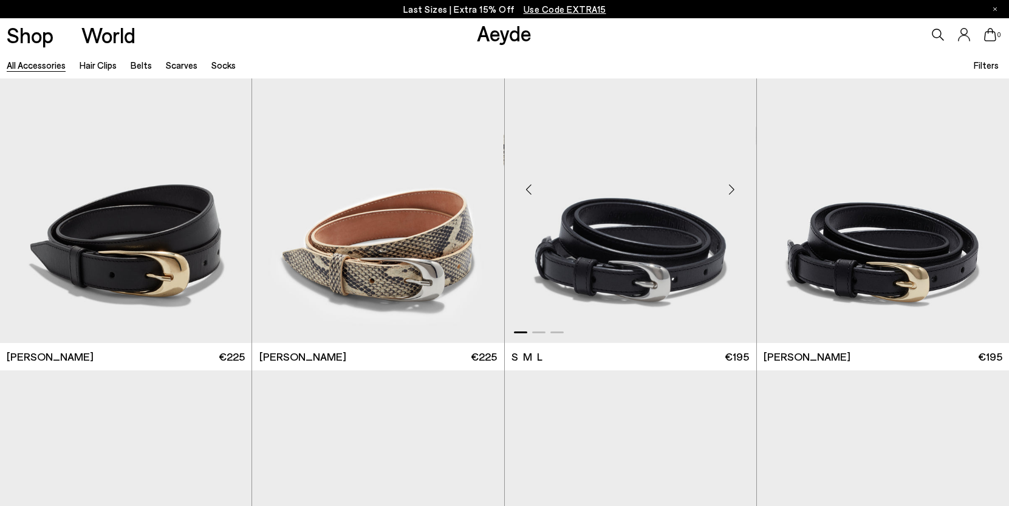
click at [611, 237] on img "1 / 3" at bounding box center [631, 184] width 252 height 317
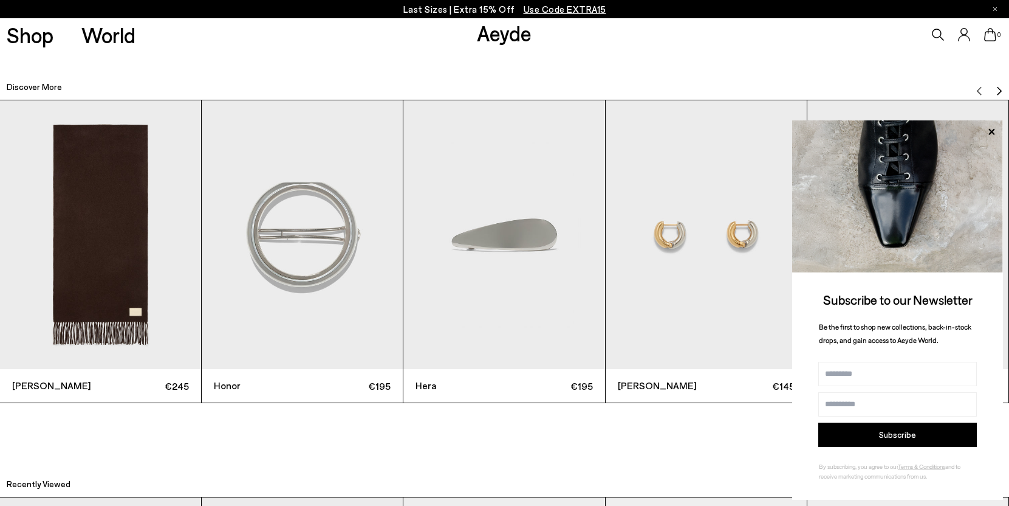
scroll to position [2098, 0]
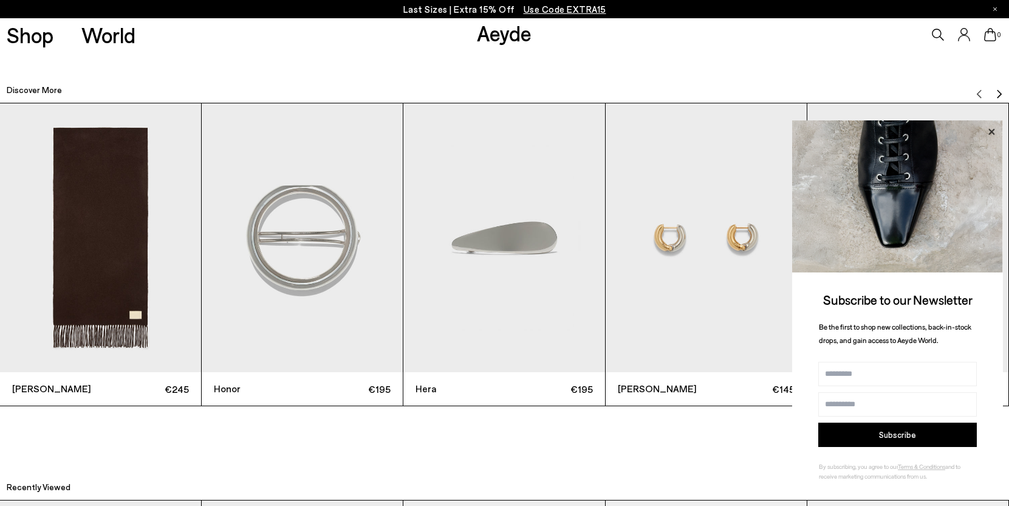
click at [994, 131] on icon at bounding box center [992, 132] width 16 height 16
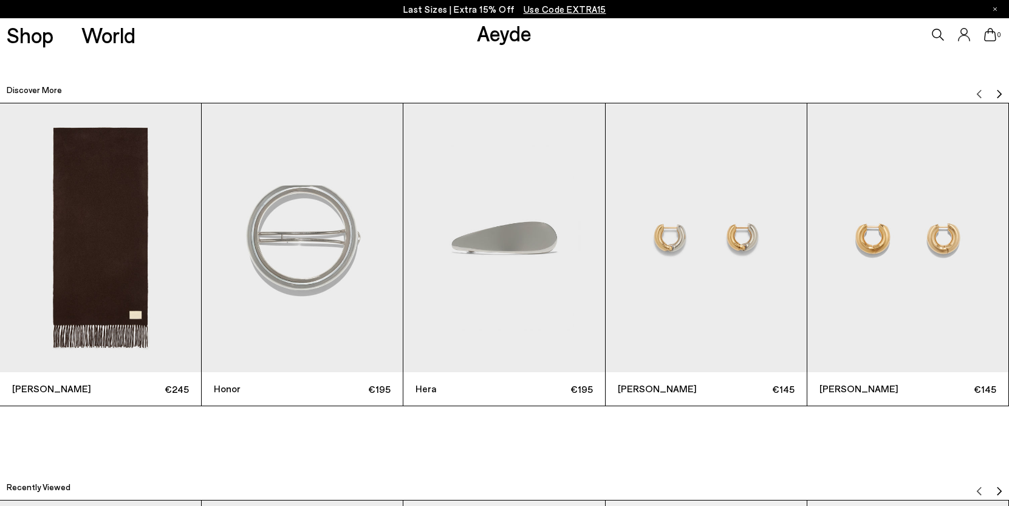
click at [1002, 89] on img "Next slide" at bounding box center [1000, 94] width 10 height 10
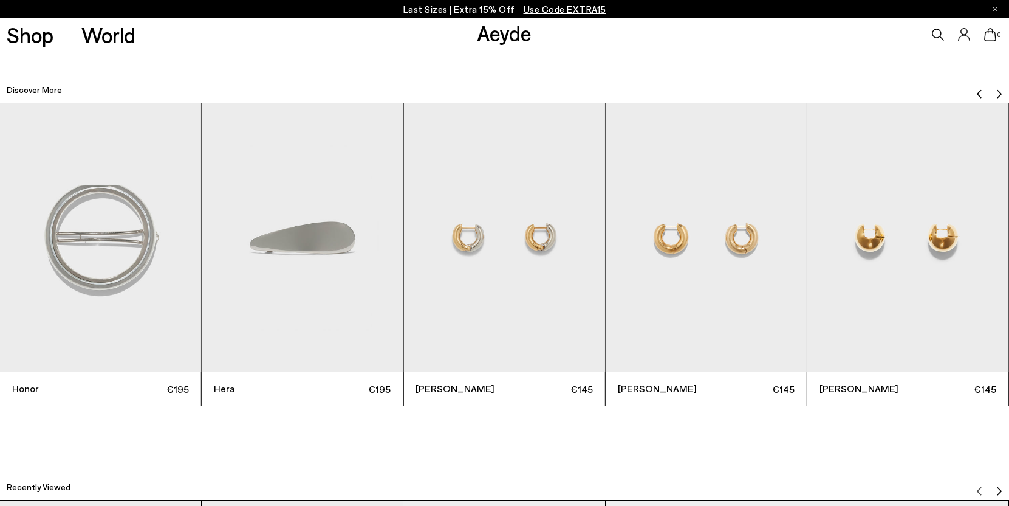
click at [1002, 89] on img "Next slide" at bounding box center [1000, 94] width 10 height 10
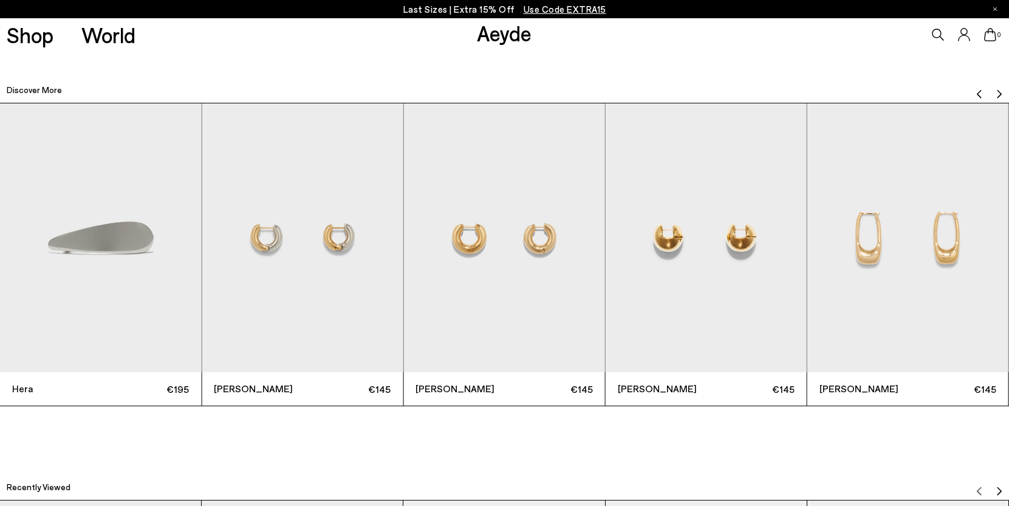
click at [1002, 89] on img "Next slide" at bounding box center [1000, 94] width 10 height 10
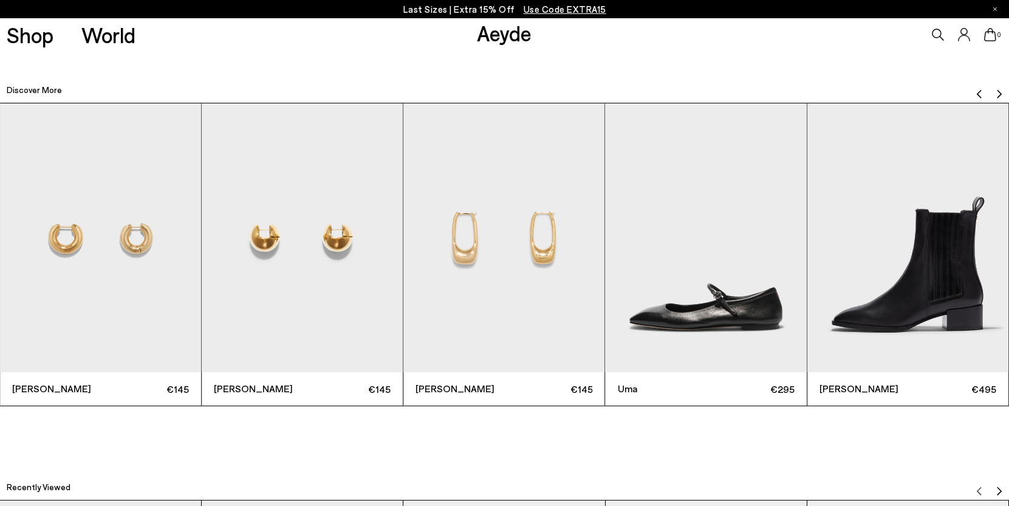
click at [1002, 89] on img "Next slide" at bounding box center [1000, 94] width 10 height 10
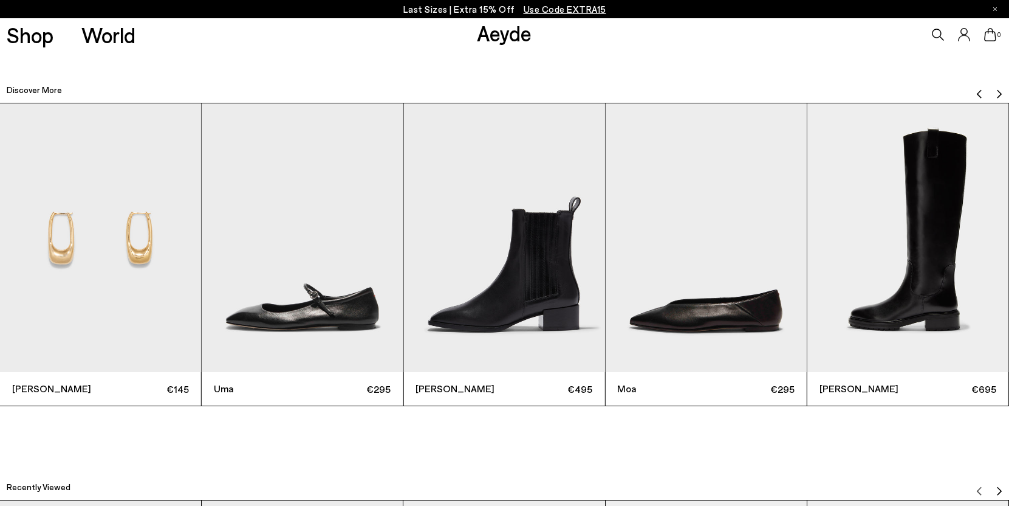
click at [1002, 89] on img "Next slide" at bounding box center [1000, 94] width 10 height 10
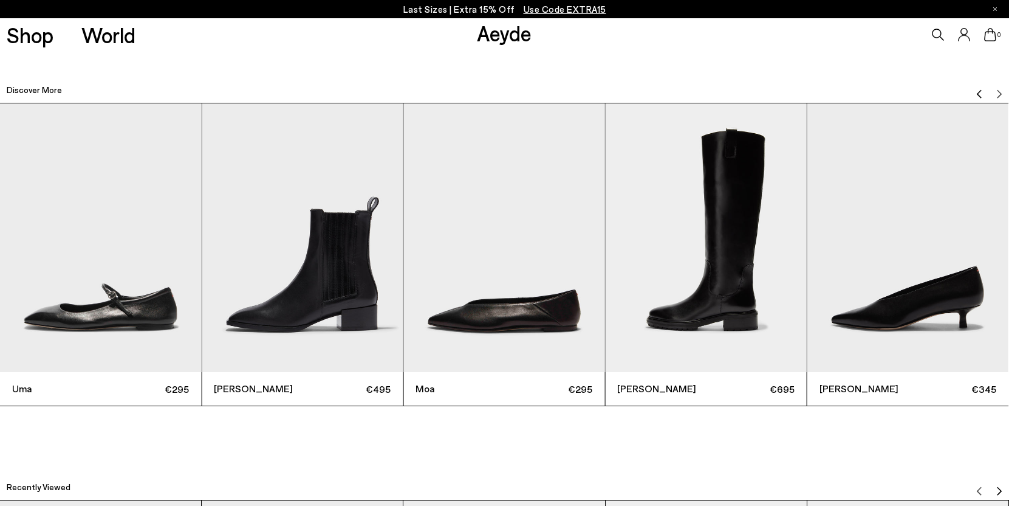
click at [976, 92] on img "Previous slide" at bounding box center [980, 94] width 10 height 10
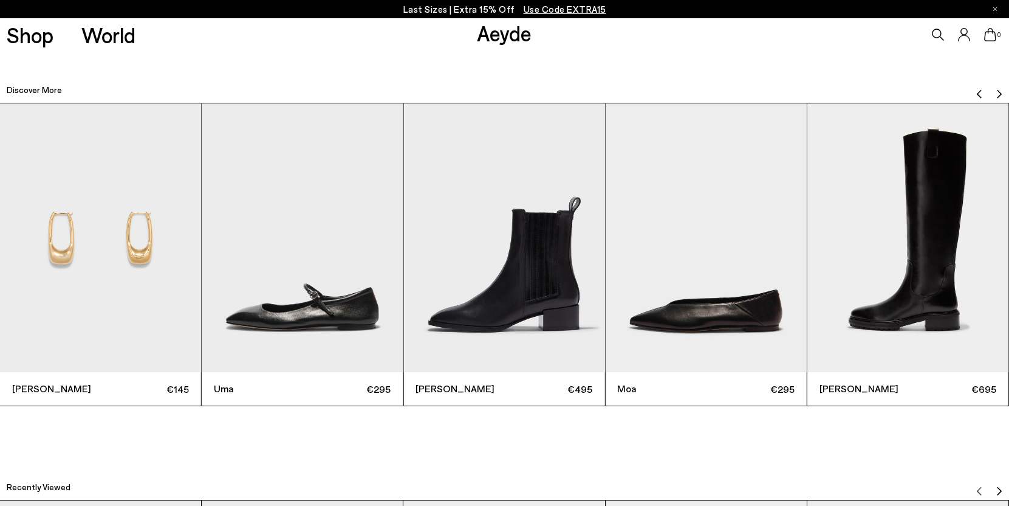
click at [976, 92] on img "Previous slide" at bounding box center [980, 94] width 10 height 10
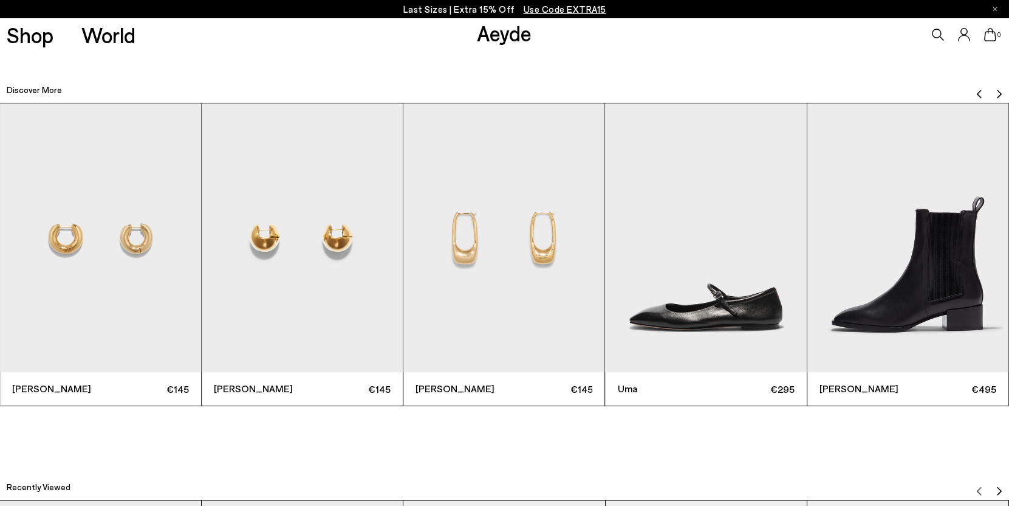
click at [976, 92] on img "Previous slide" at bounding box center [980, 94] width 10 height 10
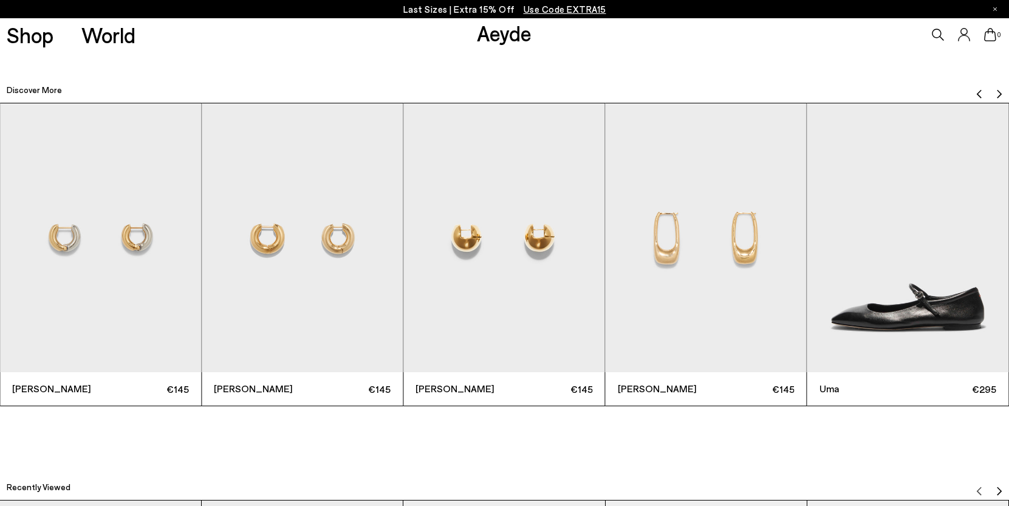
click at [976, 92] on img "Previous slide" at bounding box center [980, 94] width 10 height 10
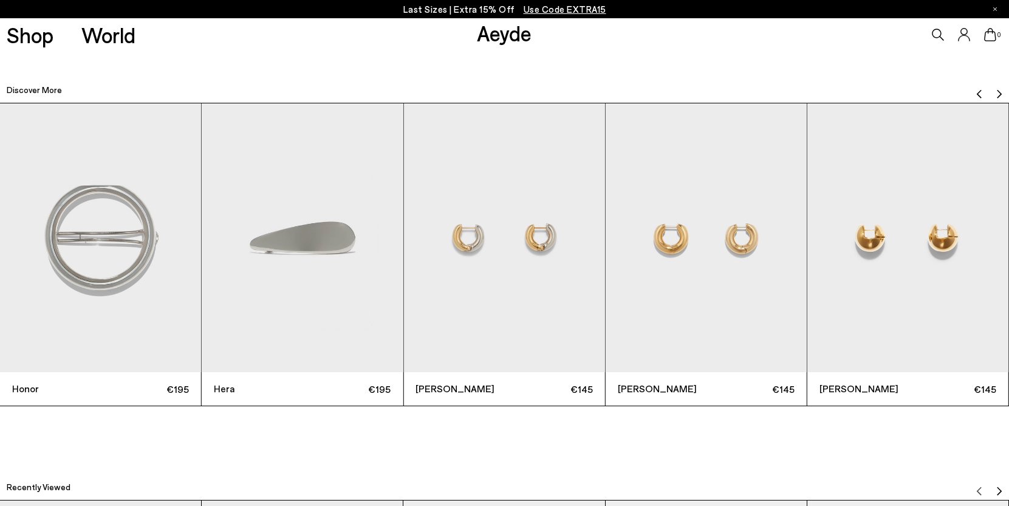
click at [976, 92] on img "Previous slide" at bounding box center [980, 94] width 10 height 10
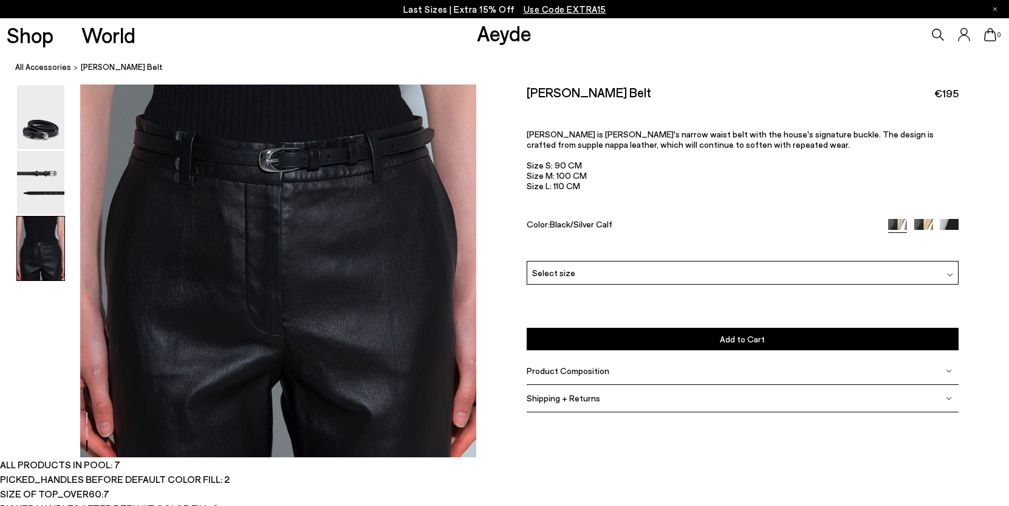
scroll to position [1103, 0]
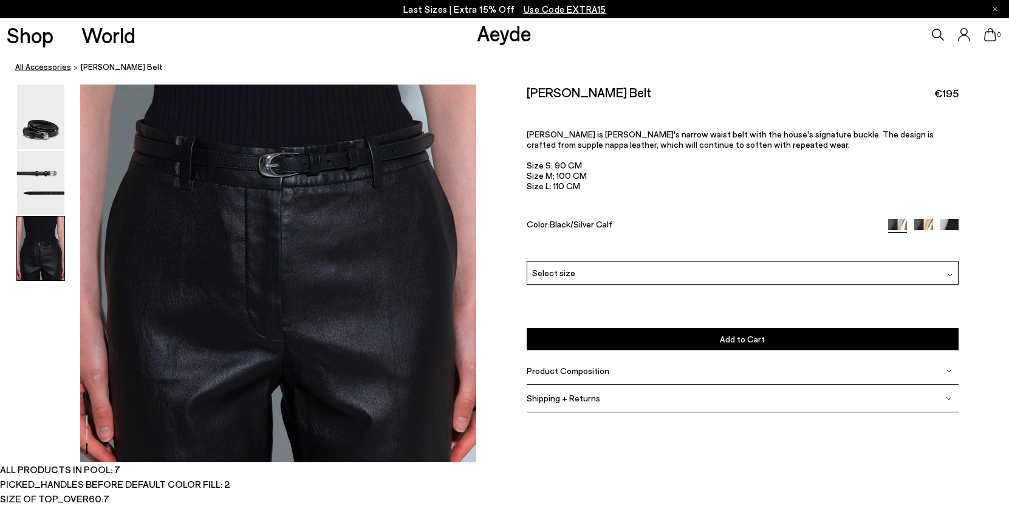
click at [60, 64] on link "All Accessories" at bounding box center [43, 67] width 56 height 13
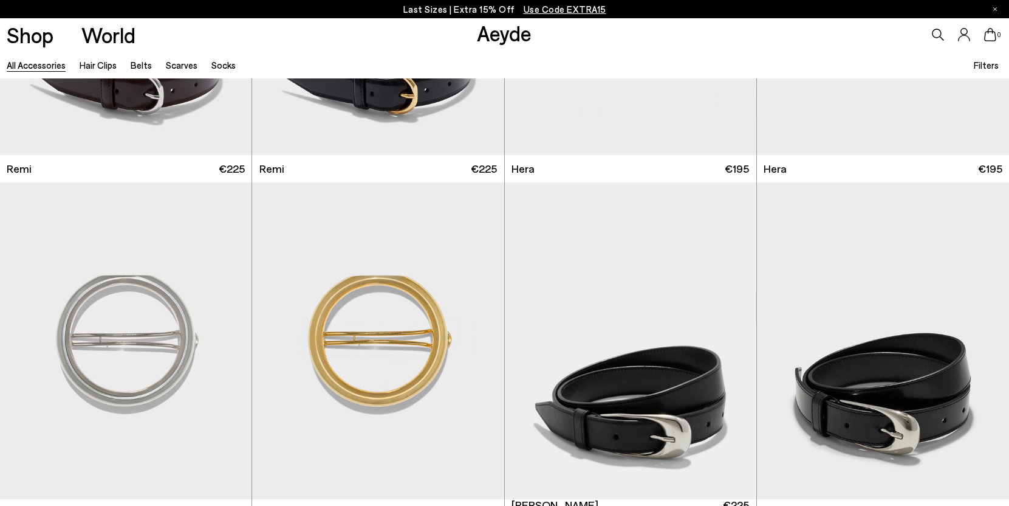
scroll to position [803, 0]
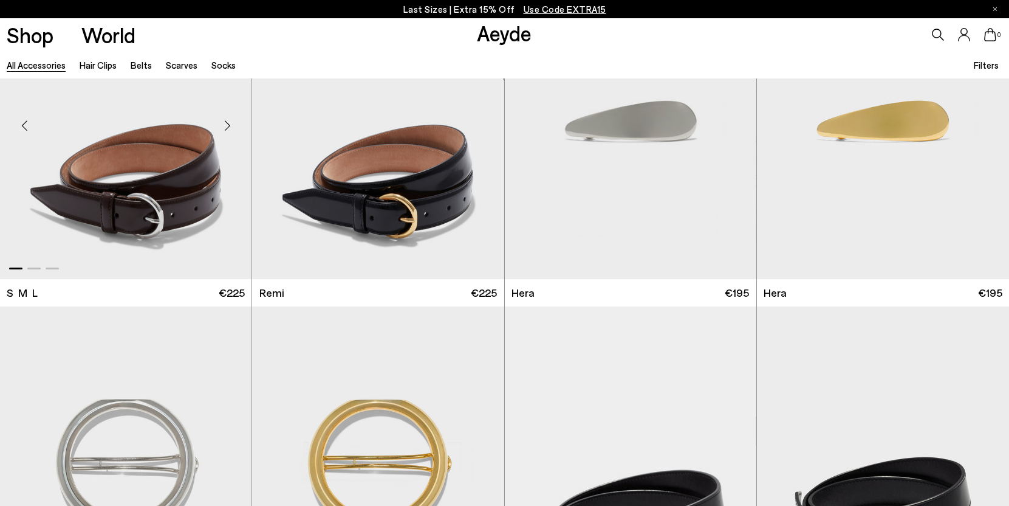
click at [154, 196] on img "1 / 3" at bounding box center [126, 121] width 252 height 317
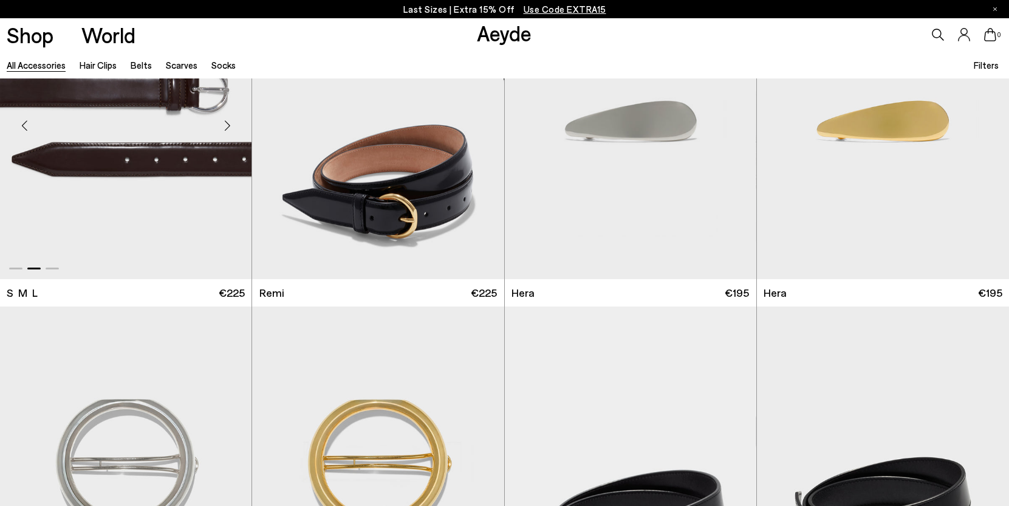
click at [194, 235] on img "2 / 3" at bounding box center [126, 121] width 252 height 317
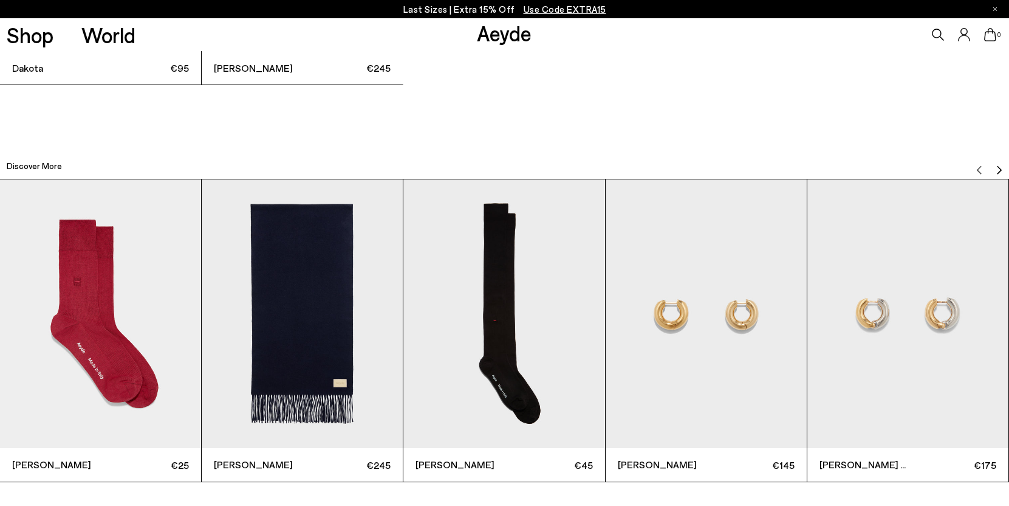
scroll to position [2044, 0]
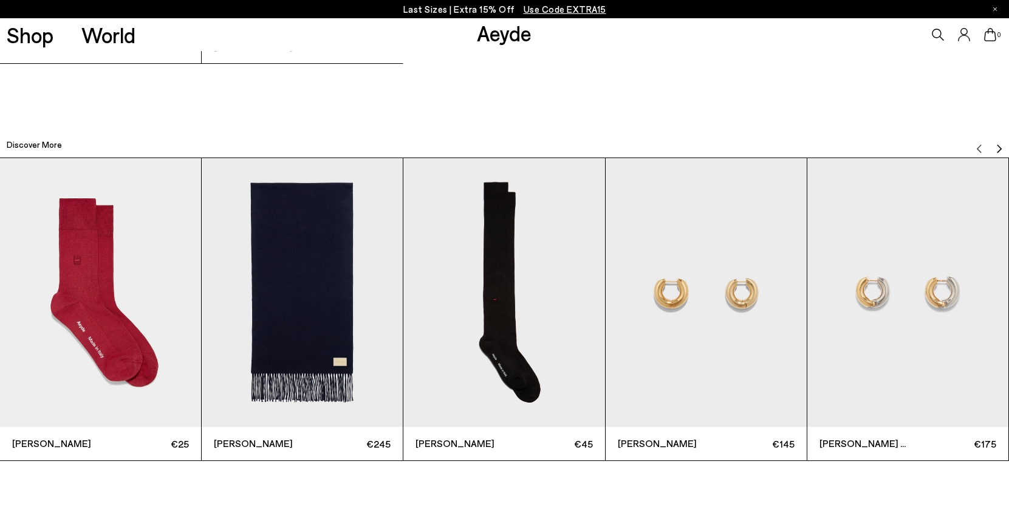
click at [715, 265] on img "4 / 12" at bounding box center [706, 292] width 201 height 269
click at [710, 308] on img "4 / 12" at bounding box center [706, 292] width 201 height 269
click at [909, 314] on img "5 / 12" at bounding box center [907, 292] width 201 height 269
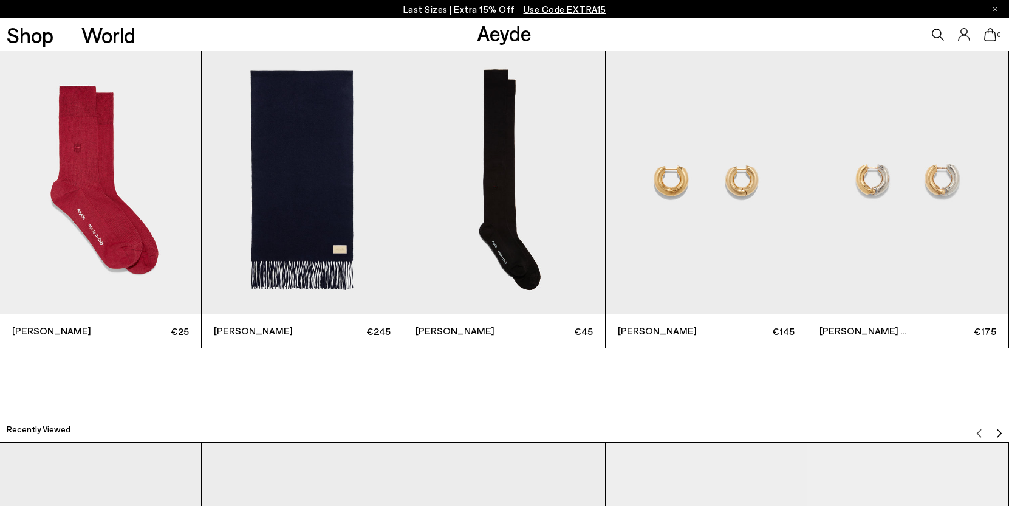
scroll to position [2159, 0]
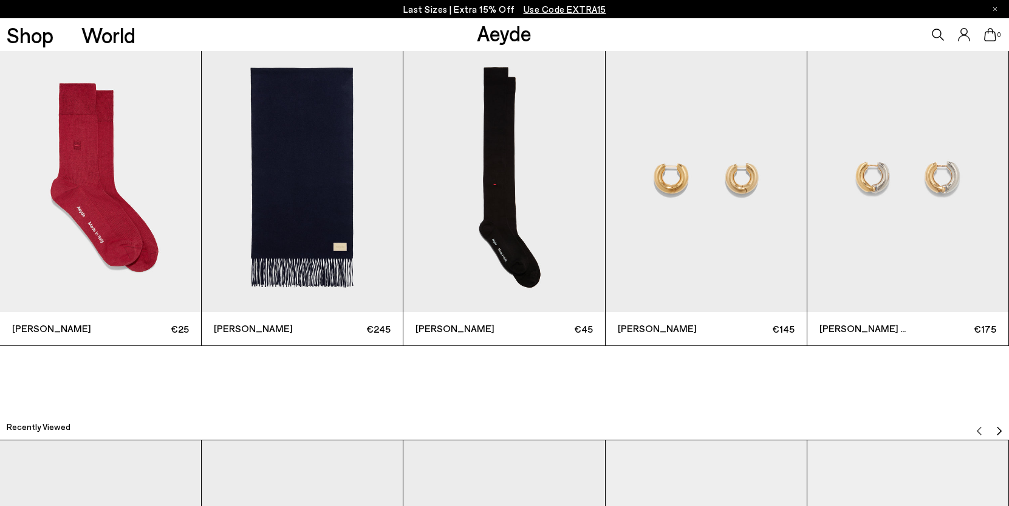
click at [668, 133] on img "4 / 12" at bounding box center [706, 177] width 201 height 269
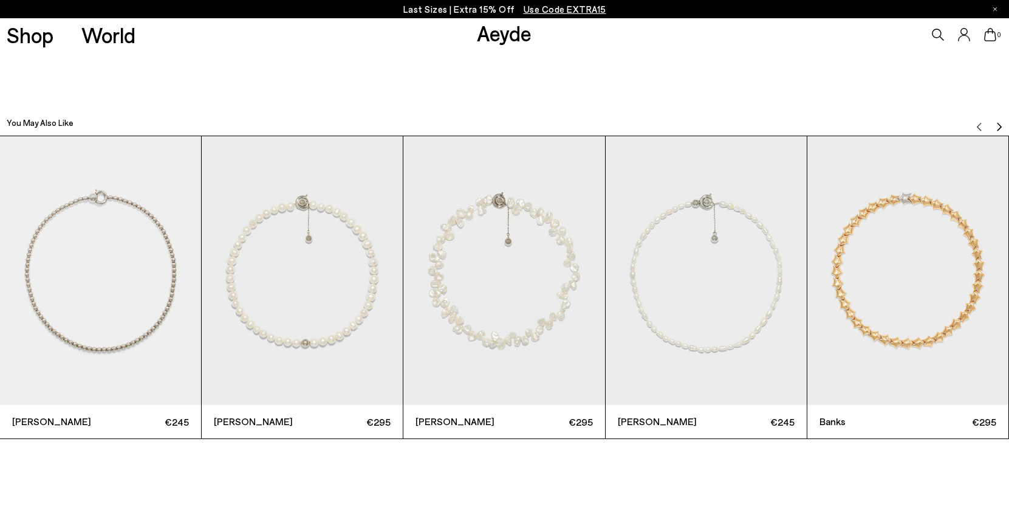
scroll to position [2198, 0]
click at [995, 126] on img "Next slide" at bounding box center [1000, 128] width 10 height 10
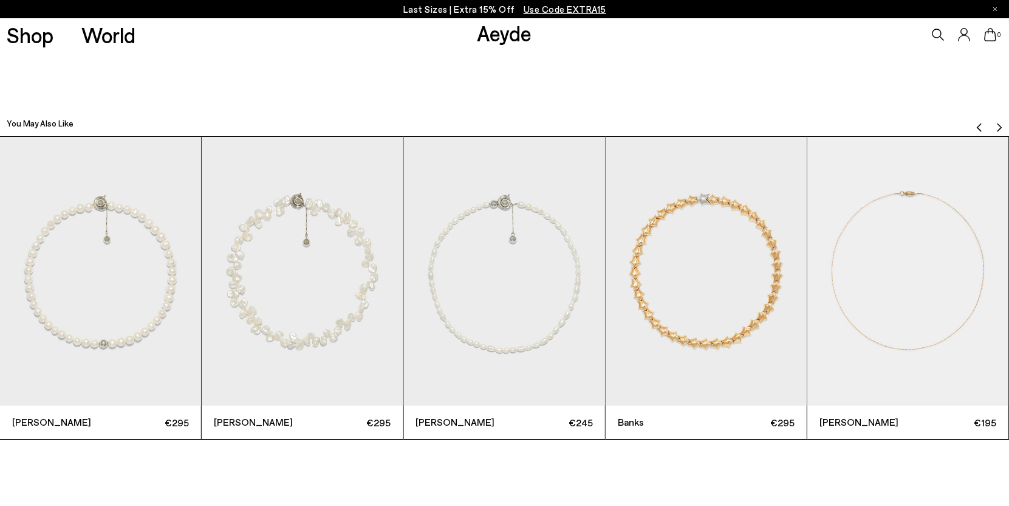
click at [995, 126] on img "Next slide" at bounding box center [1000, 128] width 10 height 10
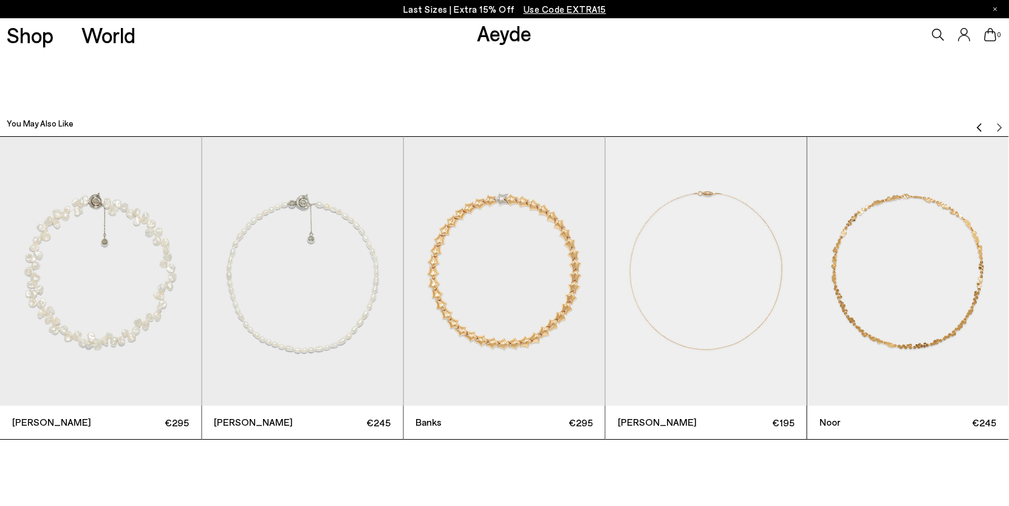
click at [974, 122] on div "You May Also Like" at bounding box center [504, 119] width 1009 height 33
click at [976, 123] on img "Previous slide" at bounding box center [980, 128] width 10 height 10
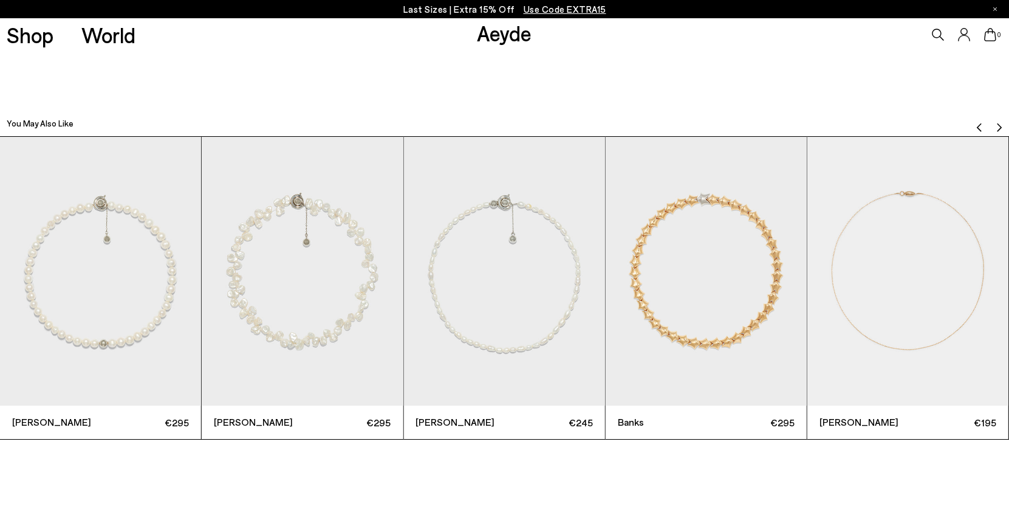
click at [976, 123] on img "Previous slide" at bounding box center [980, 128] width 10 height 10
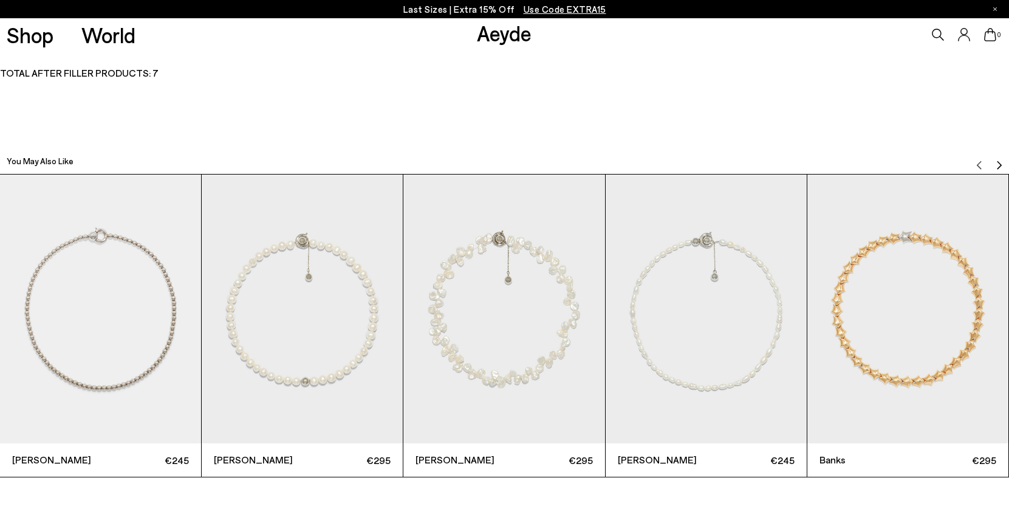
scroll to position [2180, 0]
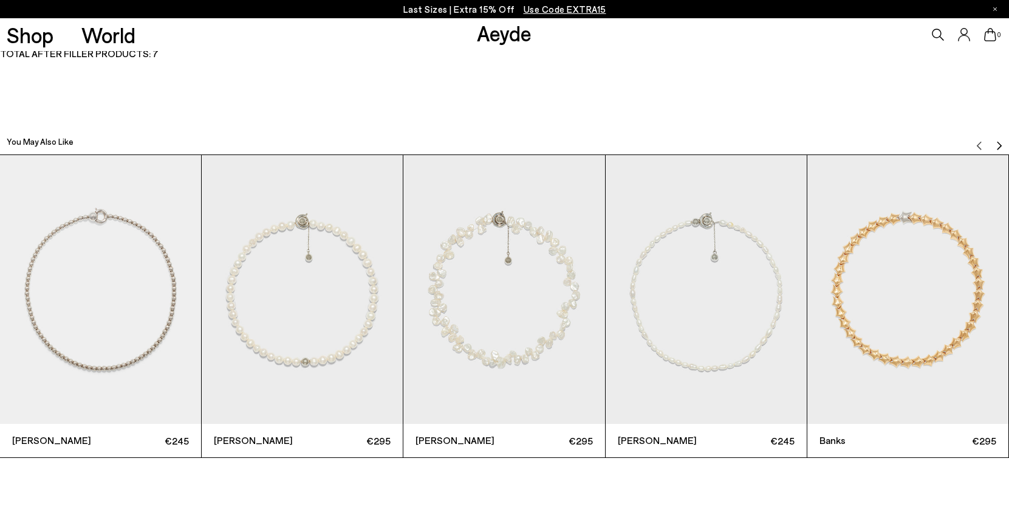
click at [1002, 147] on img "Next slide" at bounding box center [1000, 146] width 10 height 10
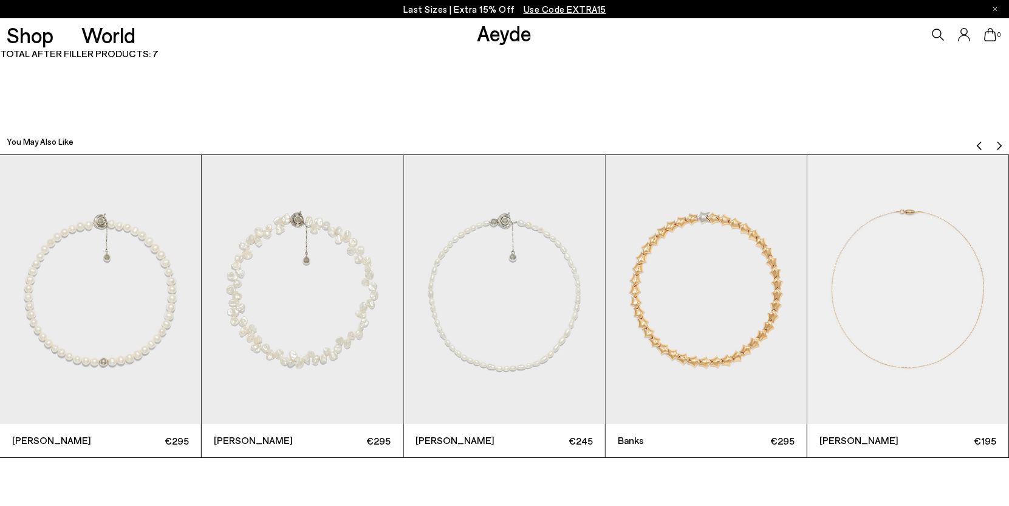
click at [1002, 147] on img "Next slide" at bounding box center [1000, 146] width 10 height 10
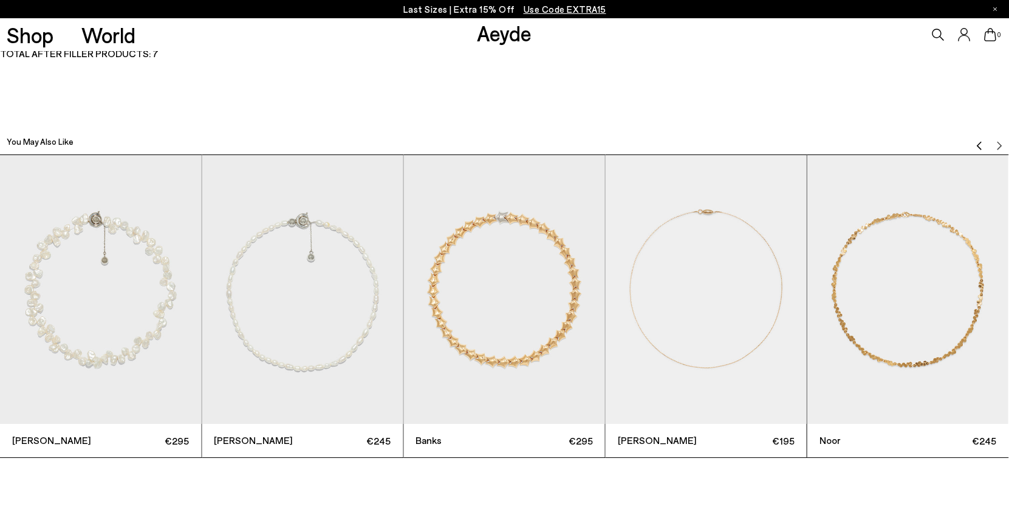
click at [992, 142] on div at bounding box center [990, 142] width 26 height 12
click at [976, 143] on img "Previous slide" at bounding box center [980, 146] width 10 height 10
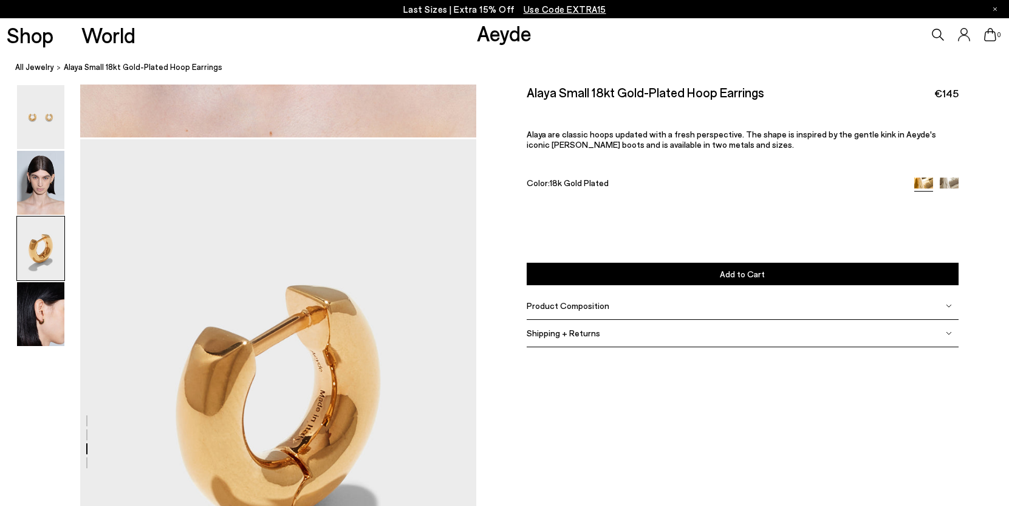
scroll to position [884, 0]
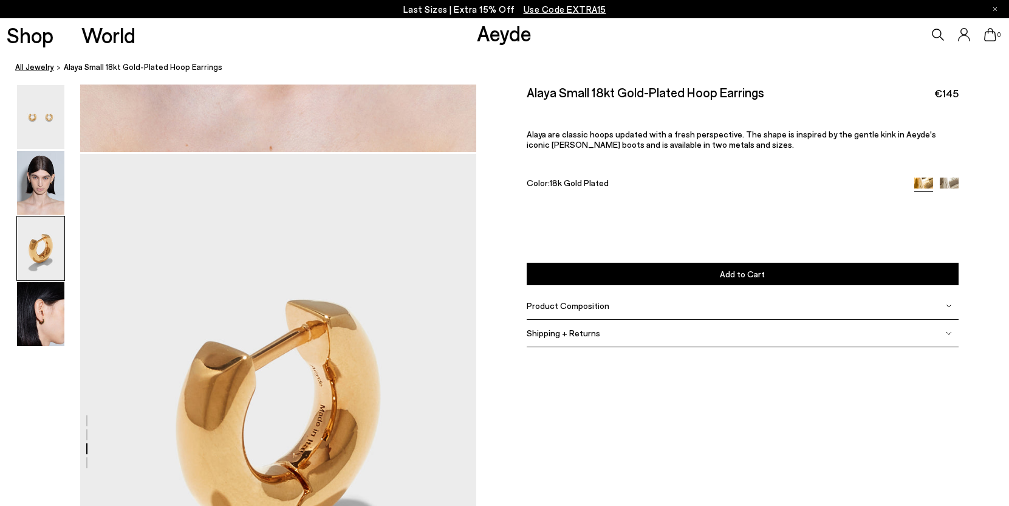
click at [30, 73] on link "All Jewelry" at bounding box center [34, 67] width 39 height 13
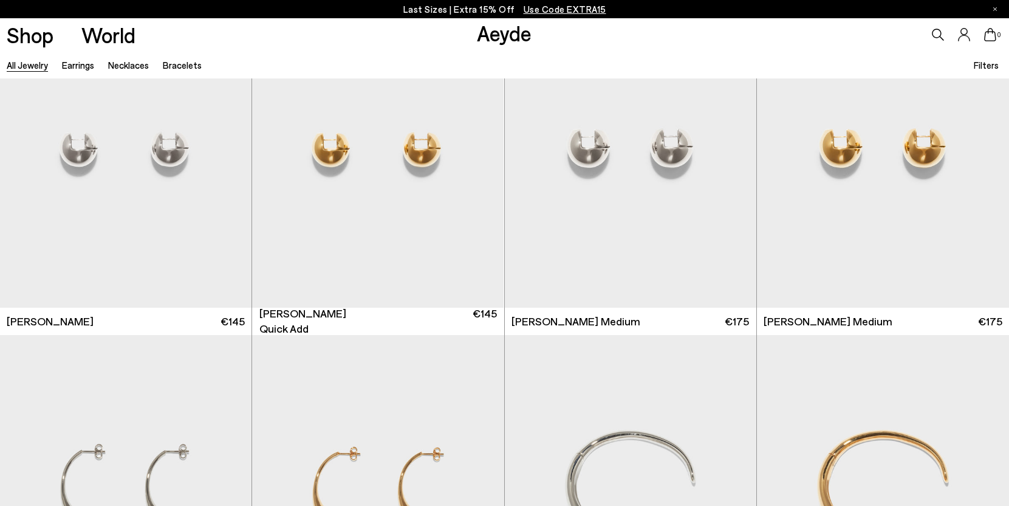
scroll to position [294, 0]
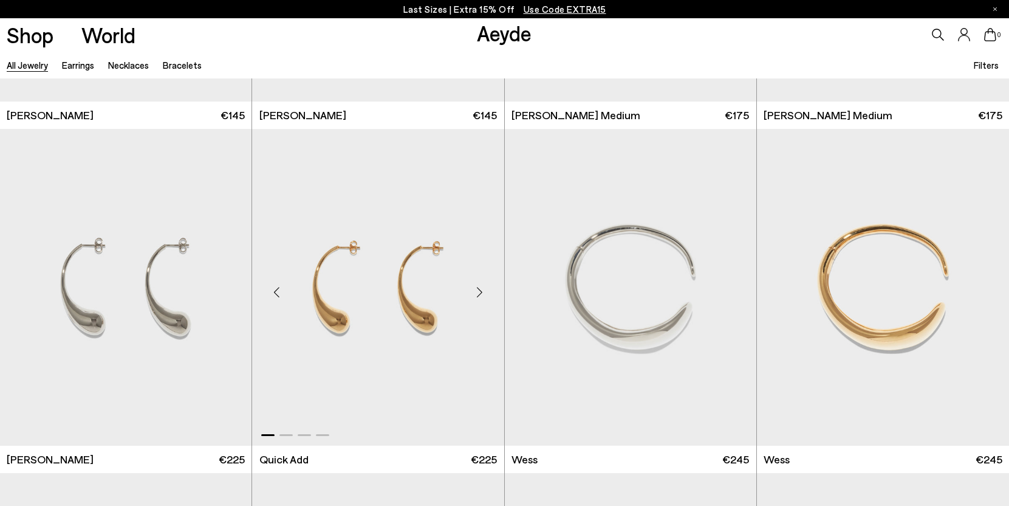
click at [372, 304] on img "1 / 4" at bounding box center [378, 287] width 252 height 317
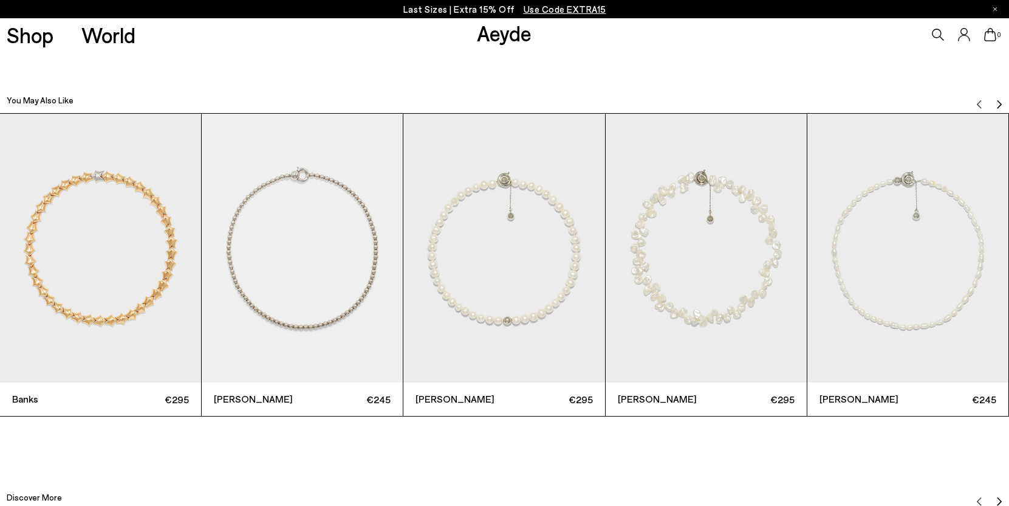
scroll to position [2201, 0]
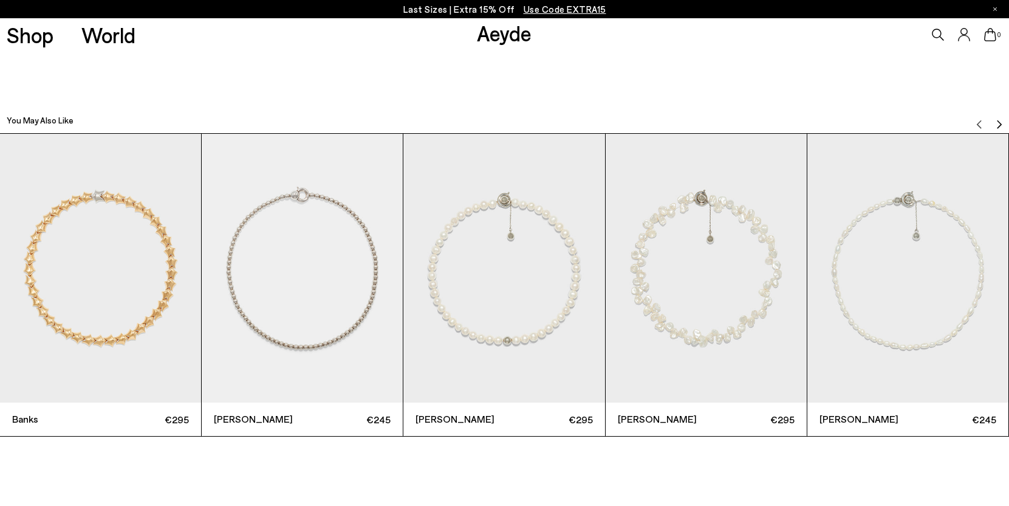
click at [995, 126] on img "Next slide" at bounding box center [1000, 125] width 10 height 10
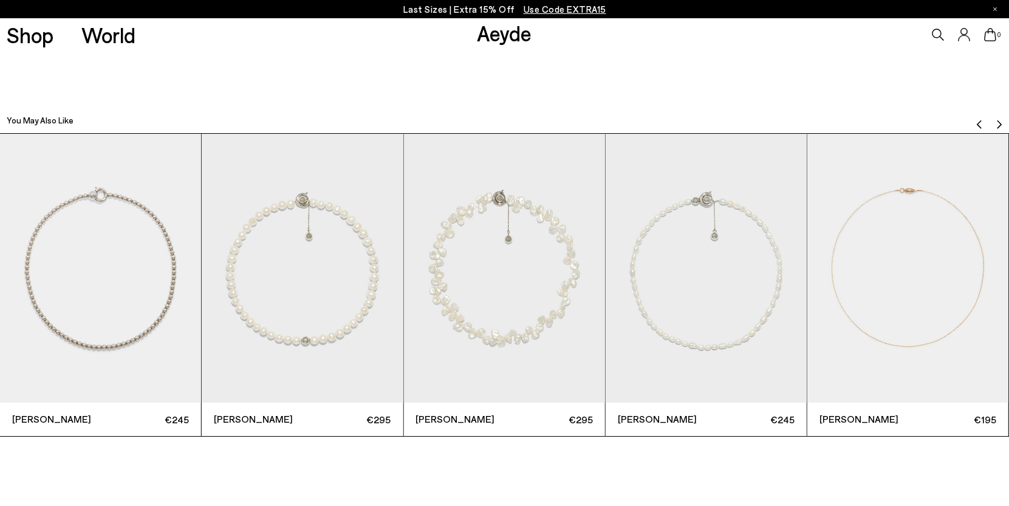
click at [995, 126] on img "Next slide" at bounding box center [1000, 125] width 10 height 10
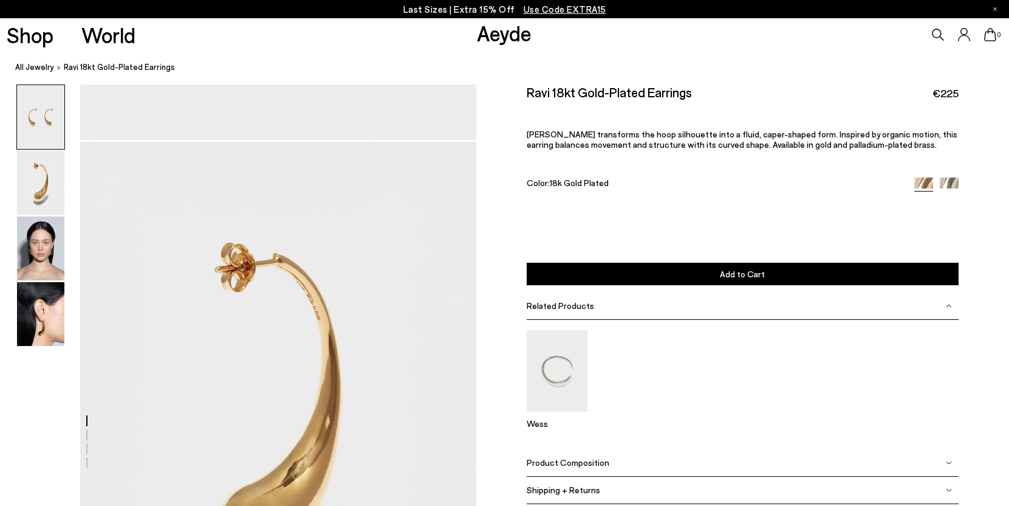
scroll to position [294, 0]
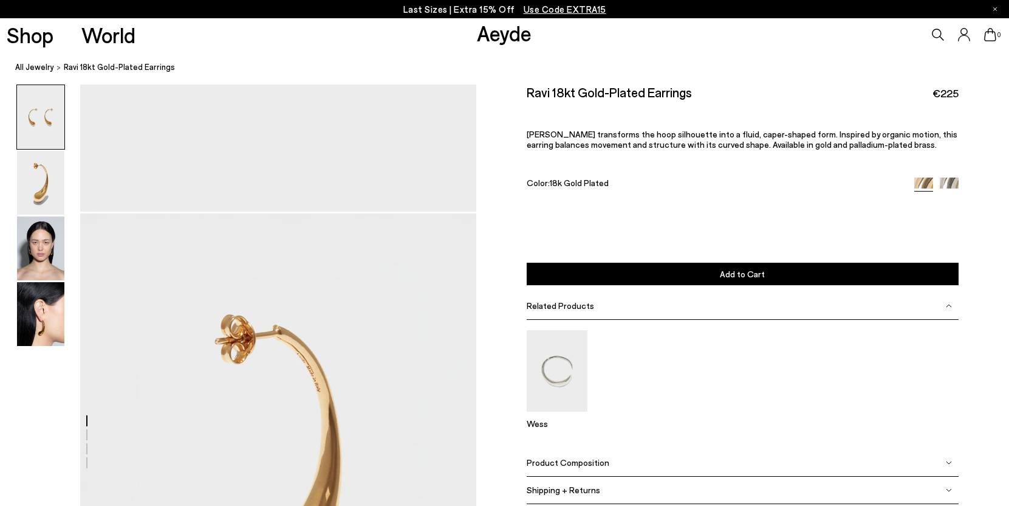
click at [948, 182] on img at bounding box center [949, 186] width 19 height 19
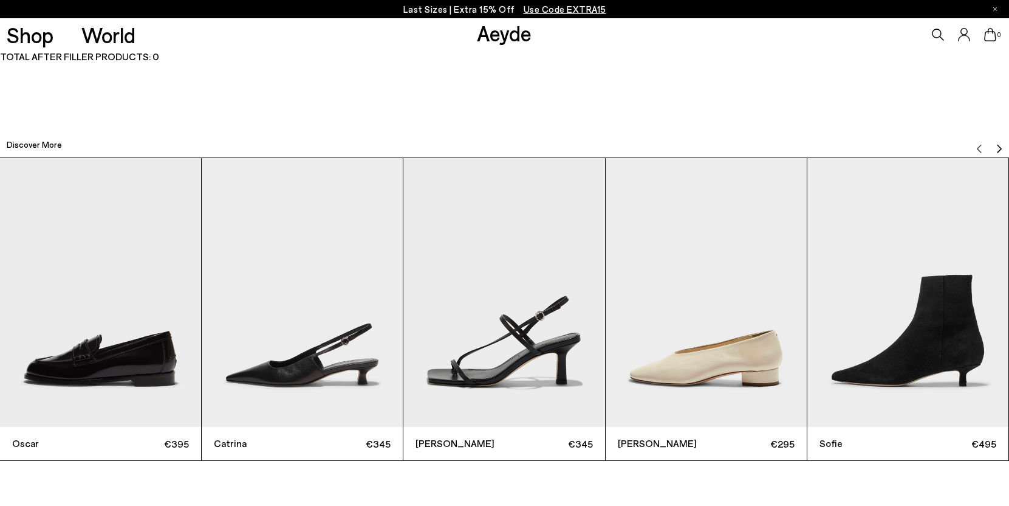
scroll to position [2184, 0]
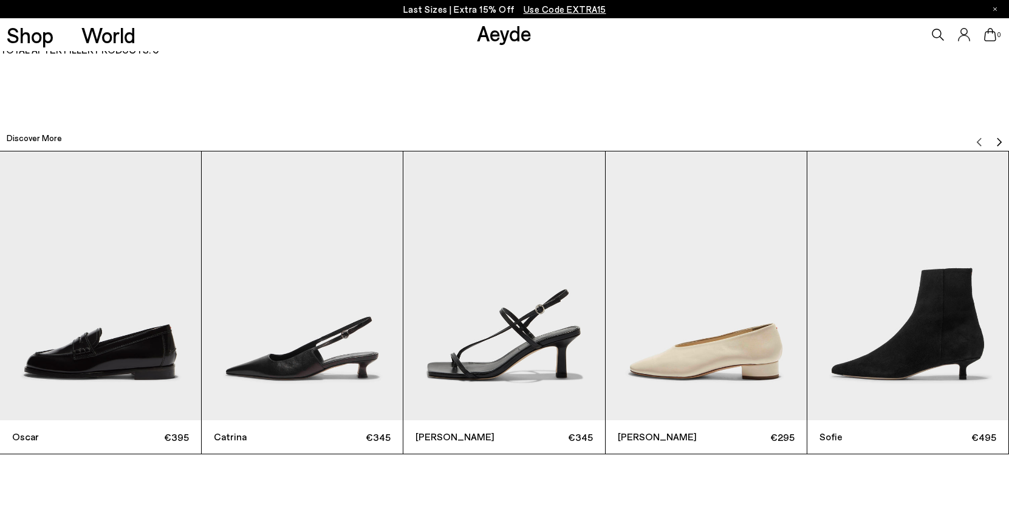
click at [999, 139] on img "Next slide" at bounding box center [1000, 142] width 10 height 10
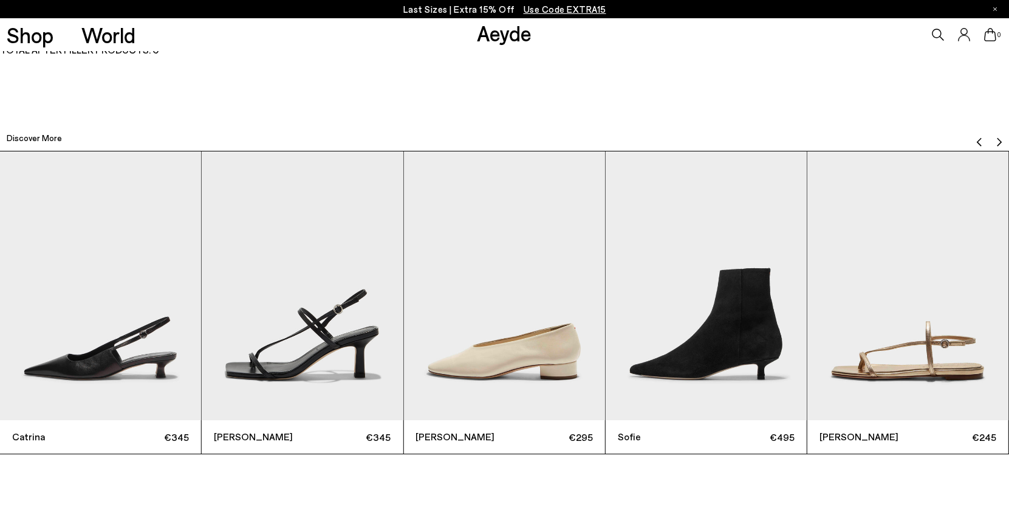
click at [999, 139] on img "Next slide" at bounding box center [1000, 142] width 10 height 10
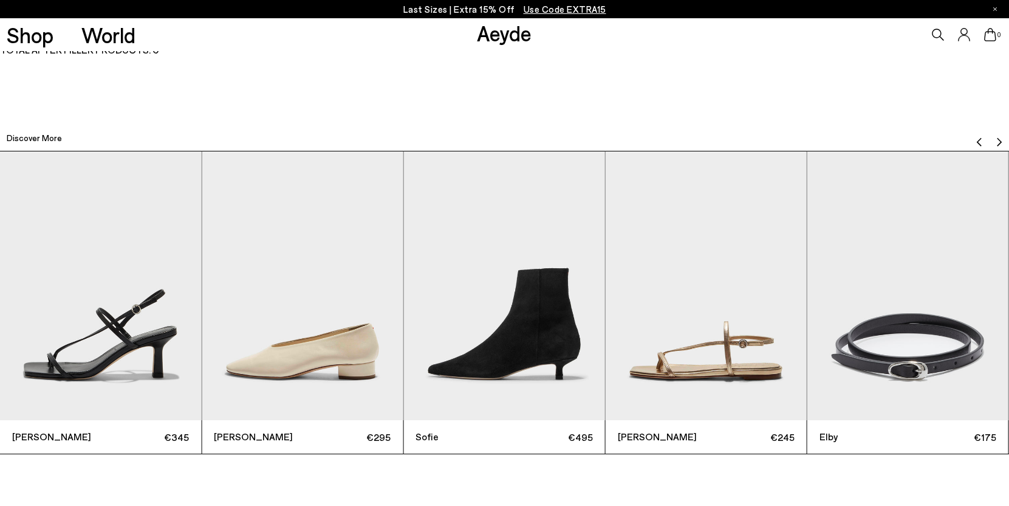
click at [999, 139] on img "Next slide" at bounding box center [1000, 142] width 10 height 10
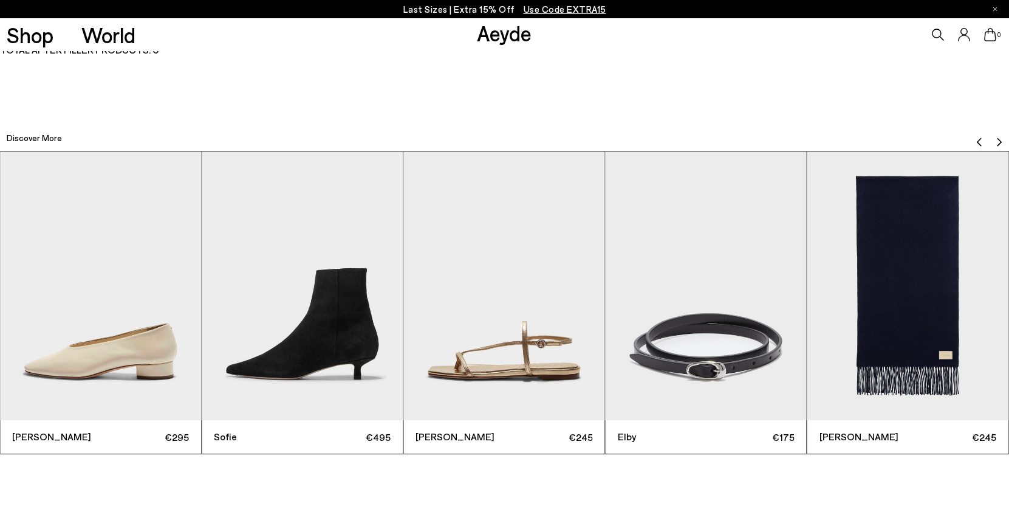
click at [999, 139] on img "Next slide" at bounding box center [1000, 142] width 10 height 10
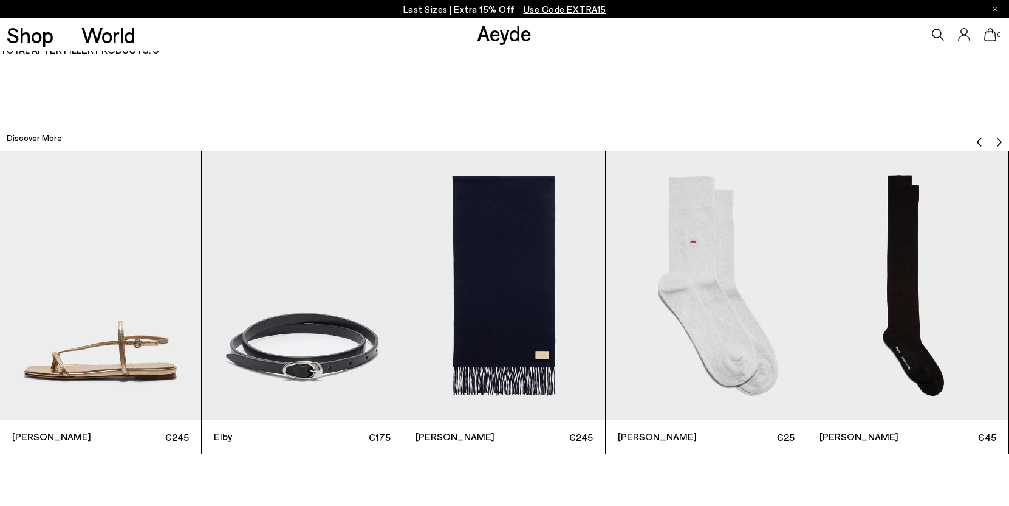
click at [999, 139] on img "Next slide" at bounding box center [1000, 142] width 10 height 10
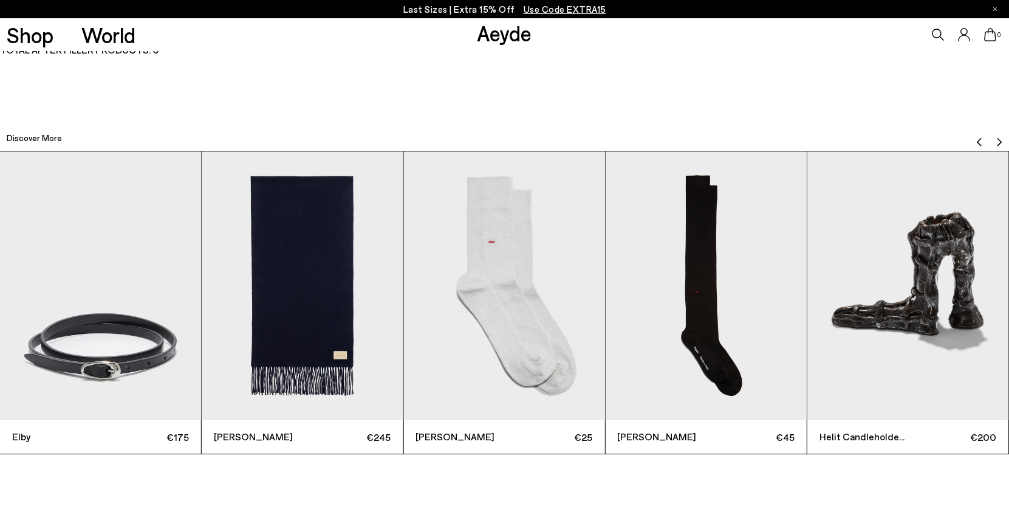
click at [999, 139] on img "Next slide" at bounding box center [1000, 142] width 10 height 10
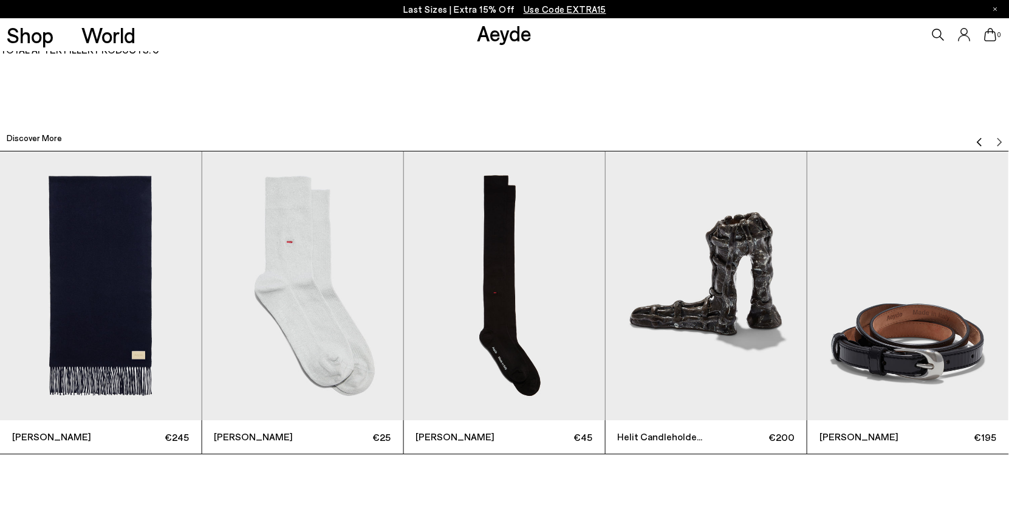
click at [980, 139] on img "Previous slide" at bounding box center [980, 142] width 10 height 10
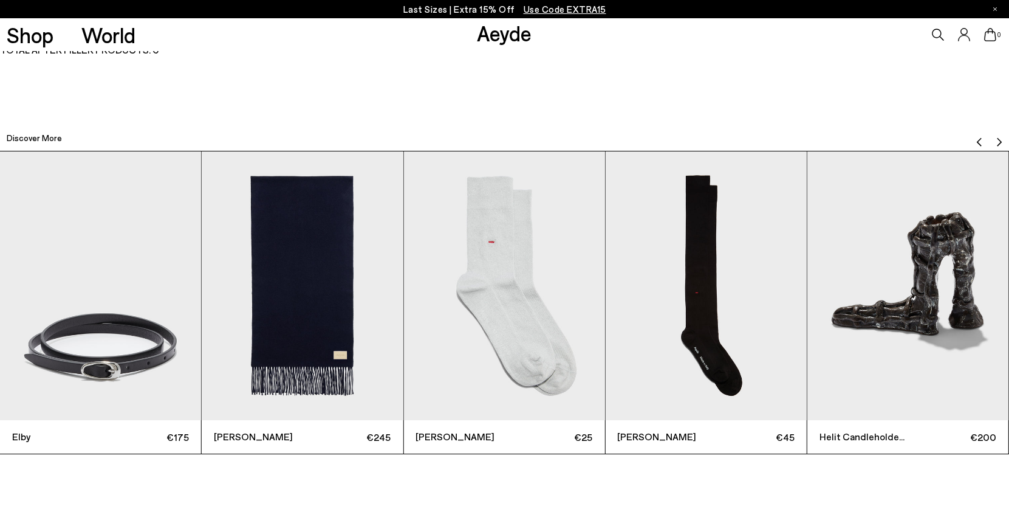
click at [998, 139] on img "Next slide" at bounding box center [1000, 142] width 10 height 10
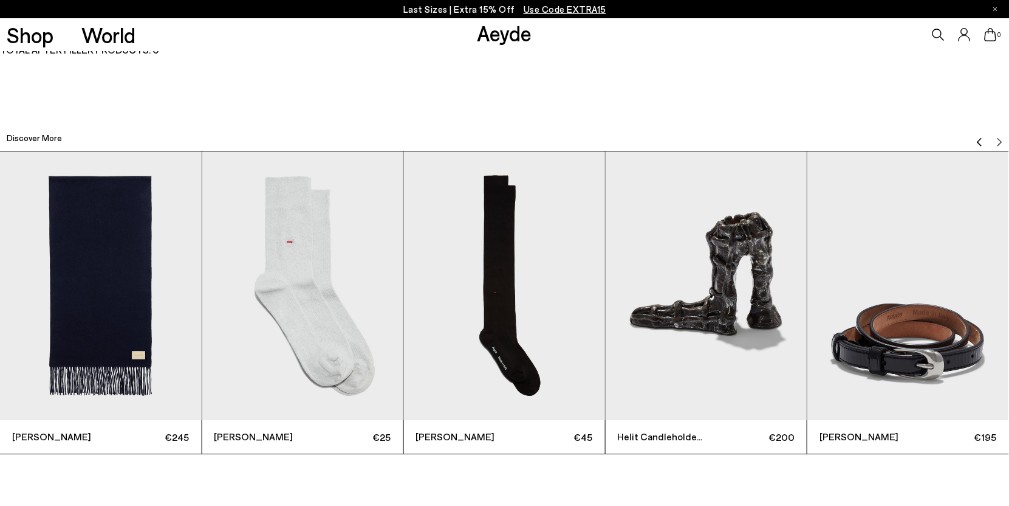
click at [981, 139] on img "Previous slide" at bounding box center [980, 142] width 10 height 10
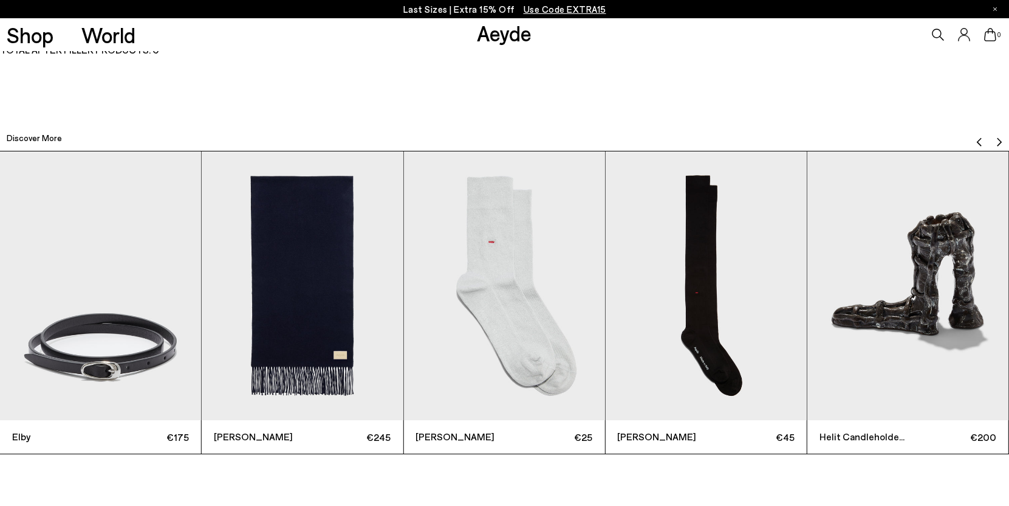
click at [981, 139] on img "Previous slide" at bounding box center [980, 142] width 10 height 10
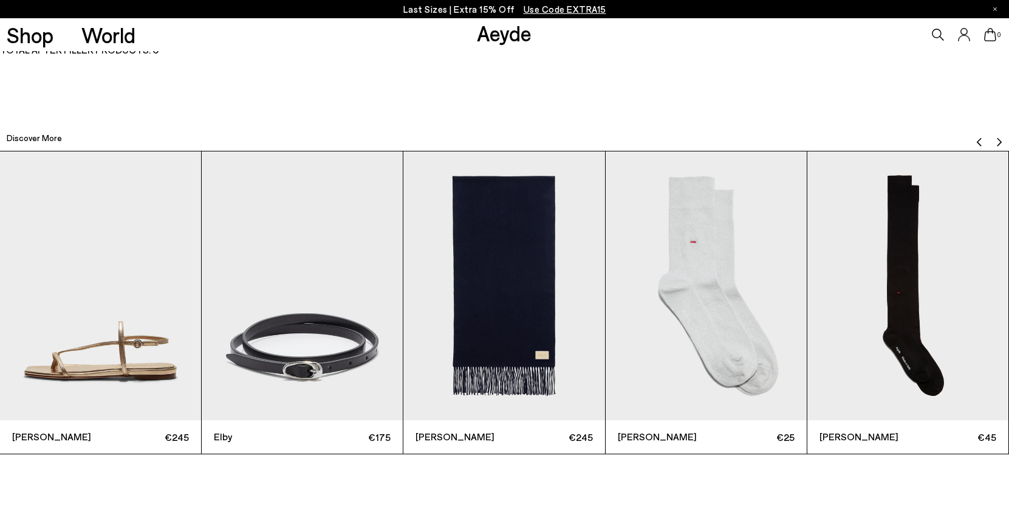
click at [981, 139] on img "Previous slide" at bounding box center [980, 142] width 10 height 10
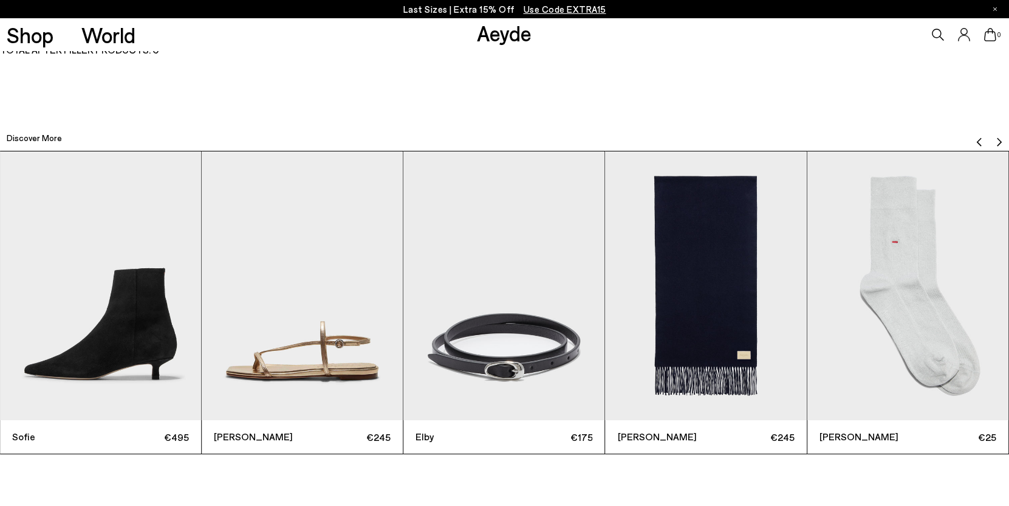
click at [981, 138] on img "Previous slide" at bounding box center [980, 142] width 10 height 10
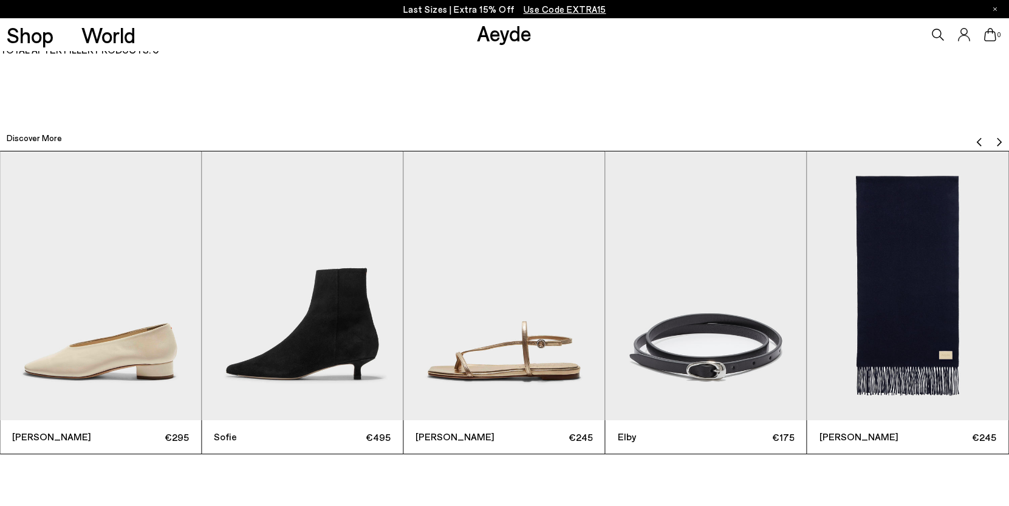
click at [981, 138] on img "Previous slide" at bounding box center [980, 142] width 10 height 10
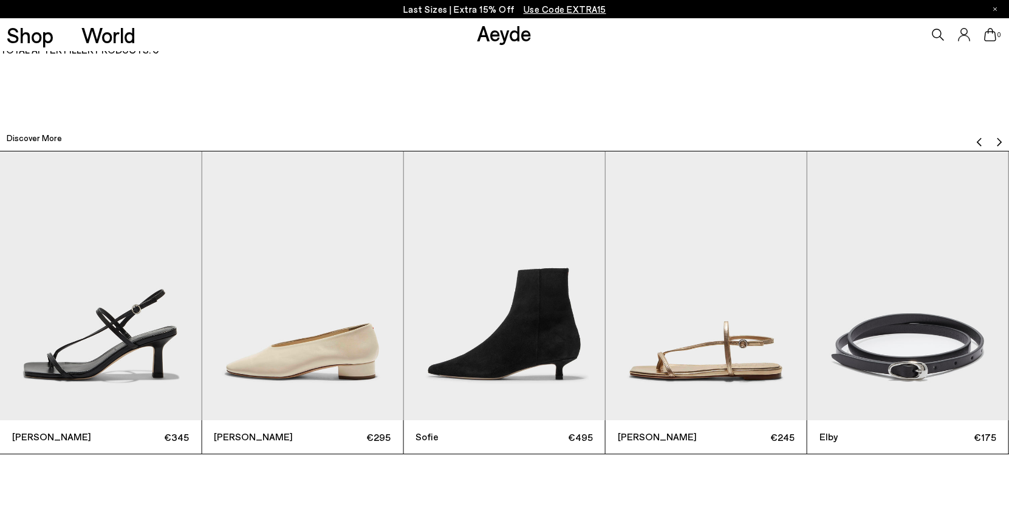
click at [981, 138] on img "Previous slide" at bounding box center [980, 142] width 10 height 10
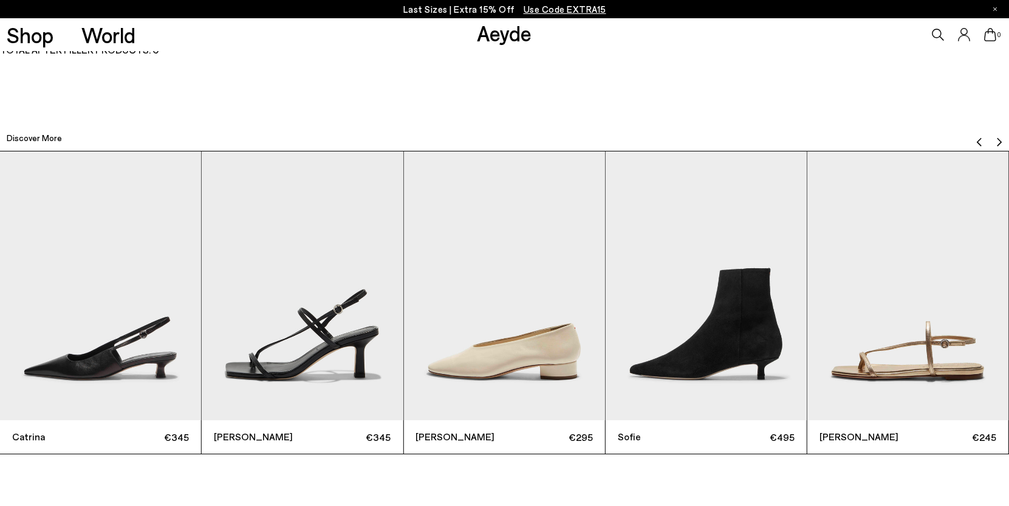
click at [981, 138] on img "Previous slide" at bounding box center [980, 142] width 10 height 10
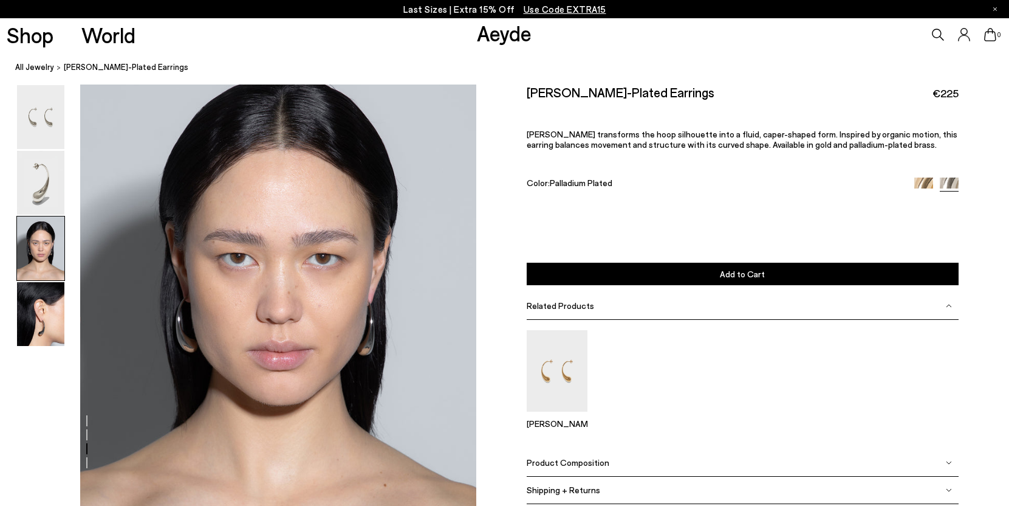
scroll to position [1119, 0]
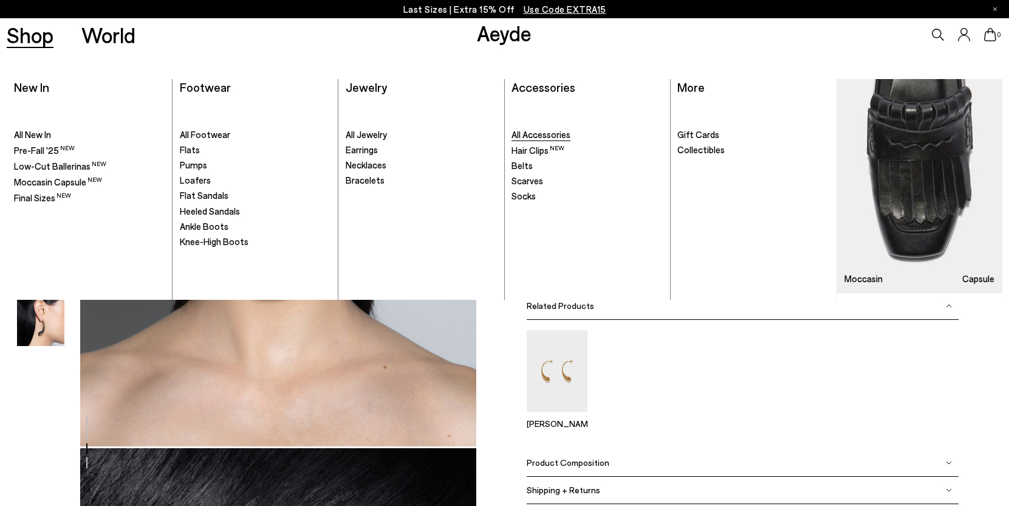
click at [563, 134] on span "All Accessories" at bounding box center [541, 134] width 59 height 11
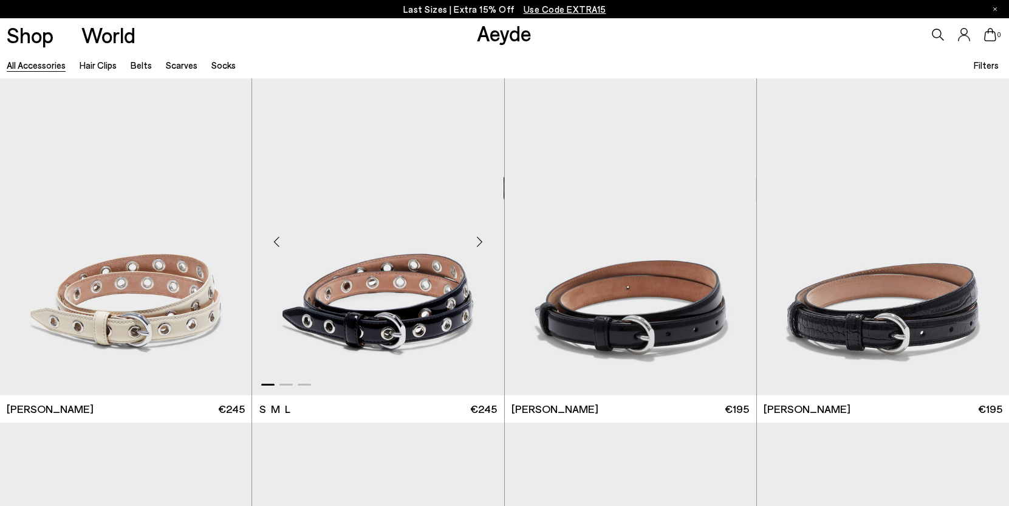
click at [382, 299] on img "1 / 3" at bounding box center [378, 236] width 252 height 317
click at [382, 298] on img "1 / 3" at bounding box center [378, 236] width 252 height 317
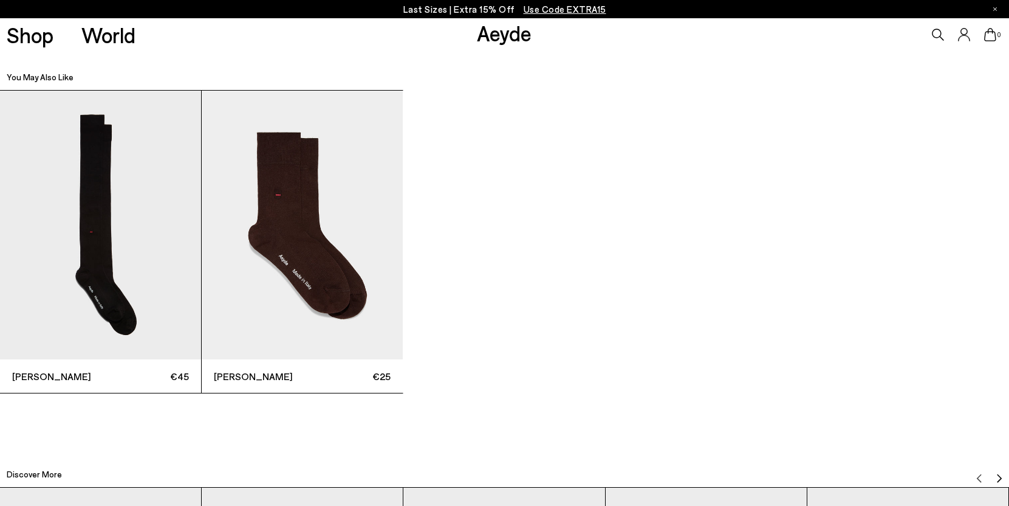
scroll to position [1706, 0]
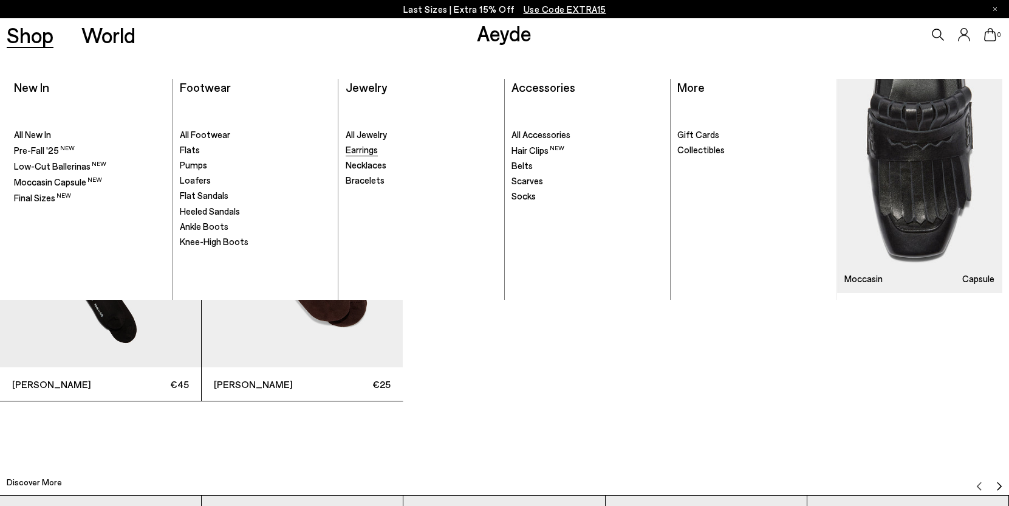
click at [360, 153] on span "Earrings" at bounding box center [362, 149] width 32 height 11
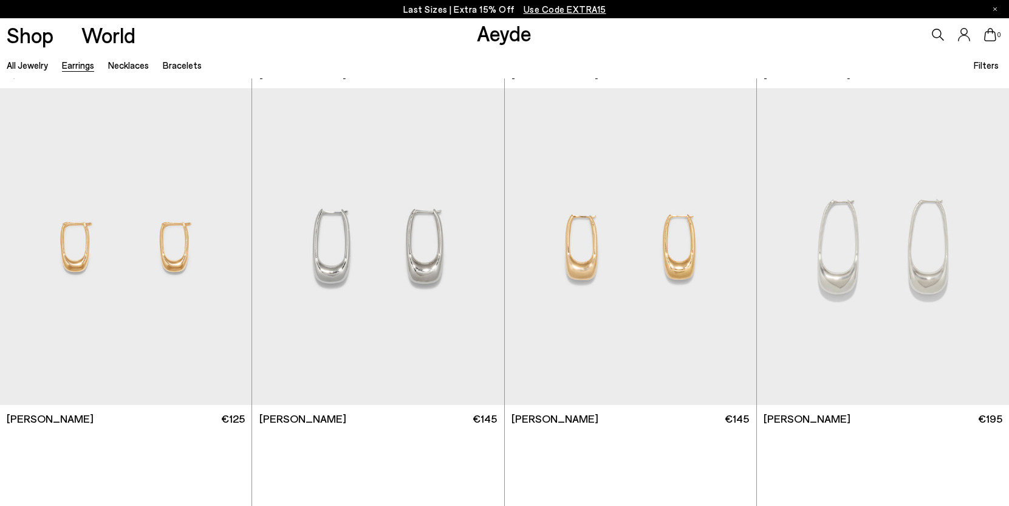
scroll to position [2094, 0]
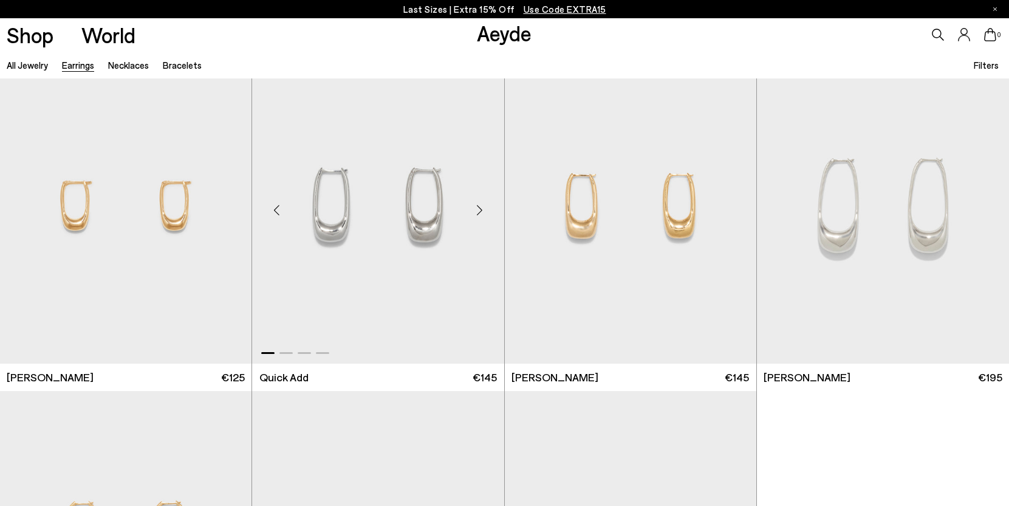
click at [397, 229] on img "1 / 4" at bounding box center [378, 205] width 252 height 317
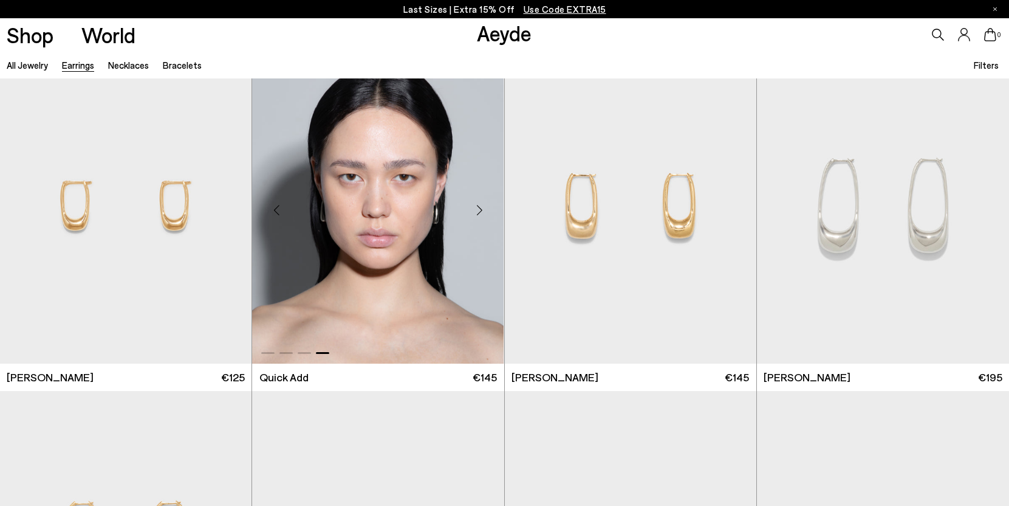
click at [439, 284] on div at bounding box center [378, 205] width 252 height 317
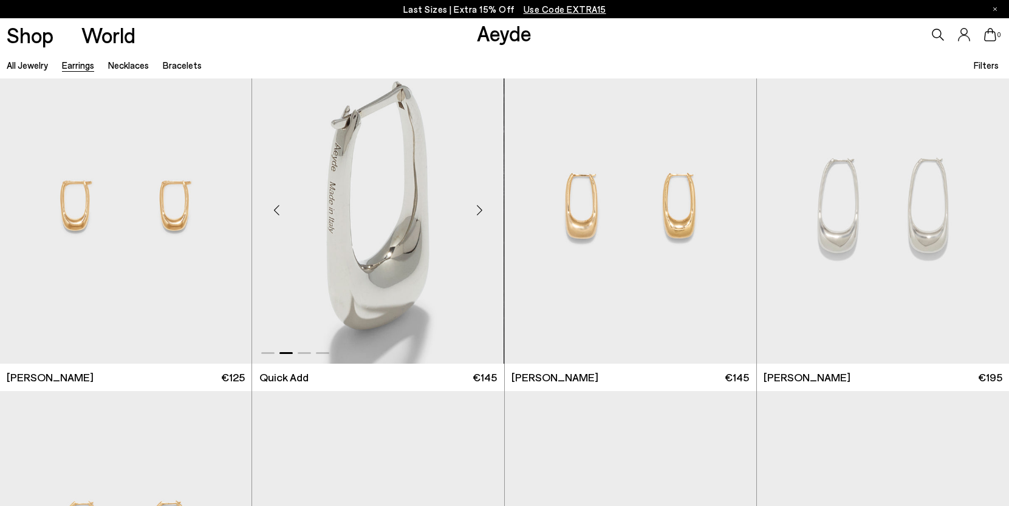
click at [397, 225] on img "2 / 4" at bounding box center [378, 205] width 252 height 317
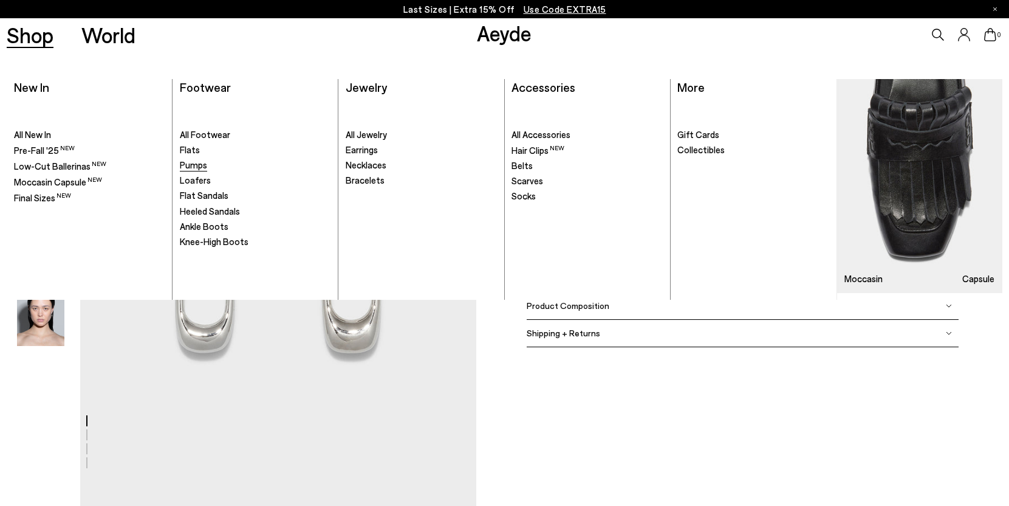
click at [195, 163] on span "Pumps" at bounding box center [193, 164] width 27 height 11
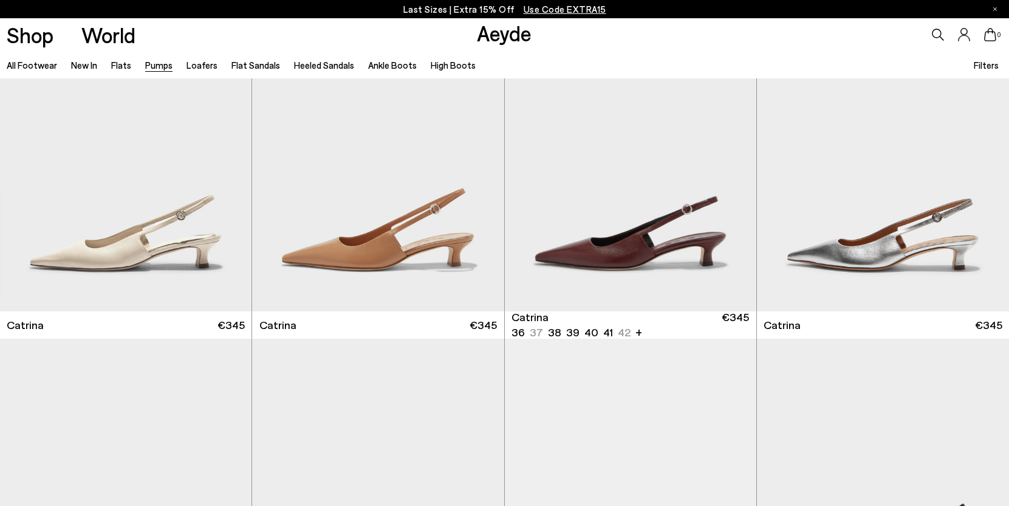
scroll to position [3559, 0]
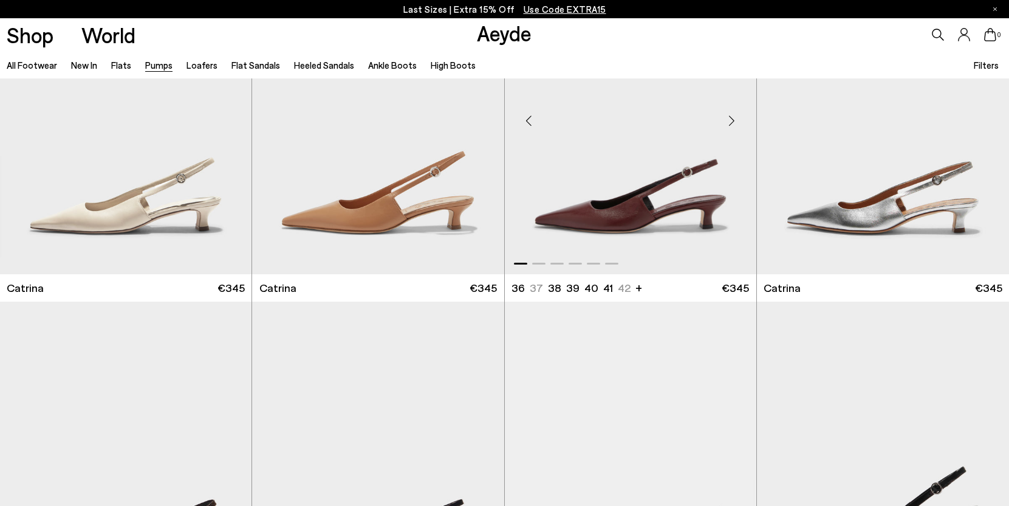
click at [631, 183] on img "1 / 6" at bounding box center [631, 115] width 252 height 317
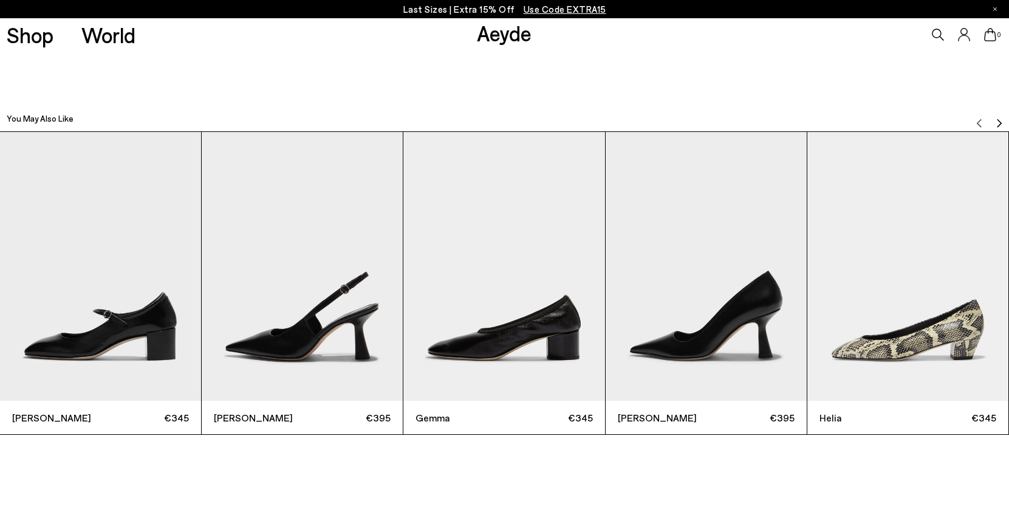
scroll to position [3263, 0]
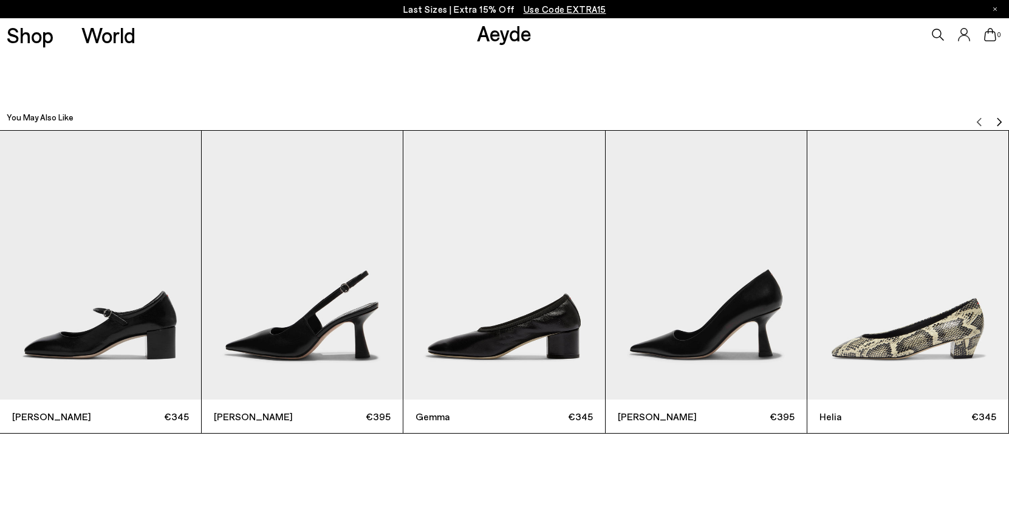
click at [995, 118] on img "Next slide" at bounding box center [1000, 122] width 10 height 10
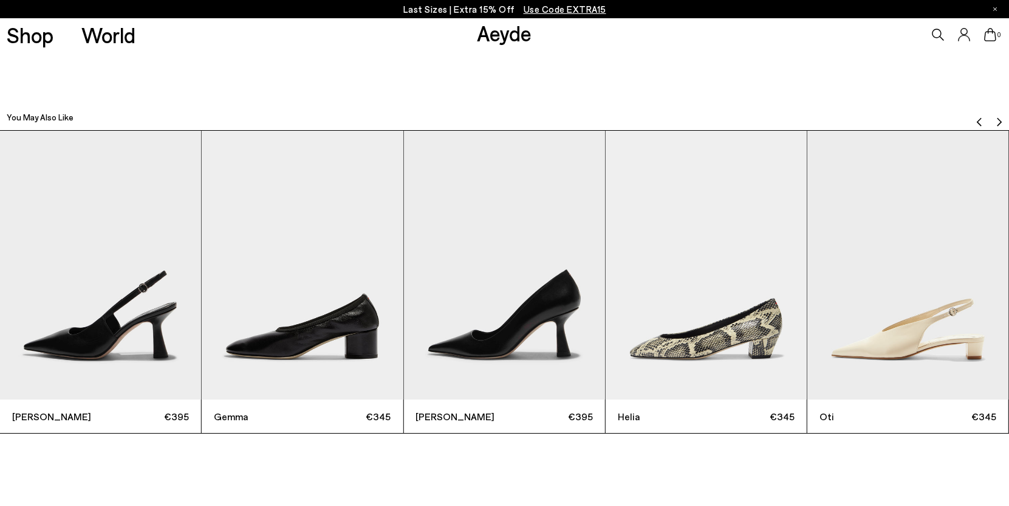
click at [995, 118] on img "Next slide" at bounding box center [1000, 122] width 10 height 10
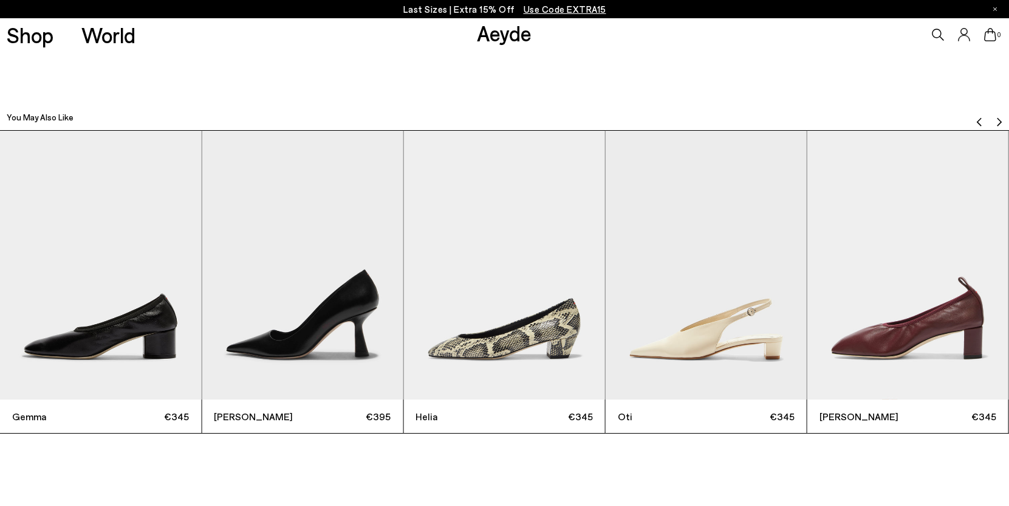
click at [995, 118] on img "Next slide" at bounding box center [1000, 122] width 10 height 10
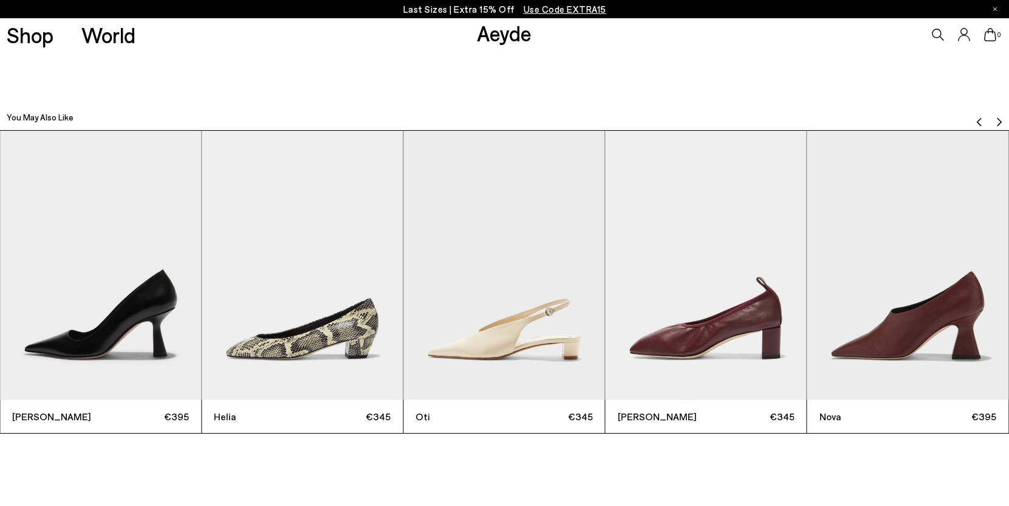
click at [995, 118] on img "Next slide" at bounding box center [1000, 122] width 10 height 10
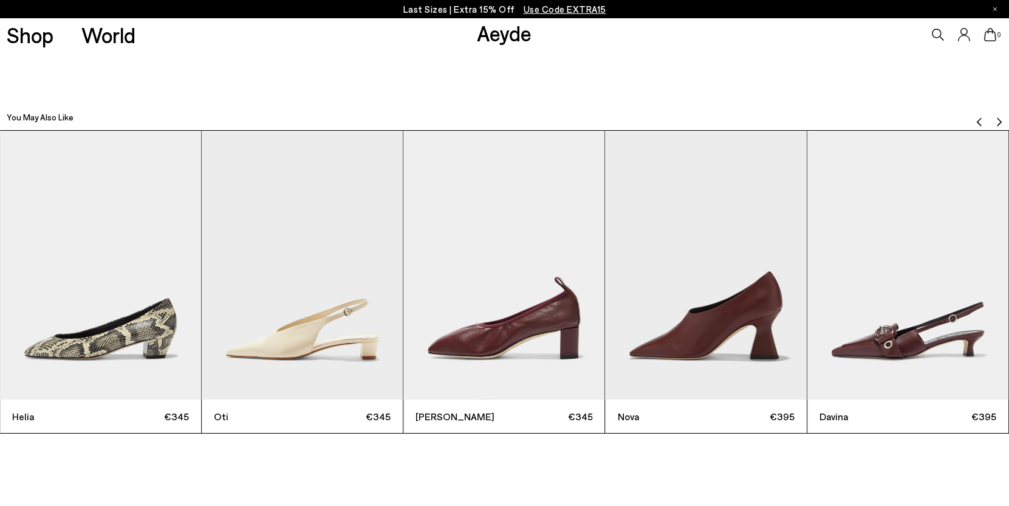
click at [995, 118] on img "Next slide" at bounding box center [1000, 122] width 10 height 10
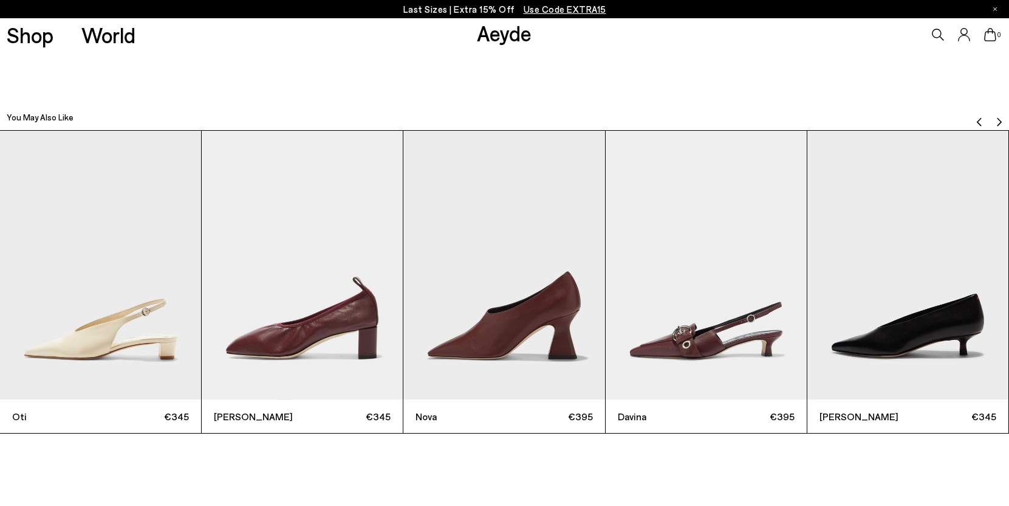
click at [995, 118] on img "Next slide" at bounding box center [1000, 122] width 10 height 10
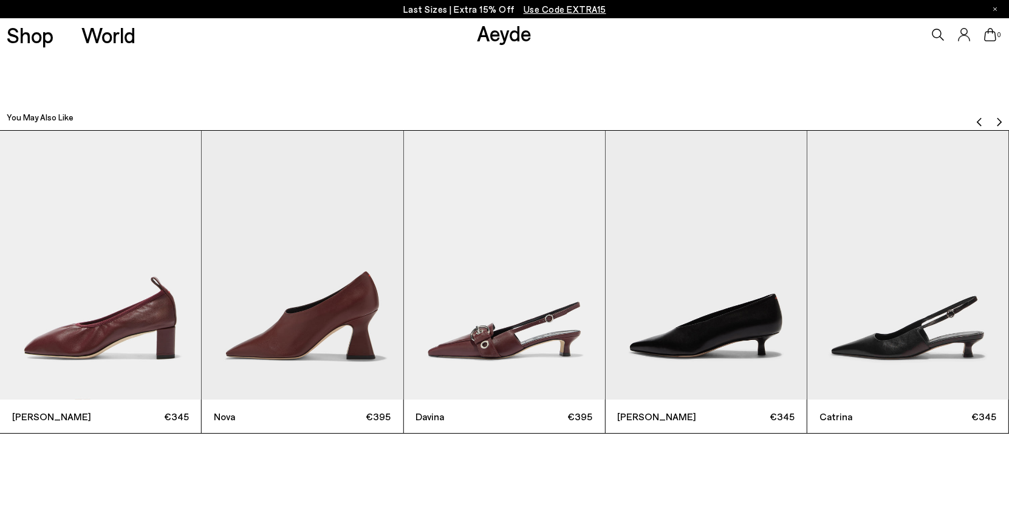
click at [995, 118] on img "Next slide" at bounding box center [1000, 122] width 10 height 10
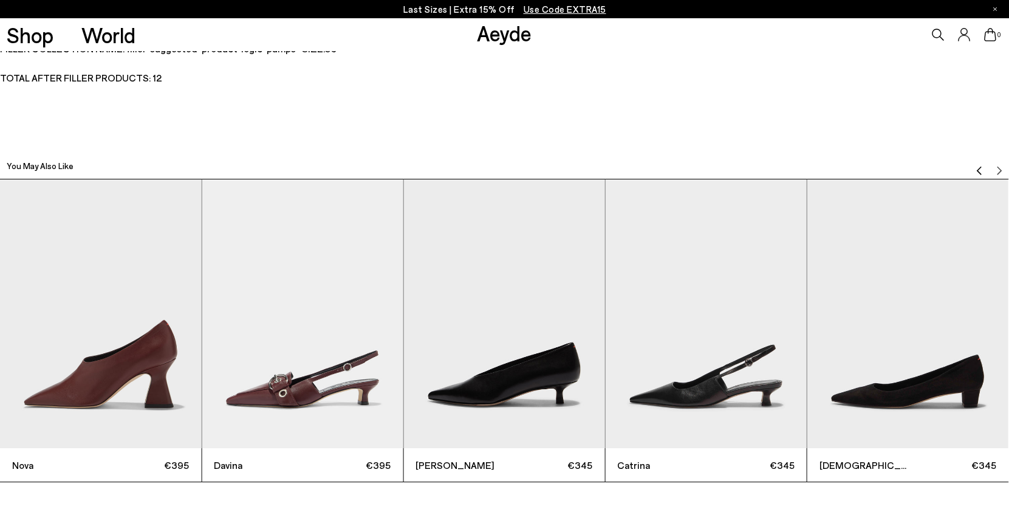
scroll to position [3674, 0]
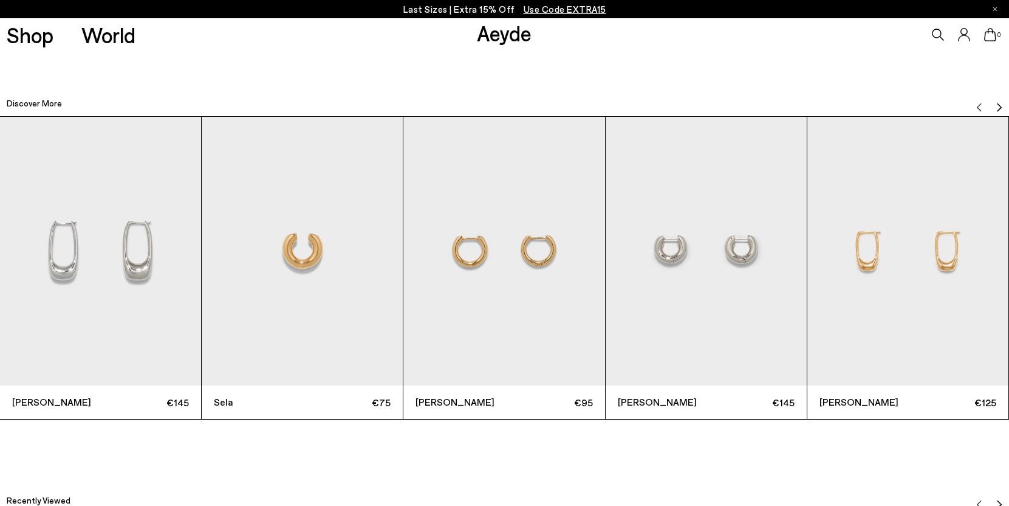
click at [998, 106] on img "Next slide" at bounding box center [1000, 108] width 10 height 10
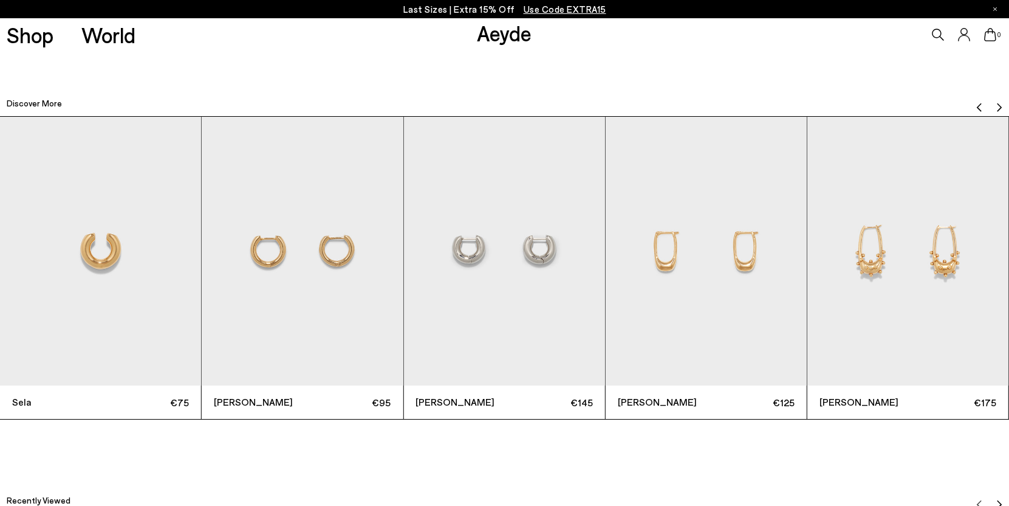
click at [998, 106] on img "Next slide" at bounding box center [1000, 108] width 10 height 10
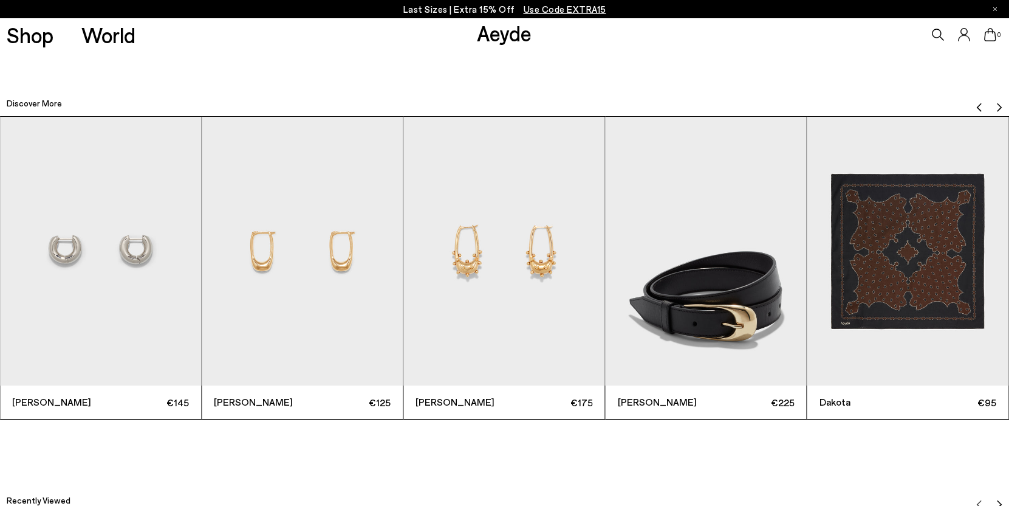
click at [998, 106] on img "Next slide" at bounding box center [1000, 108] width 10 height 10
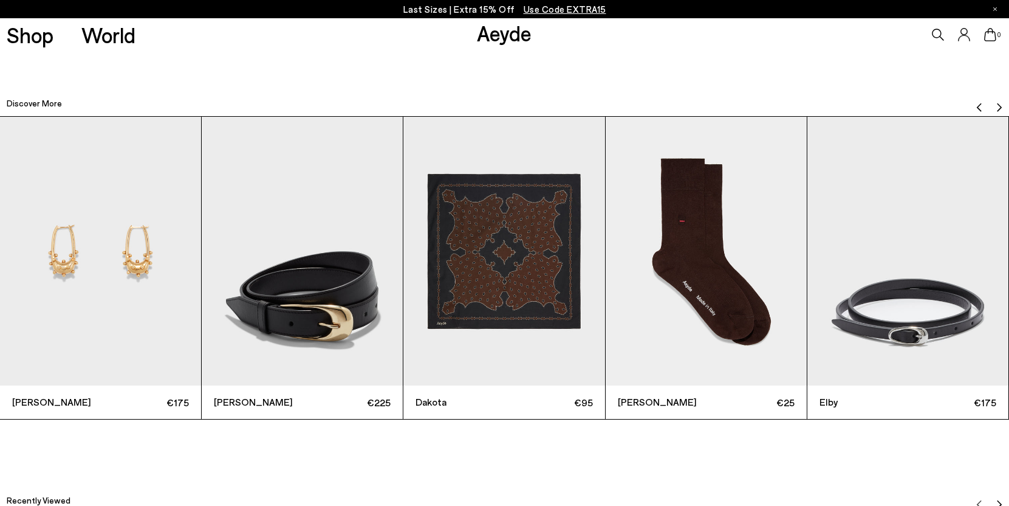
click at [998, 106] on img "Next slide" at bounding box center [1000, 108] width 10 height 10
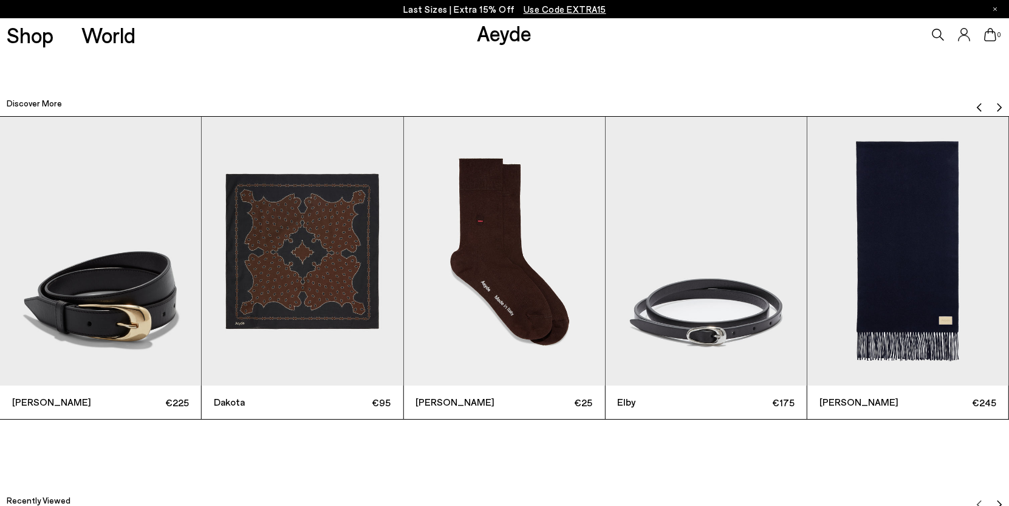
click at [998, 106] on img "Next slide" at bounding box center [1000, 108] width 10 height 10
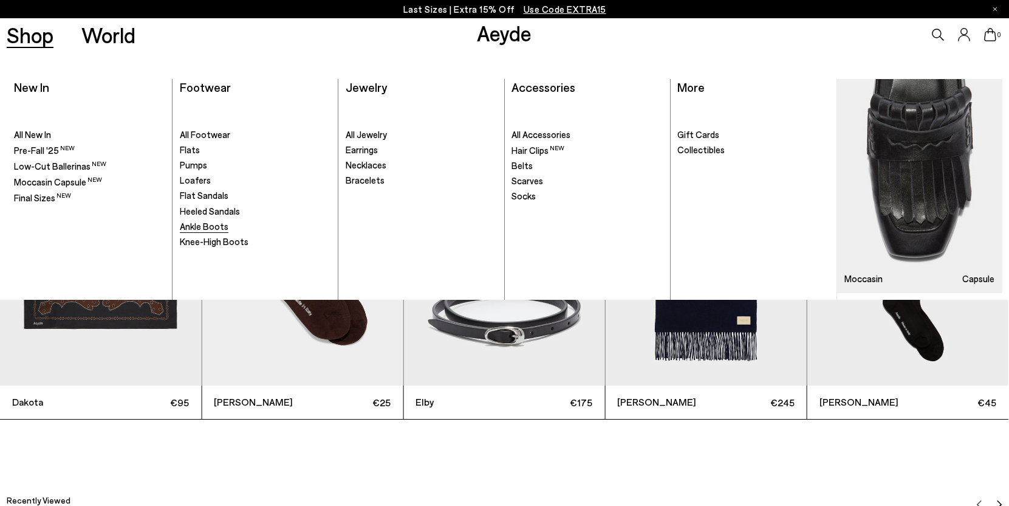
click at [202, 225] on span "Ankle Boots" at bounding box center [204, 226] width 49 height 11
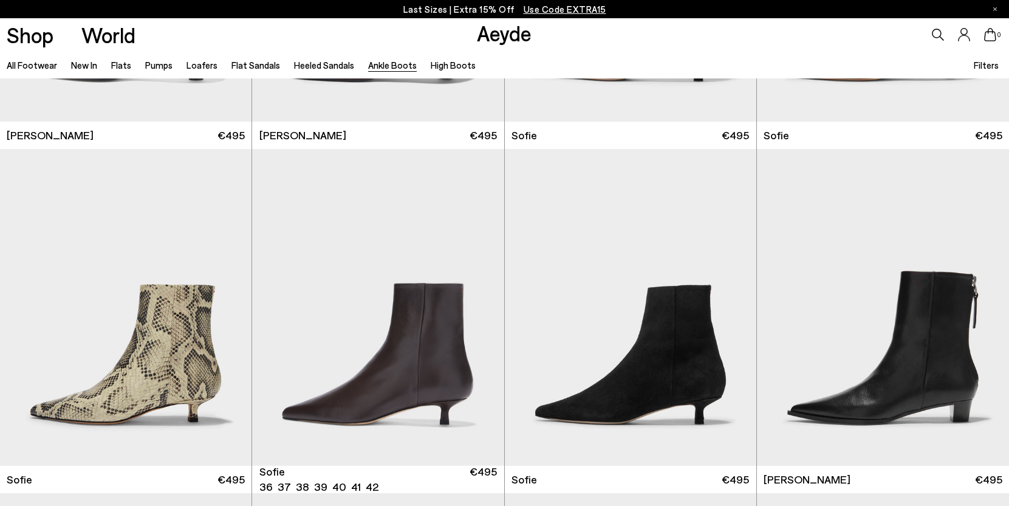
scroll to position [1108, 0]
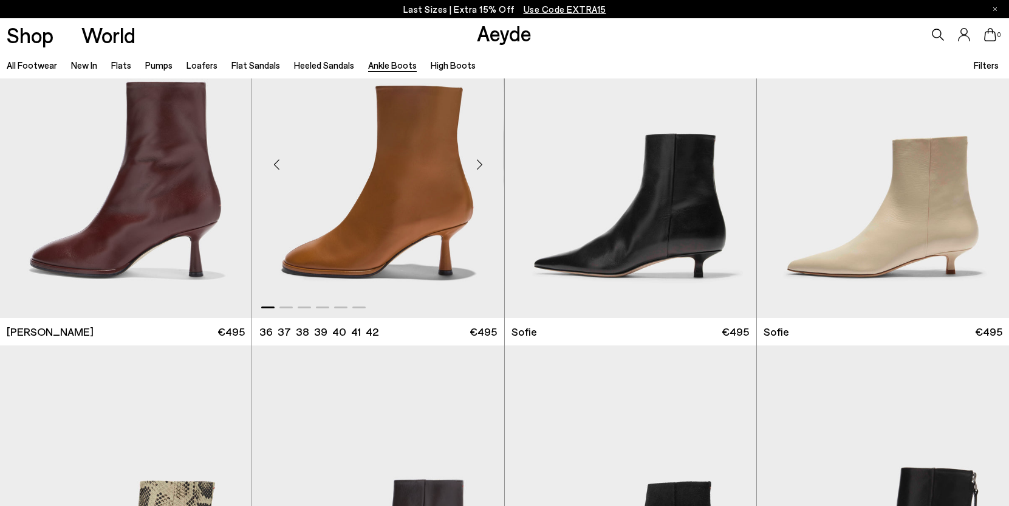
click at [349, 219] on img "1 / 6" at bounding box center [378, 159] width 252 height 317
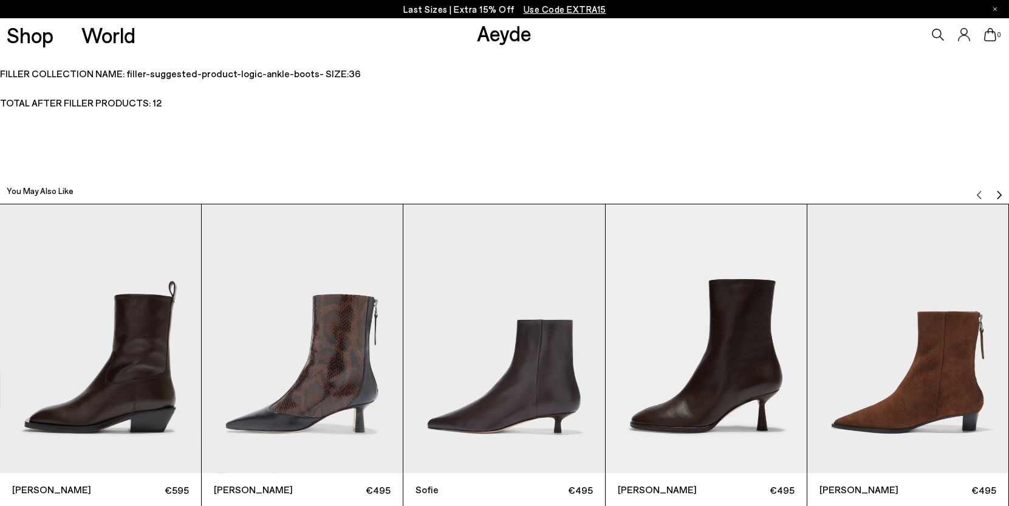
scroll to position [3356, 0]
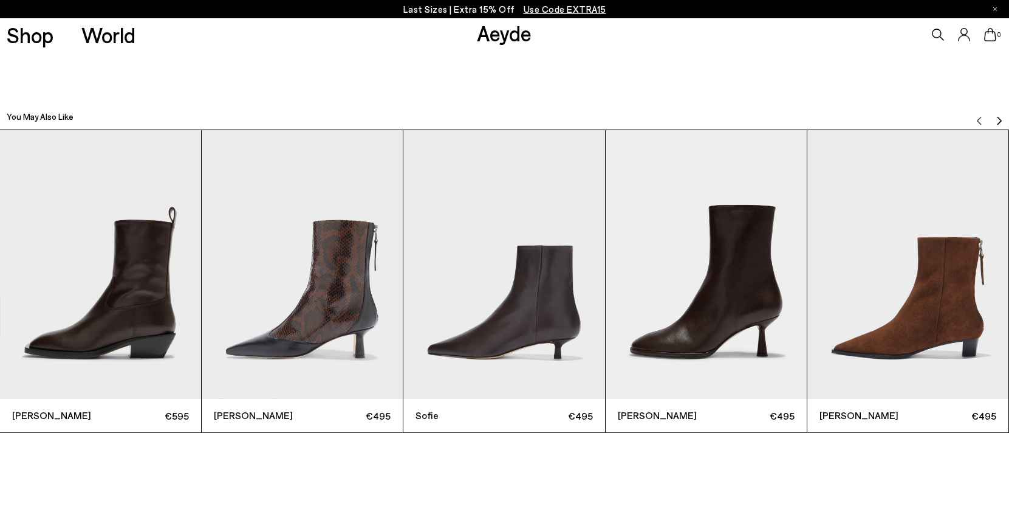
click at [1000, 122] on img "Next slide" at bounding box center [1000, 121] width 10 height 10
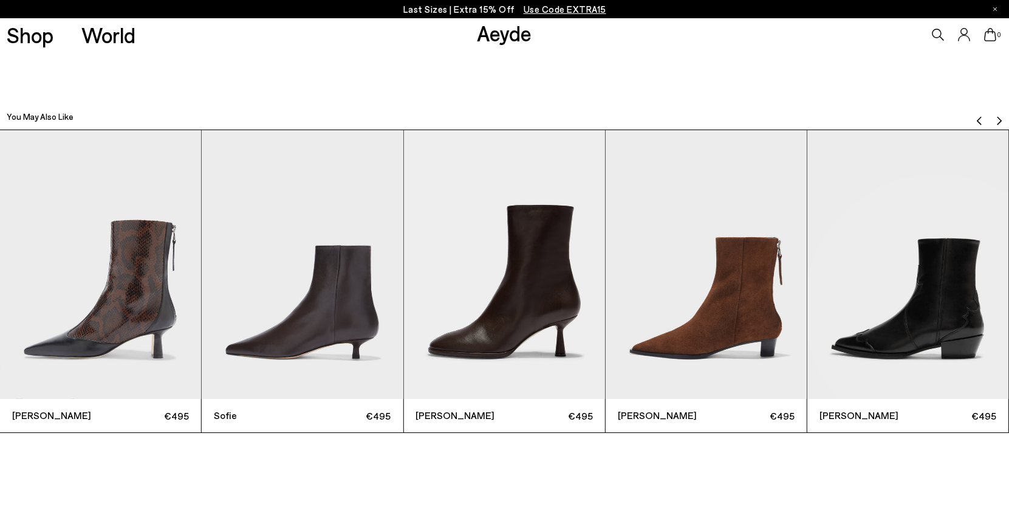
click at [1000, 121] on img "Next slide" at bounding box center [1000, 121] width 10 height 10
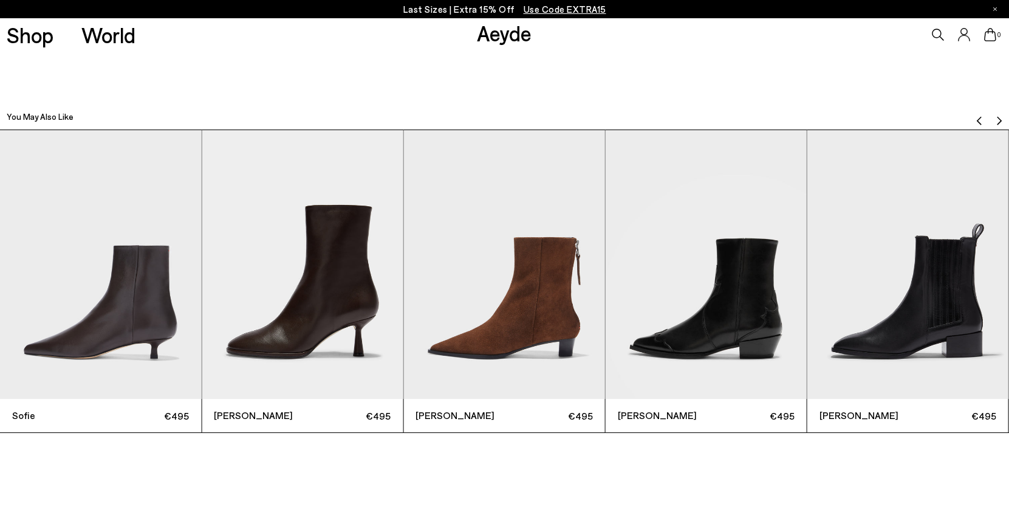
click at [1000, 121] on img "Next slide" at bounding box center [1000, 121] width 10 height 10
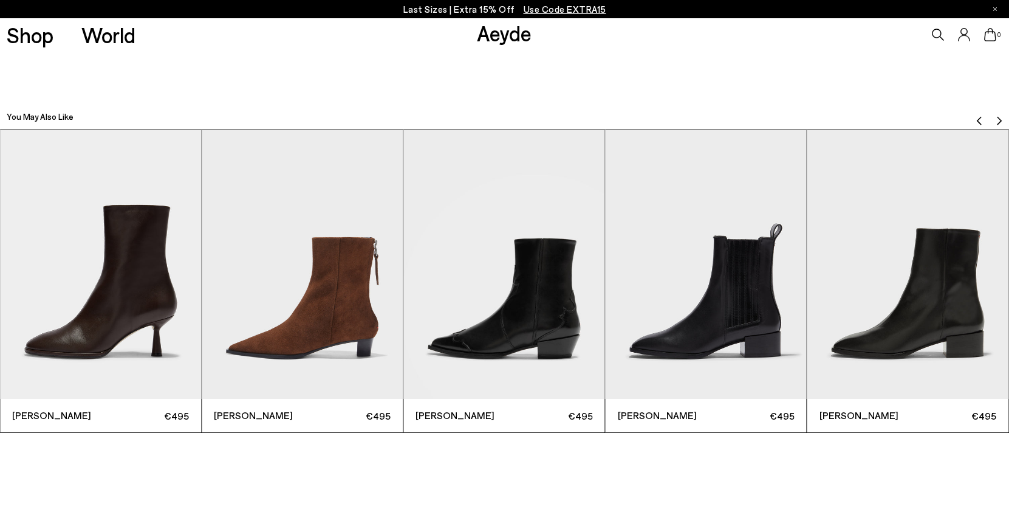
click at [1000, 121] on img "Next slide" at bounding box center [1000, 121] width 10 height 10
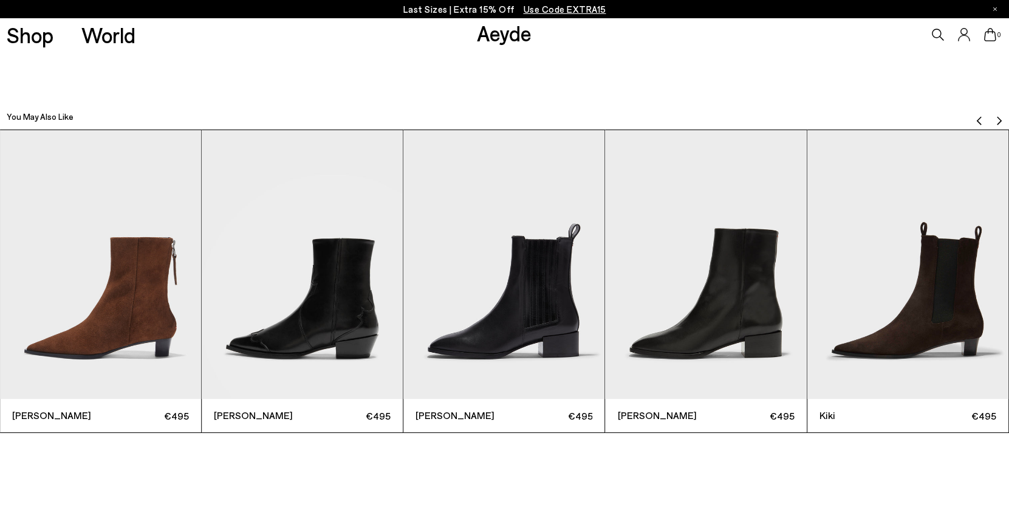
click at [1000, 121] on img "Next slide" at bounding box center [1000, 121] width 10 height 10
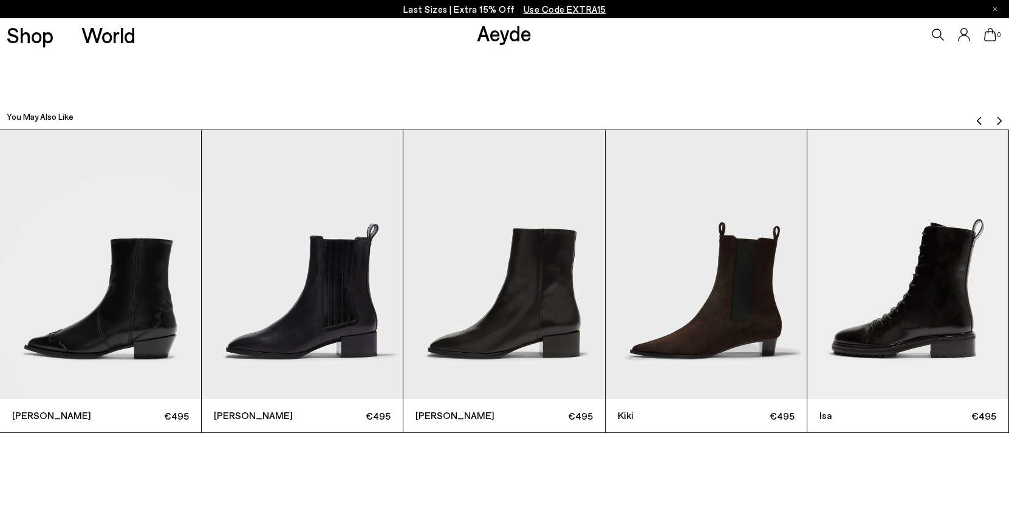
click at [997, 118] on img "Next slide" at bounding box center [1000, 121] width 10 height 10
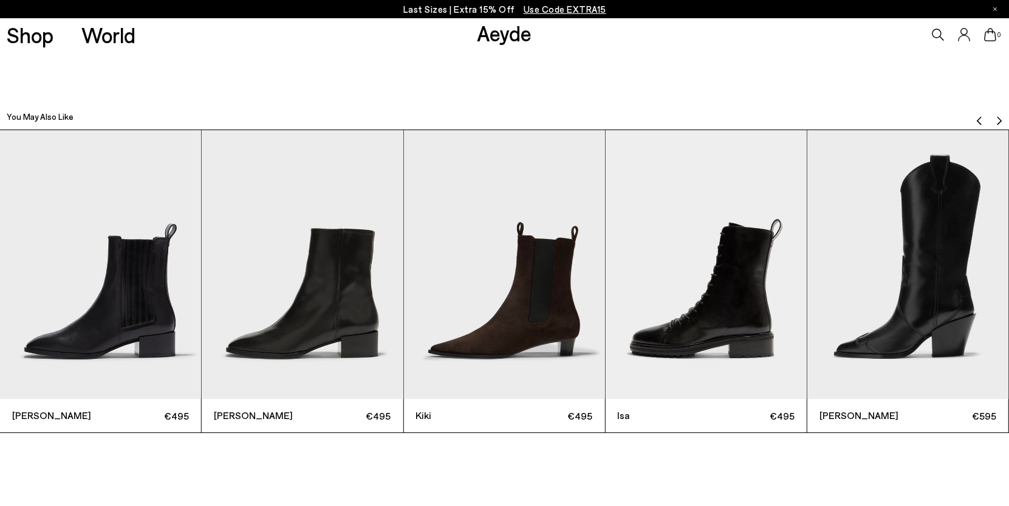
click at [997, 118] on img "Next slide" at bounding box center [1000, 121] width 10 height 10
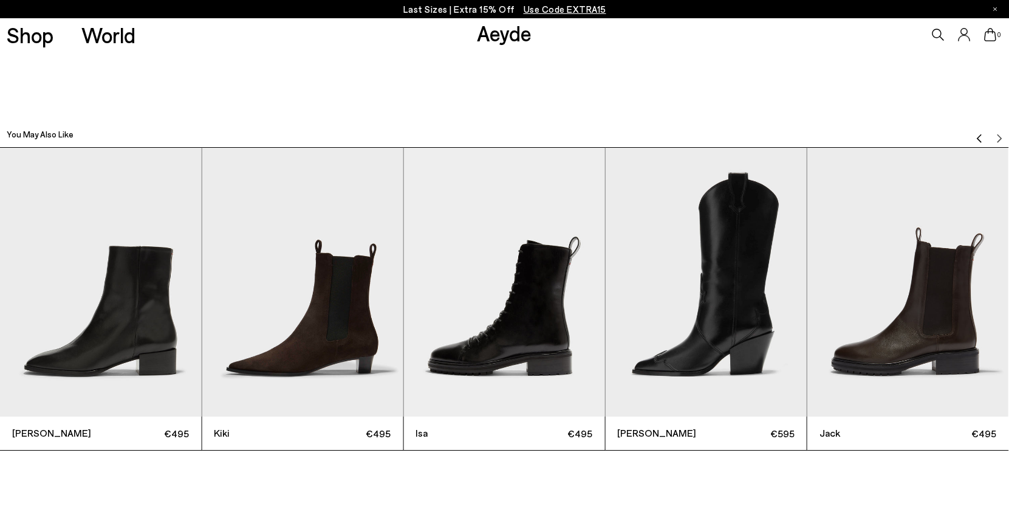
scroll to position [3343, 0]
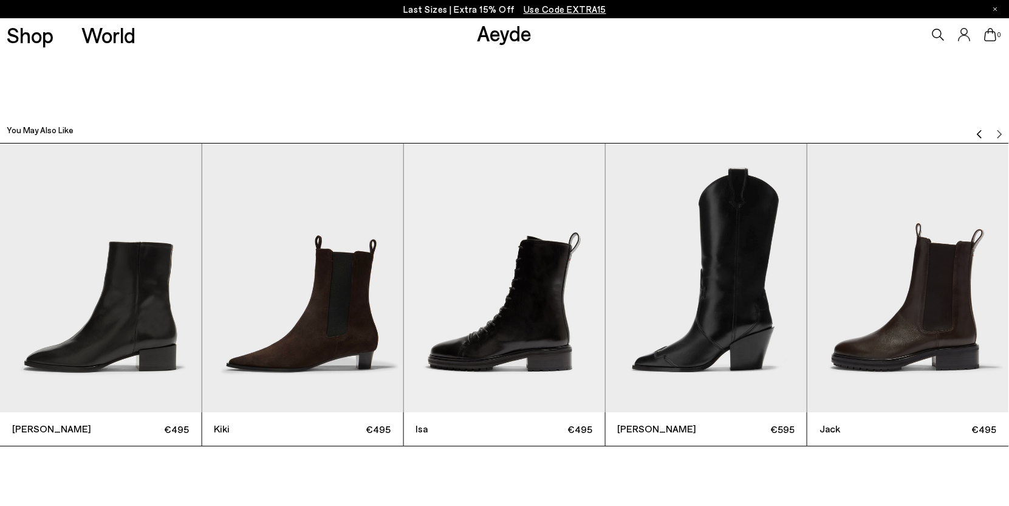
click at [916, 263] on img "12 / 12" at bounding box center [908, 277] width 201 height 269
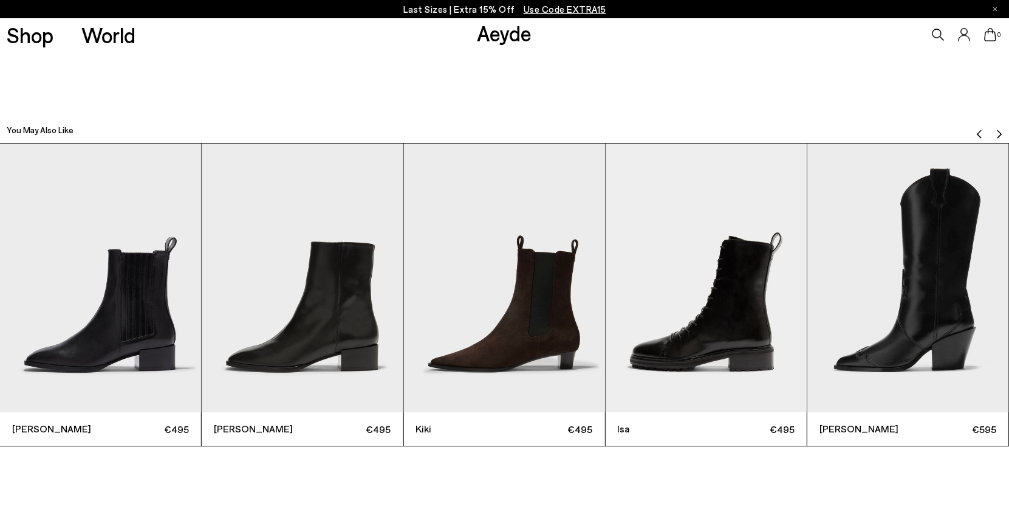
click at [509, 323] on img "9 / 12" at bounding box center [504, 277] width 201 height 269
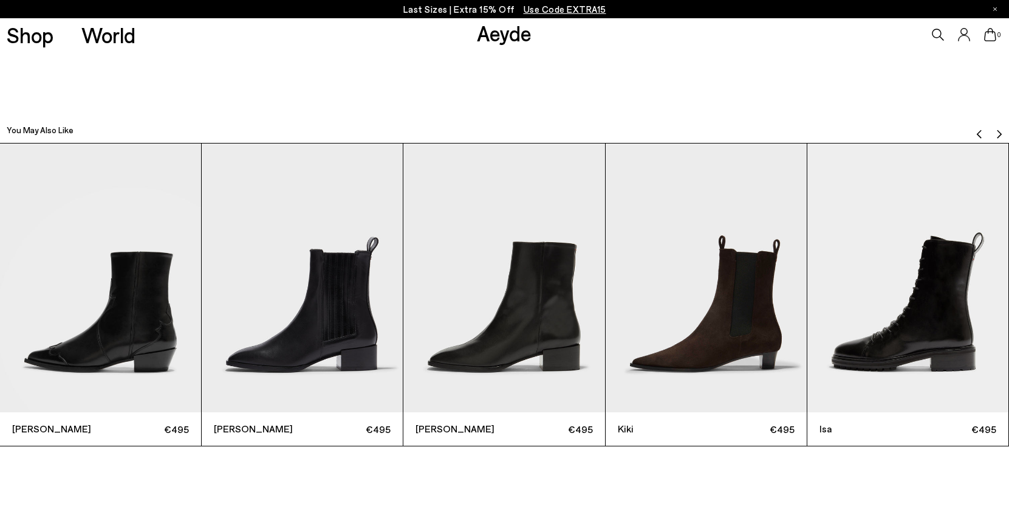
click at [670, 408] on img "9 / 12" at bounding box center [706, 277] width 201 height 269
click at [617, 428] on div "Kiki €495" at bounding box center [706, 428] width 201 height 33
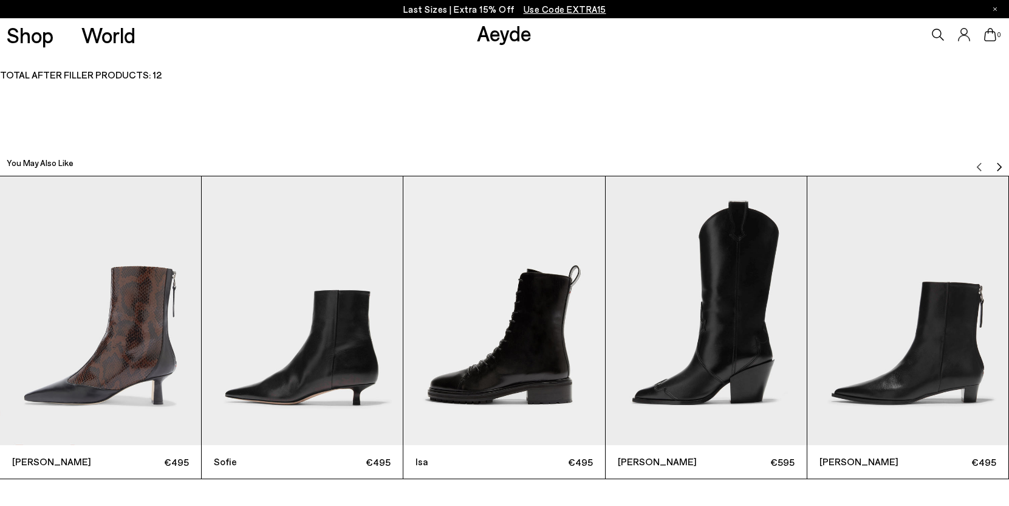
scroll to position [3301, 0]
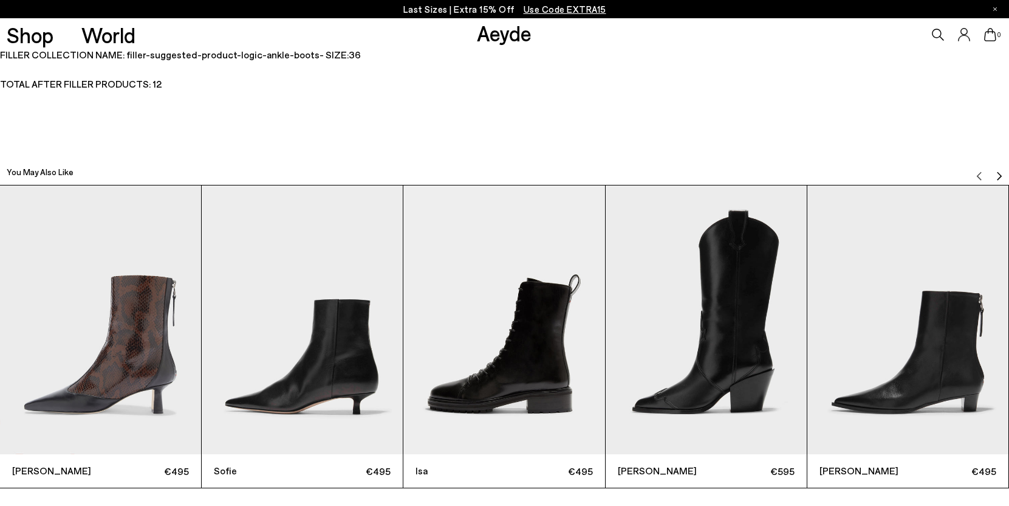
click at [995, 174] on img "Next slide" at bounding box center [1000, 176] width 10 height 10
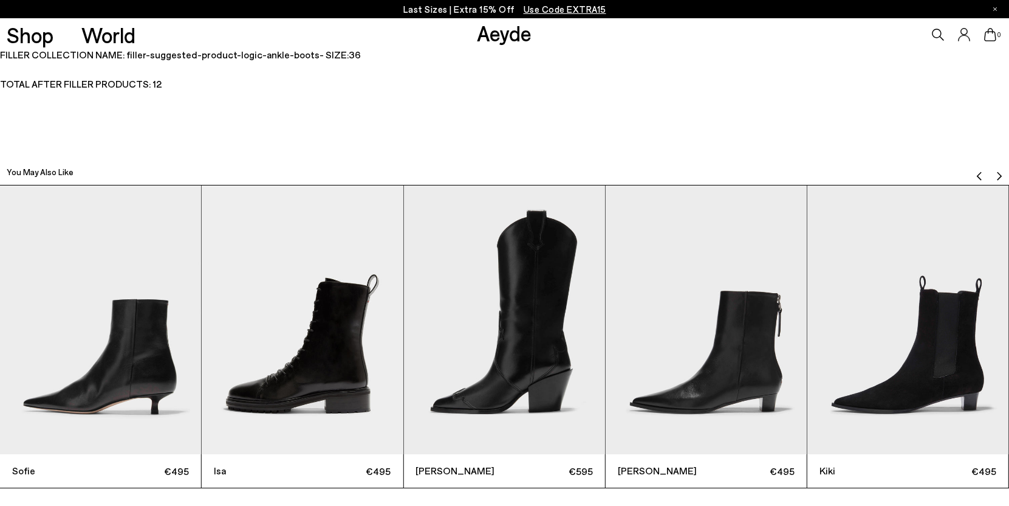
click at [995, 174] on img "Next slide" at bounding box center [1000, 176] width 10 height 10
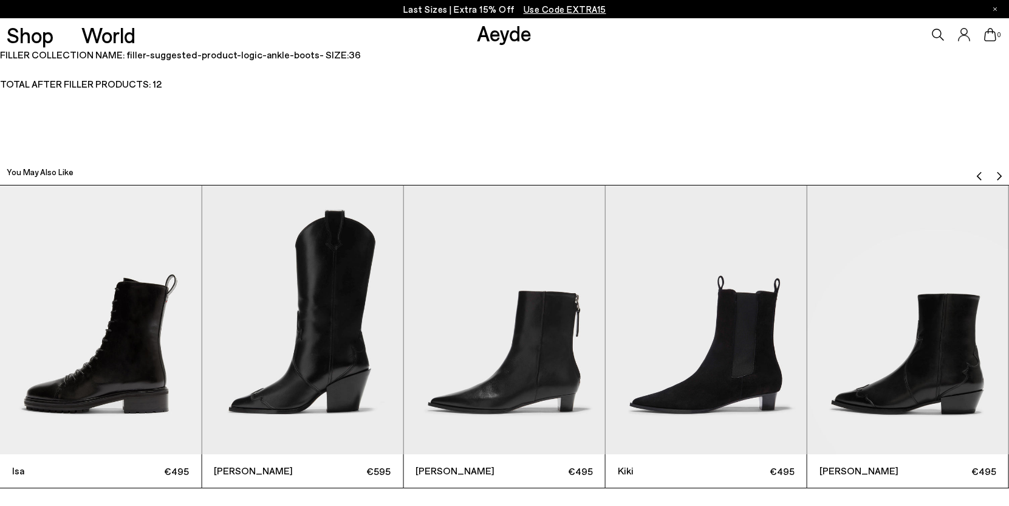
click at [995, 174] on img "Next slide" at bounding box center [1000, 176] width 10 height 10
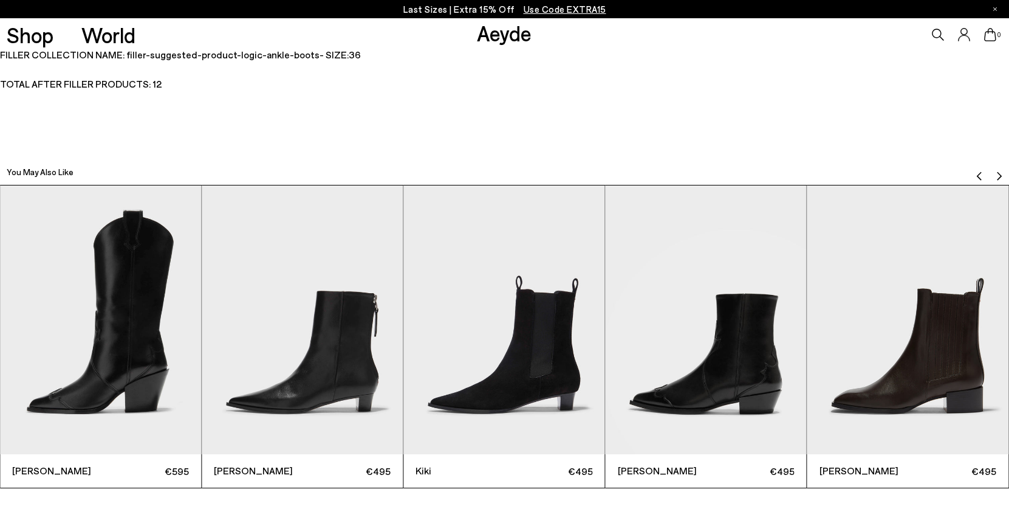
click at [995, 174] on img "Next slide" at bounding box center [1000, 176] width 10 height 10
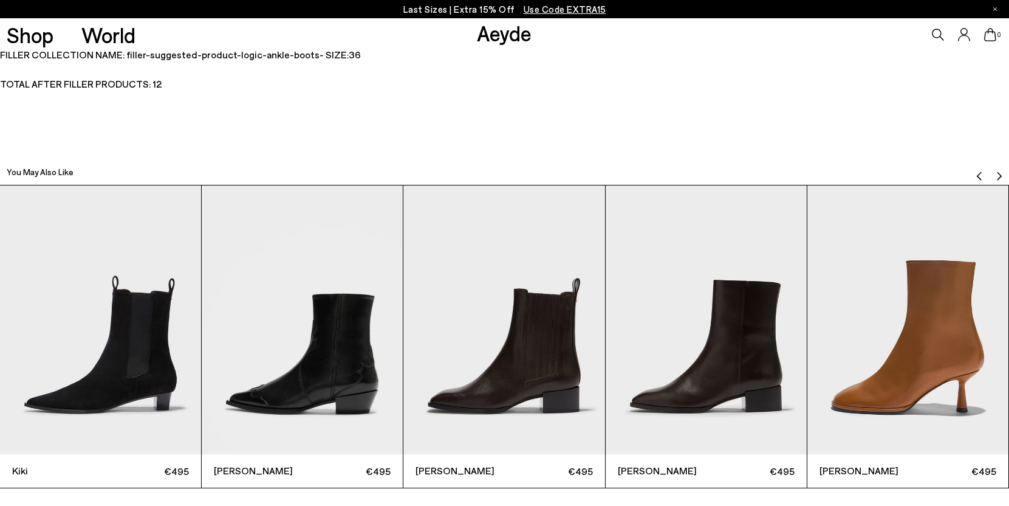
click at [995, 174] on img "Next slide" at bounding box center [1000, 176] width 10 height 10
